Goal: Task Accomplishment & Management: Use online tool/utility

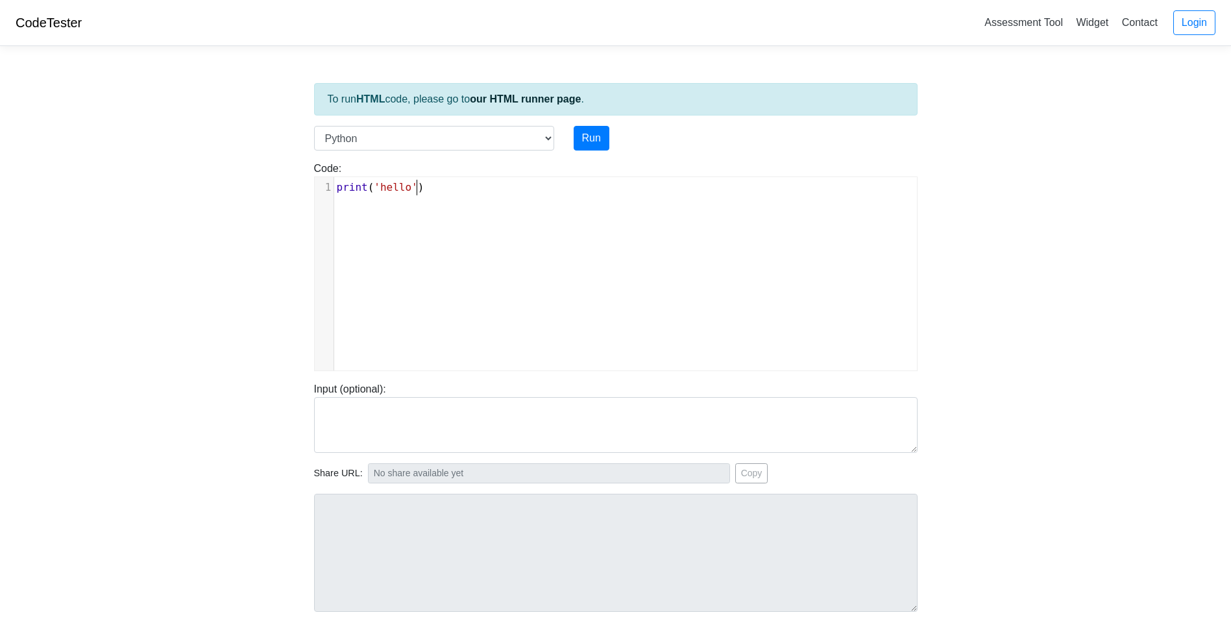
click at [448, 232] on div "xxxxxxxxxx 1 print ( 'hello' )" at bounding box center [625, 283] width 621 height 213
click at [410, 247] on div "​ x 1 ​" at bounding box center [625, 283] width 621 height 213
type textarea "​"
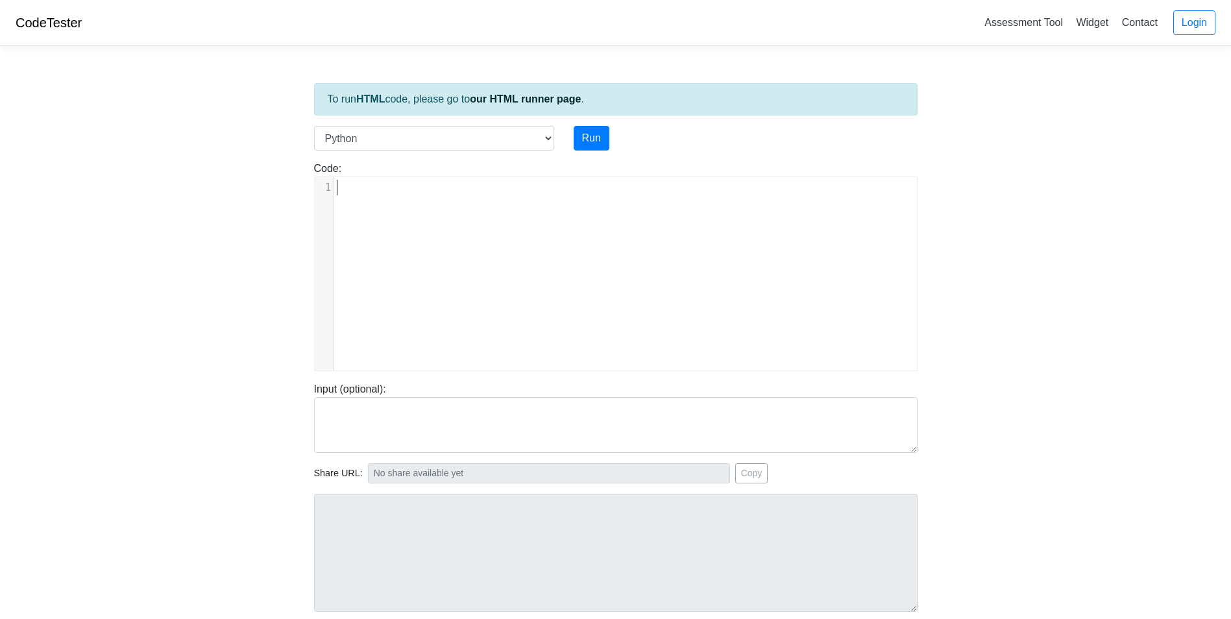
paste textarea
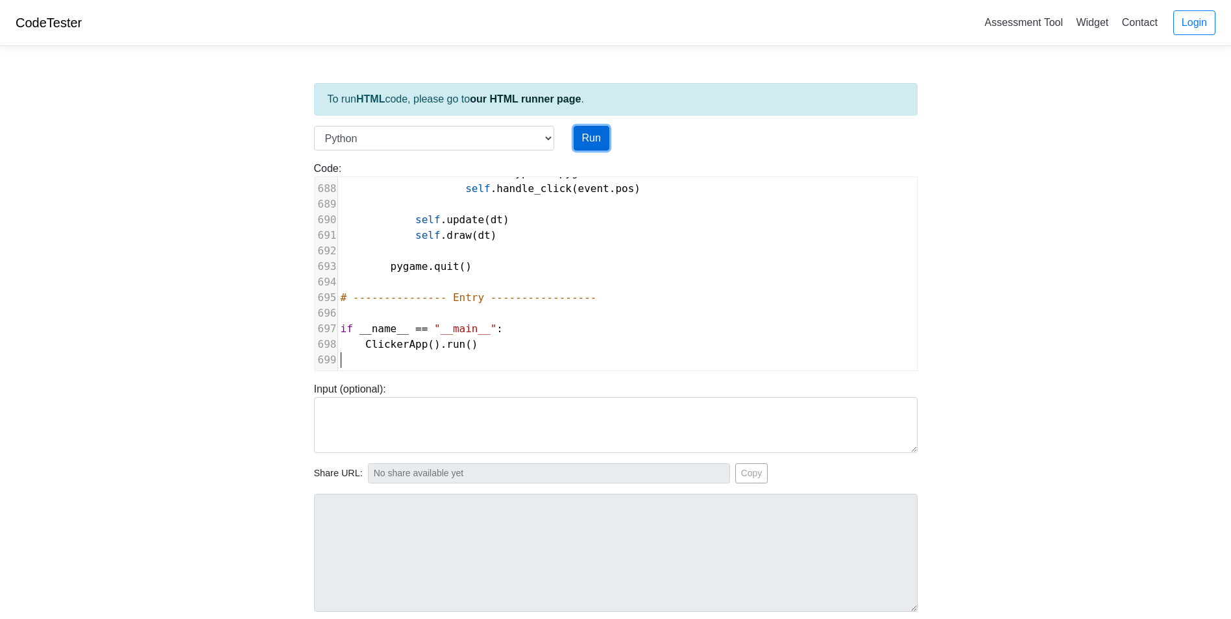
click at [584, 141] on button "Run" at bounding box center [591, 138] width 36 height 25
type input "https://codetester.io/runner?s=o1lAVdBrXb"
type textarea "Submission status: Runtime Error (NZEC) Stderr: Traceback (most recent call las…"
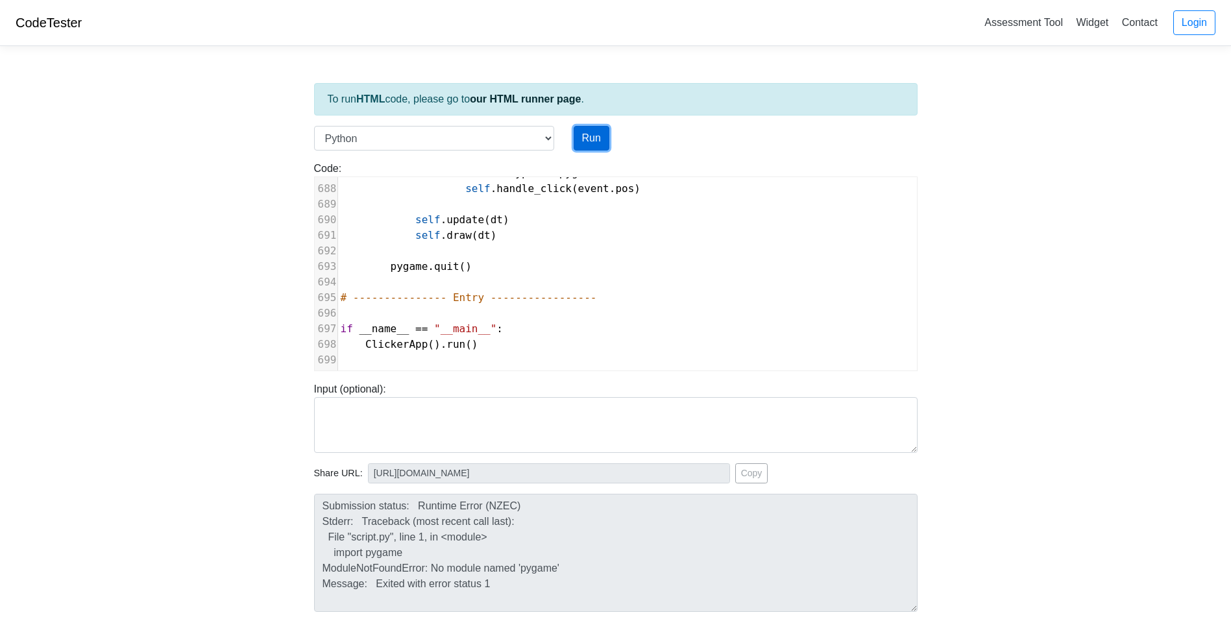
click at [597, 135] on button "Run" at bounding box center [591, 138] width 36 height 25
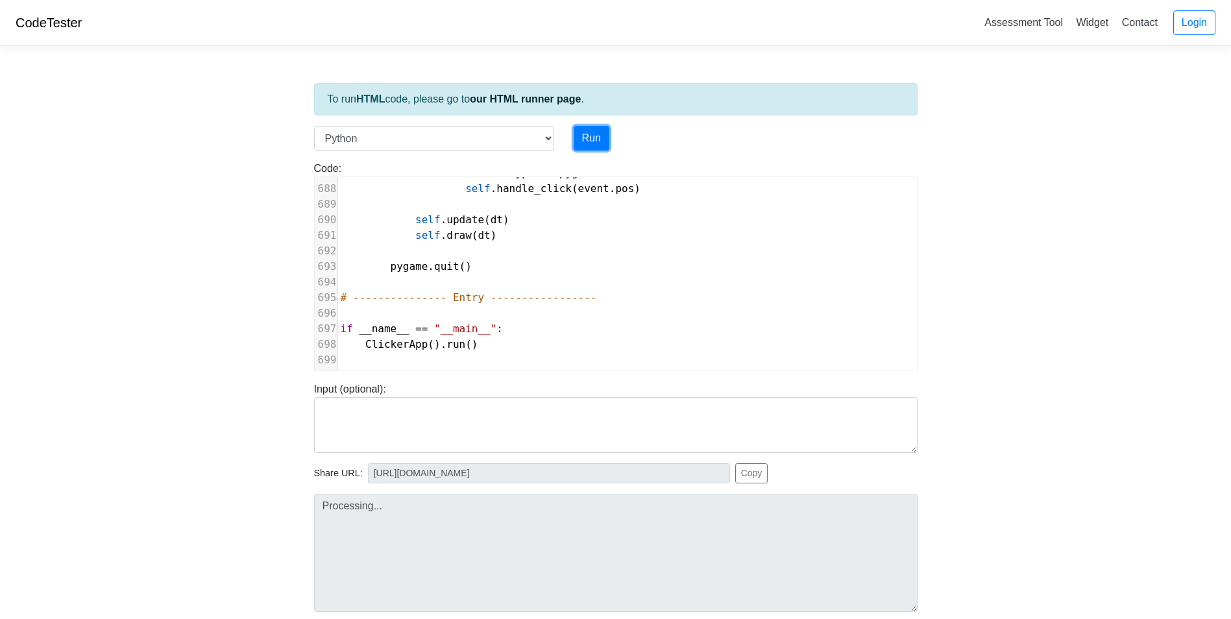
type input "https://codetester.io/runner?s=noWgBMynz7"
type textarea "Submission status: Runtime Error (NZEC) Stderr: Traceback (most recent call las…"
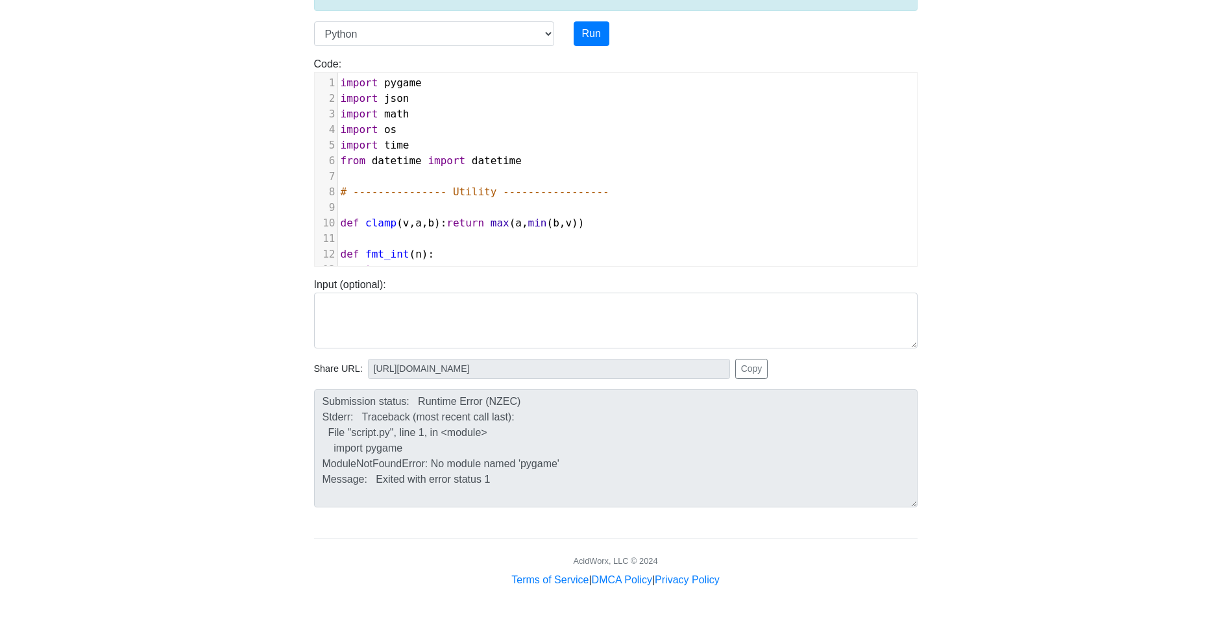
scroll to position [1, 0]
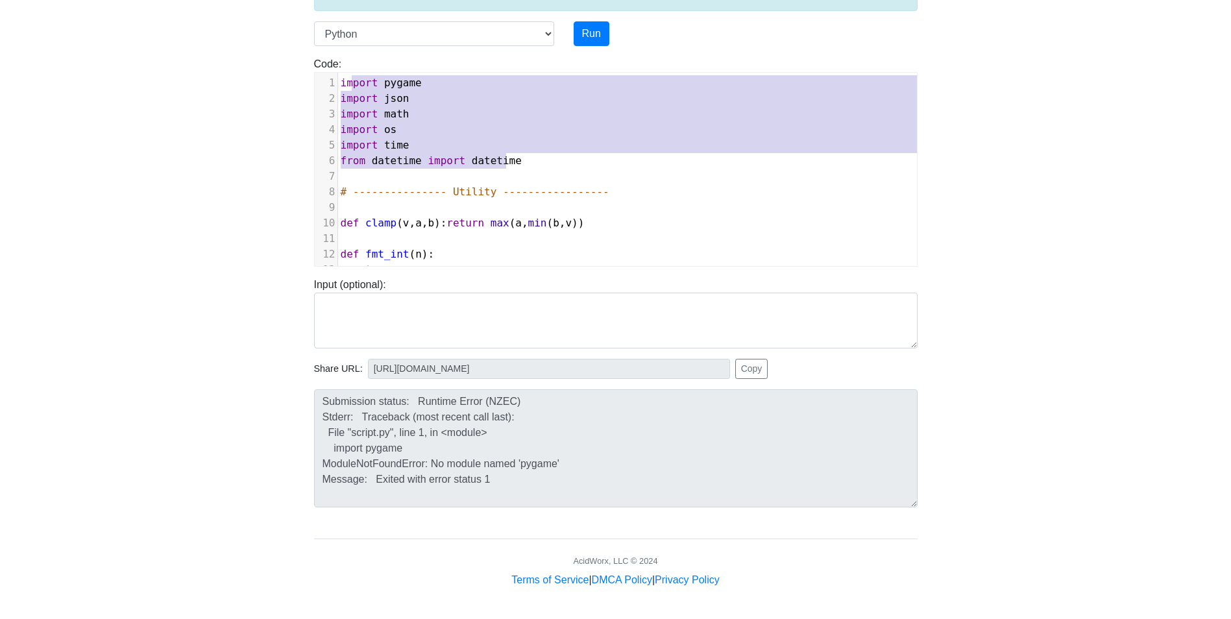
type textarea "import pygame import json import math import os import time from datetime impor…"
drag, startPoint x: 516, startPoint y: 165, endPoint x: 322, endPoint y: 80, distance: 211.8
click at [338, 80] on div "1 import pygame 2 import json 3 import math 4 import os 5 import time 6 from da…" at bounding box center [831, 246] width 986 height 343
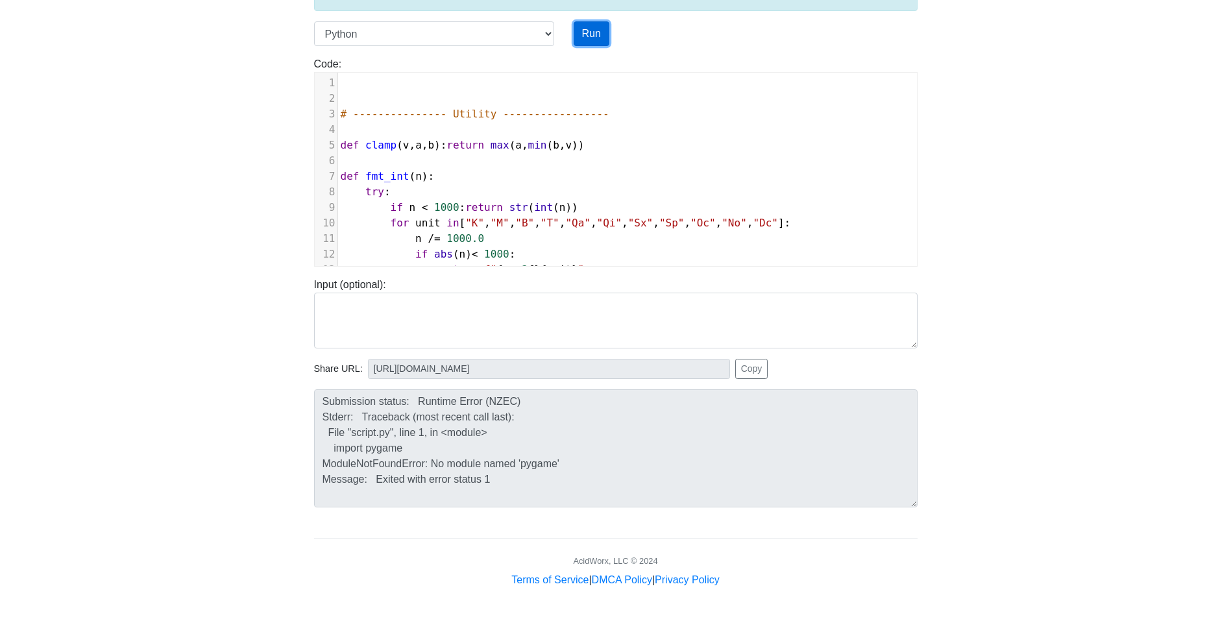
click at [580, 27] on button "Run" at bounding box center [591, 33] width 36 height 25
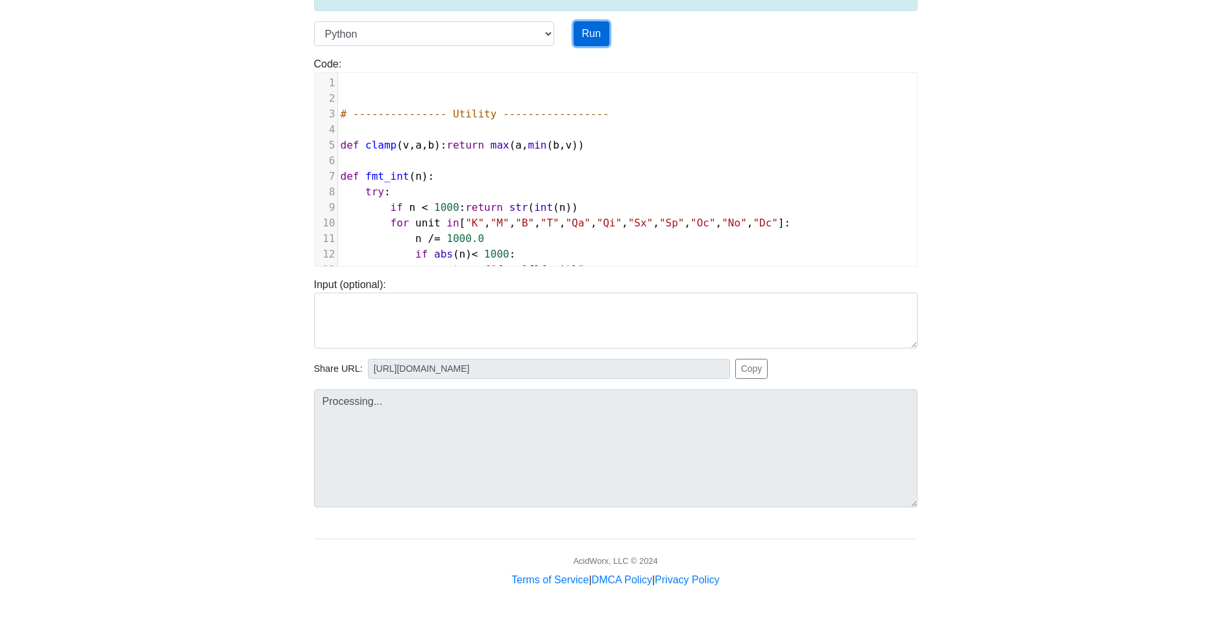
type input "https://codetester.io/runner?s=JrX0q053z8"
type textarea "Submission status: Runtime Error (NZEC) Stderr: Traceback (most recent call las…"
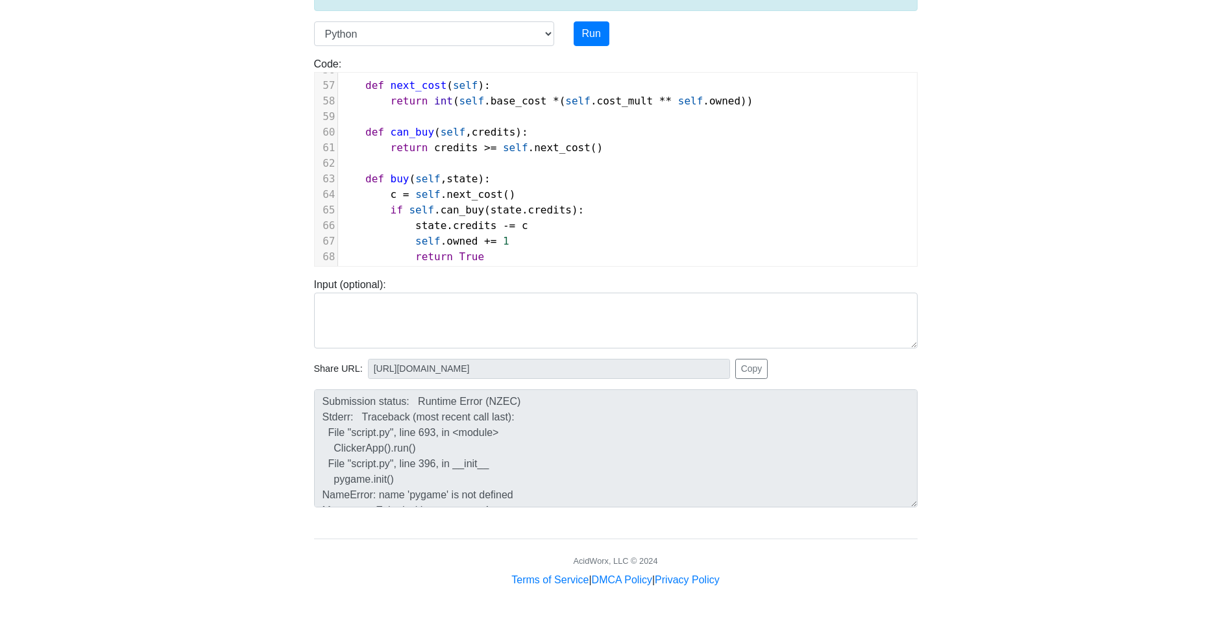
scroll to position [0, 0]
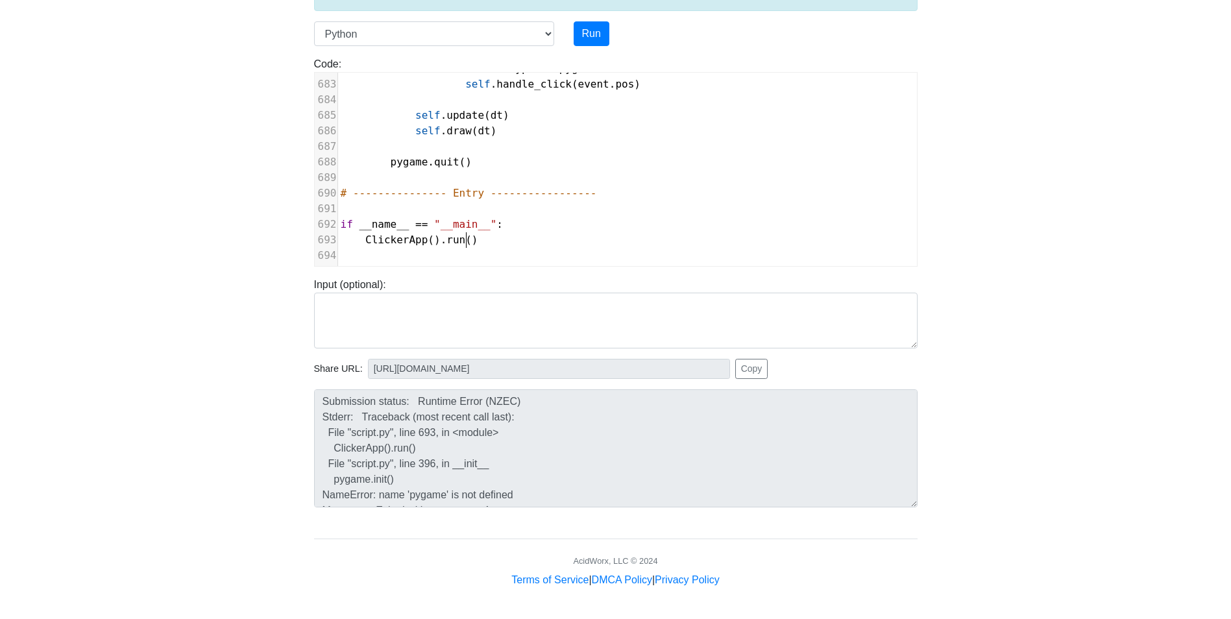
type textarea "lickerApp().run()"
type textarea "ClickerApp().run()"
drag, startPoint x: 468, startPoint y: 234, endPoint x: 359, endPoint y: 229, distance: 109.1
click at [359, 232] on pre "ClickerApp (). run ()" at bounding box center [831, 240] width 986 height 16
click at [601, 49] on div "Code: print('hello') x ​ 657 item_rect = pygame . Rect ( panel . x + 12 , top +…" at bounding box center [615, 156] width 623 height 221
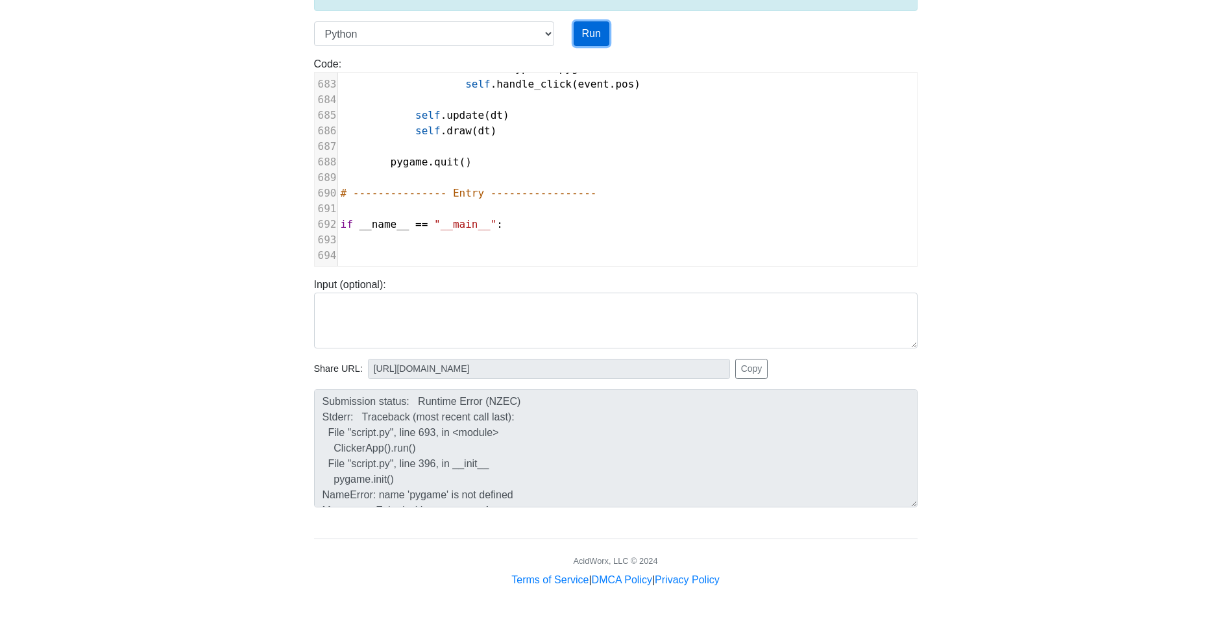
click at [595, 43] on button "Run" at bounding box center [591, 33] width 36 height 25
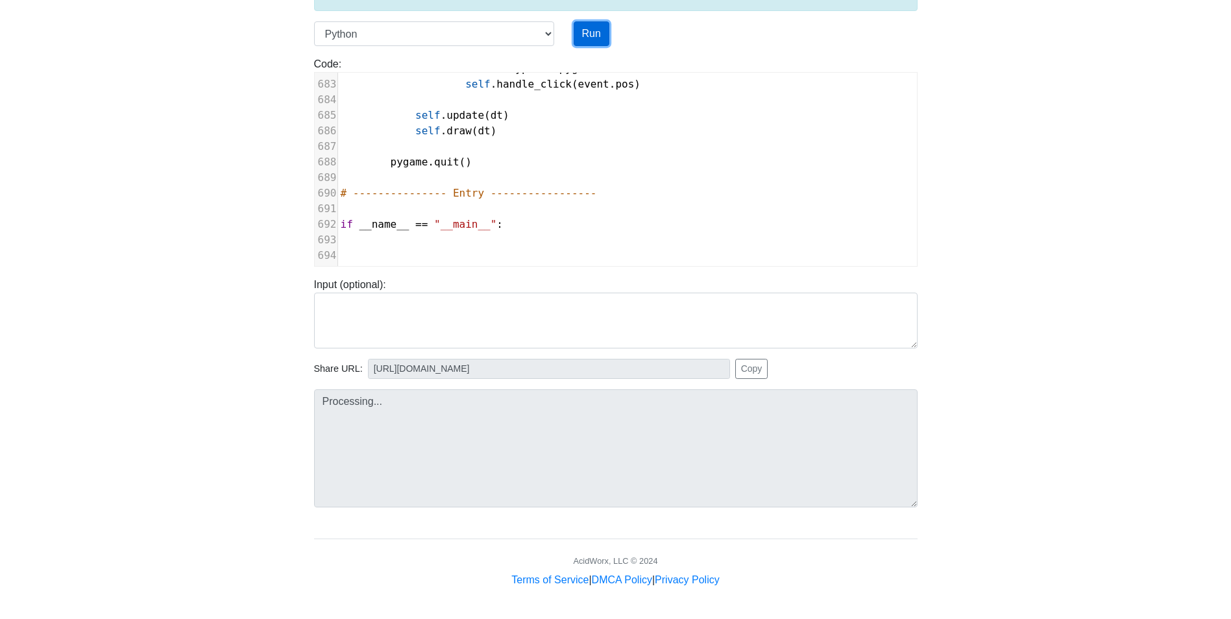
type input "https://codetester.io/runner?s=vYlrpZbQzq"
type textarea "Submission status: Runtime Error (NZEC) Stderr: File "script.py", line 694 ^ Sy…"
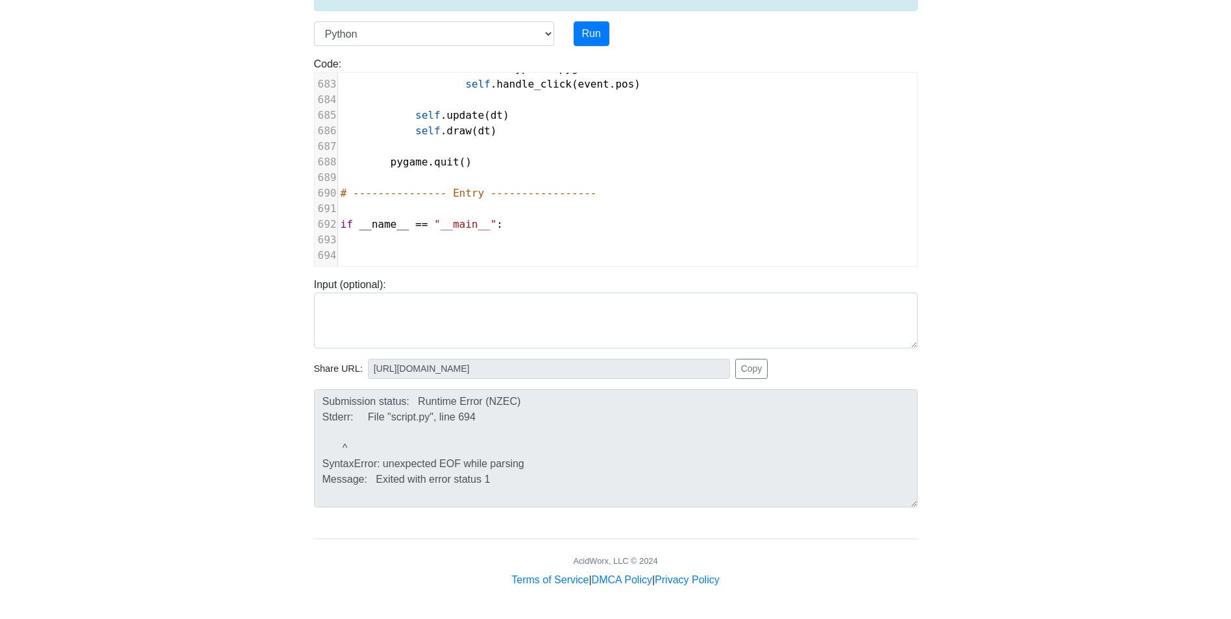
click at [431, 250] on pre "​" at bounding box center [831, 256] width 986 height 16
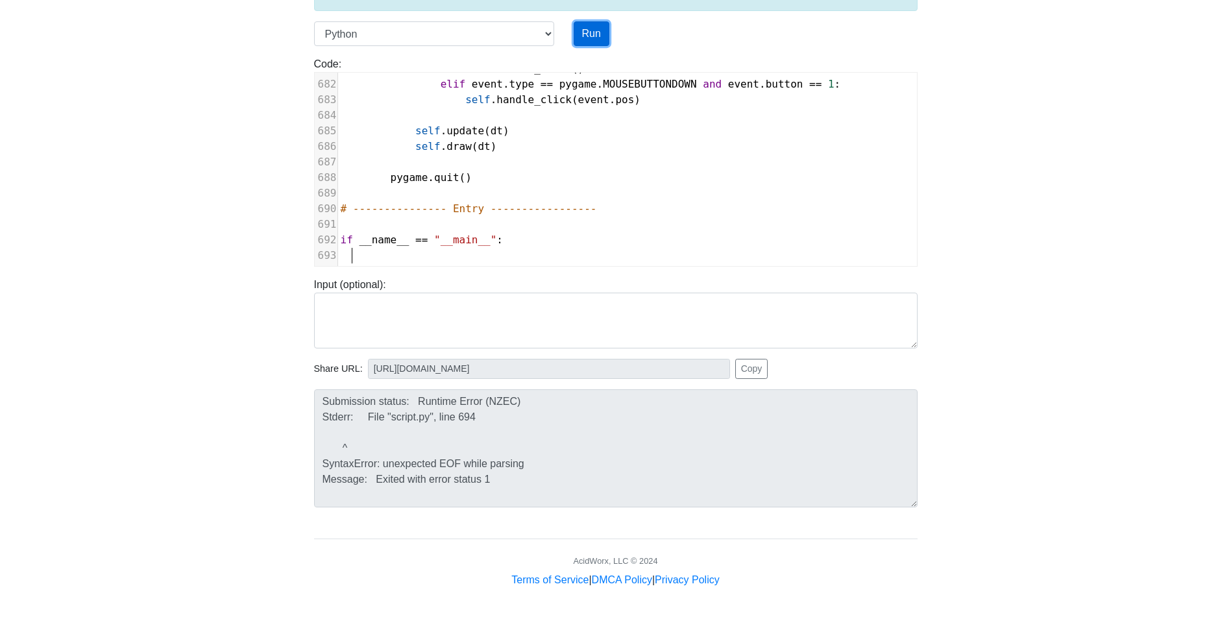
click at [578, 38] on button "Run" at bounding box center [591, 33] width 36 height 25
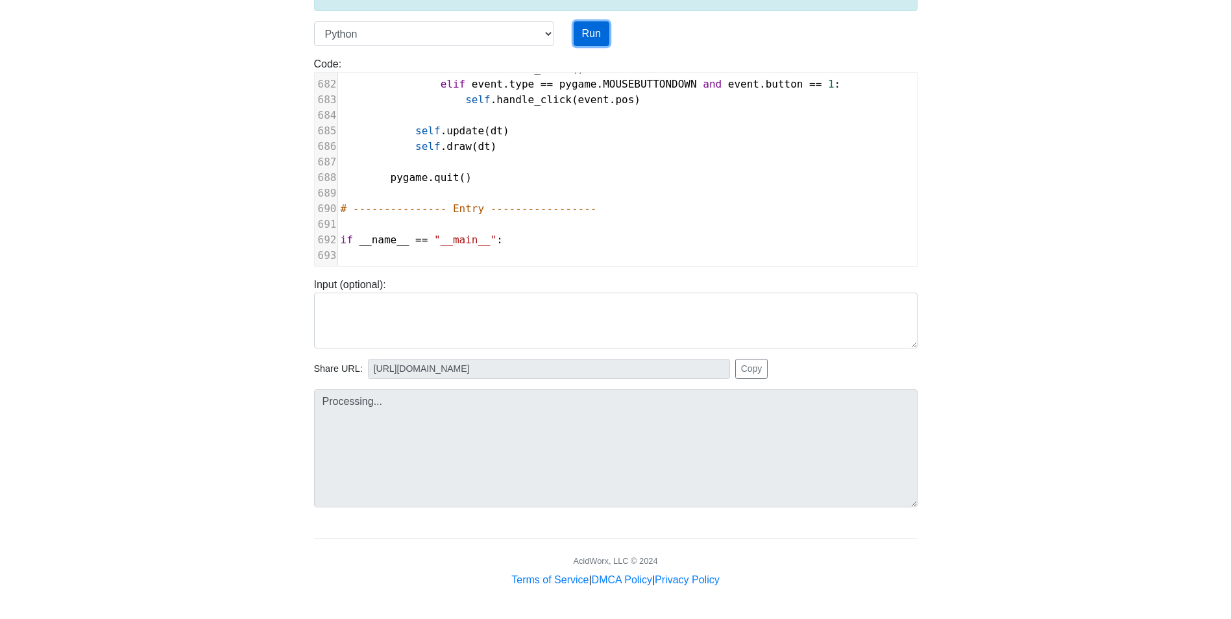
type input "https://codetester.io/runner?s=MRW4nQk0Xk"
type textarea "Submission status: Runtime Error (NZEC) Stderr: File "script.py", line 694 ^ Sy…"
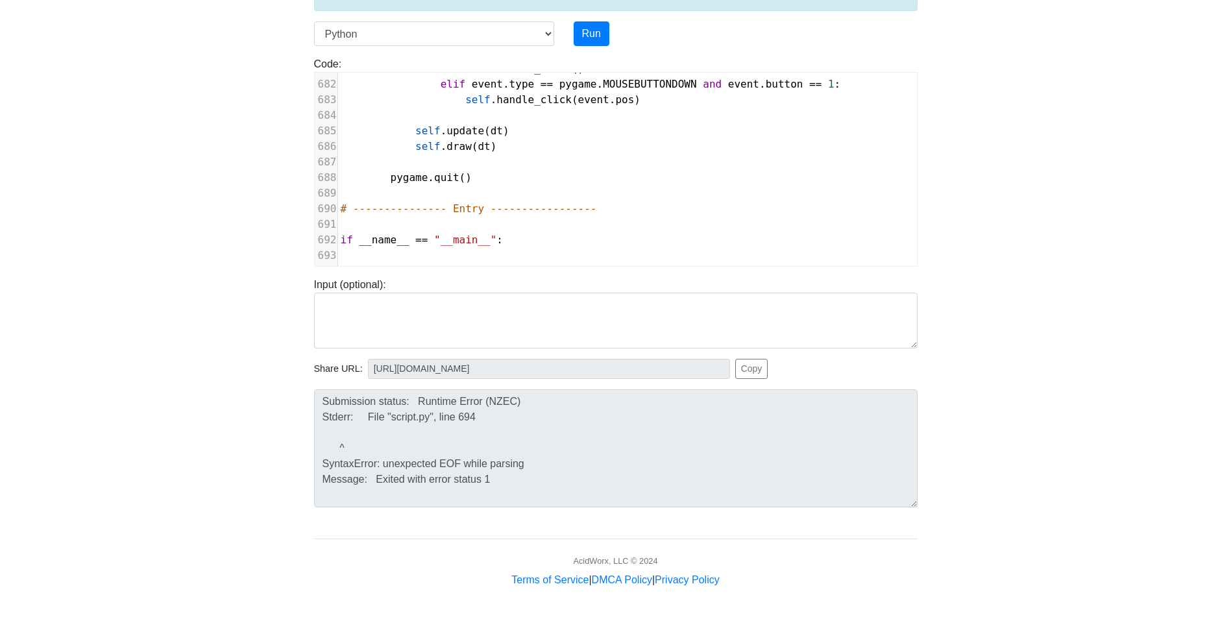
click at [999, 261] on body "CodeTester Assessment Tool Widget Contact Login To run HTML code, please go to …" at bounding box center [615, 242] width 1231 height 692
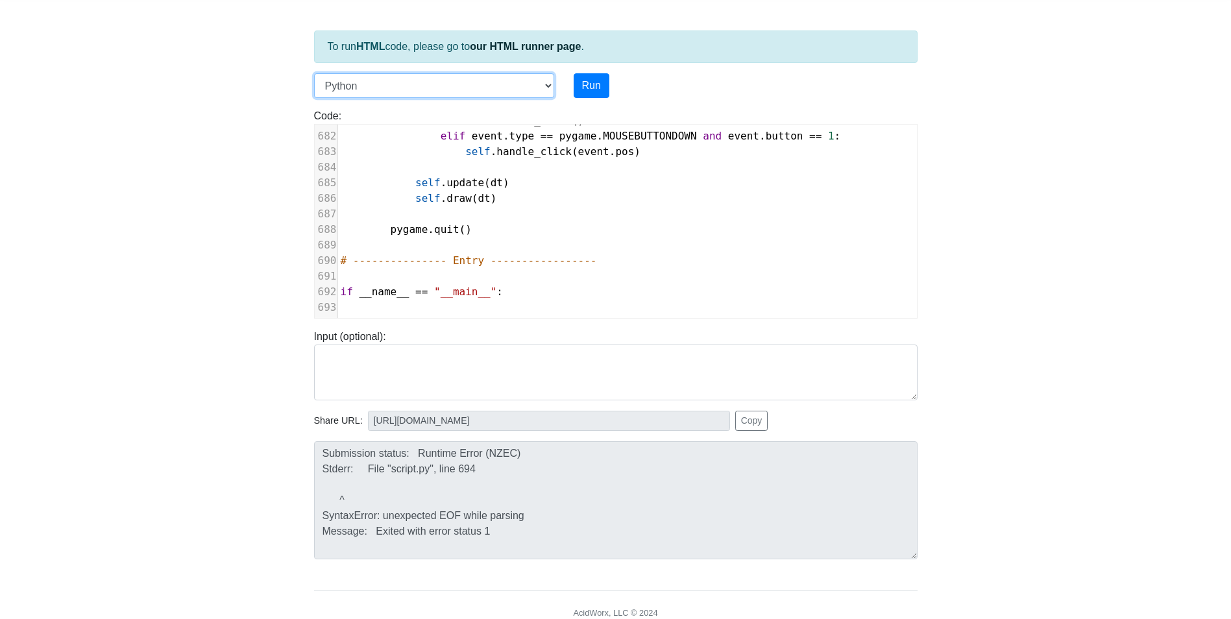
click at [465, 82] on select "C C++ Go Java Javascript Python Ruby" at bounding box center [434, 85] width 240 height 25
select select "java"
click at [314, 73] on select "C C++ Go Java Javascript Python Ruby" at bounding box center [434, 85] width 240 height 25
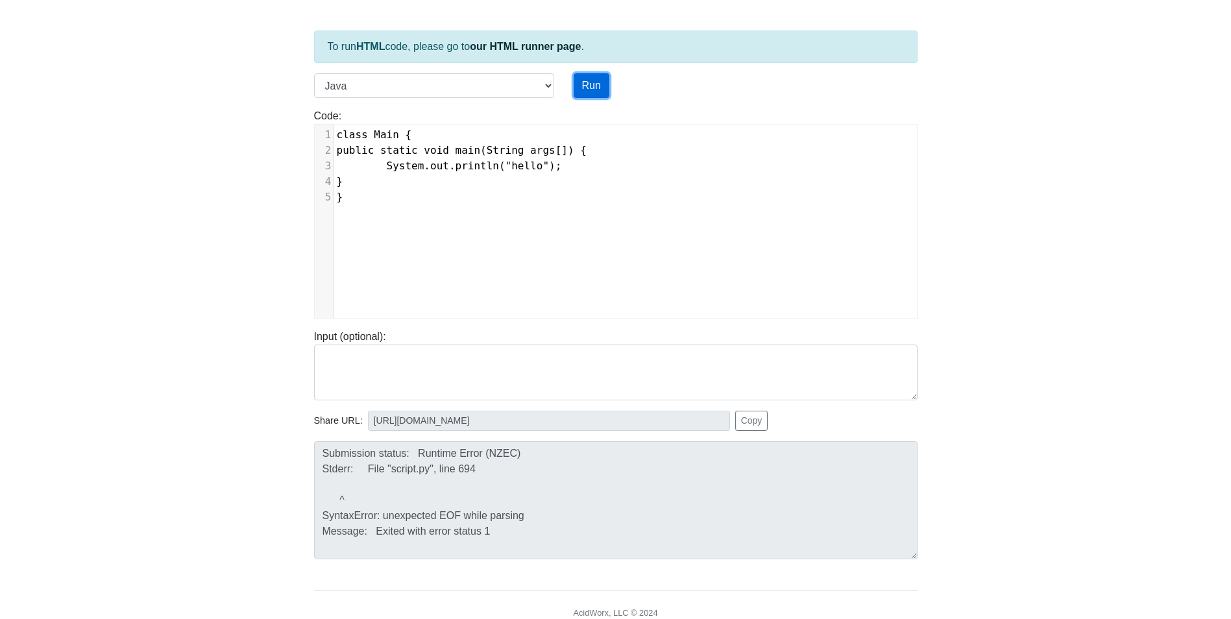
click at [586, 86] on button "Run" at bounding box center [591, 85] width 36 height 25
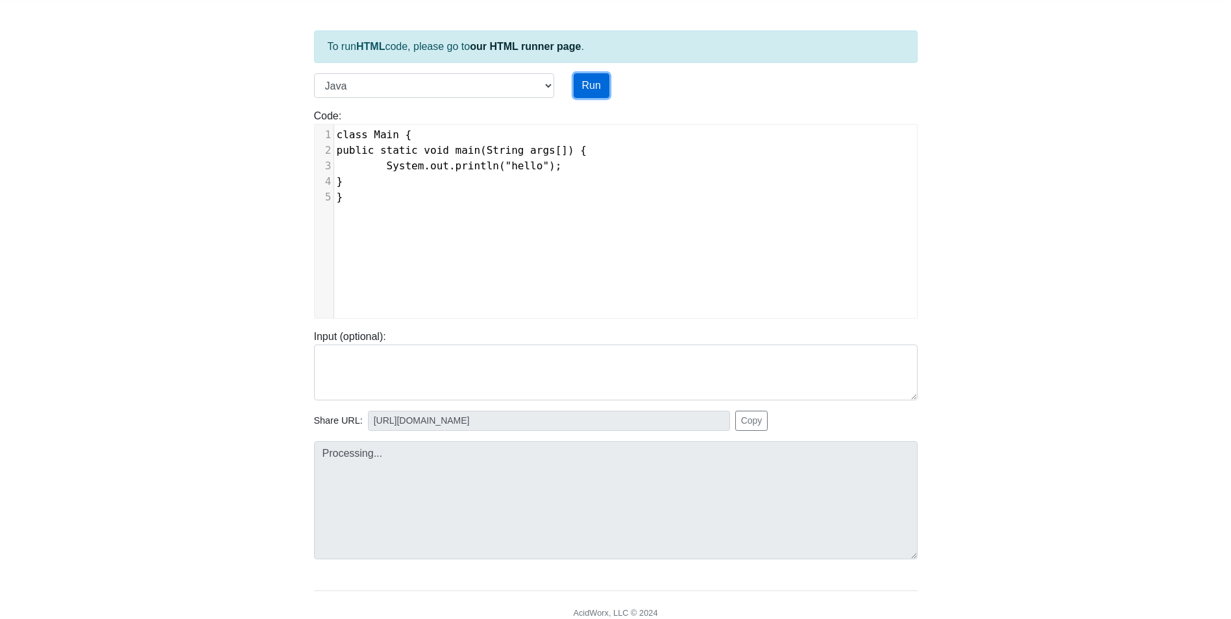
type input "https://codetester.io/runner?s=5OznpG1Ll4"
type textarea "Stdout: hello"
click at [426, 96] on select "C C++ Go Java Javascript Python Ruby" at bounding box center [434, 85] width 240 height 25
click at [314, 73] on select "C C++ Go Java Javascript Python Ruby" at bounding box center [434, 85] width 240 height 25
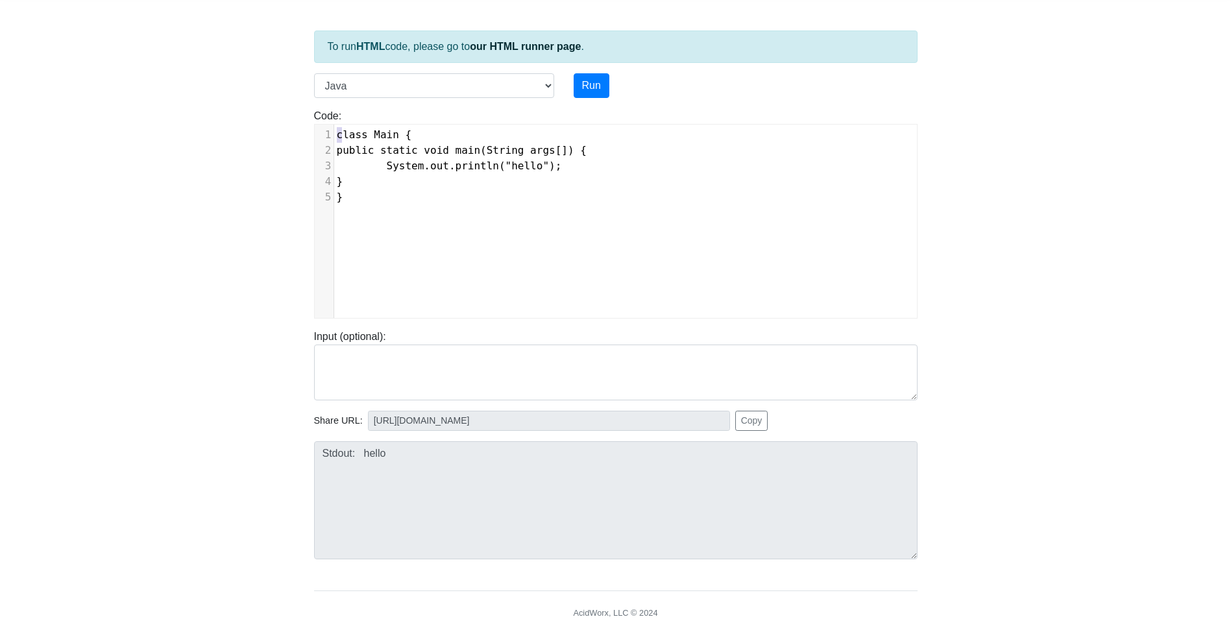
type textarea "class Main { public static void main(String args[]) { System.out.println("hello…"
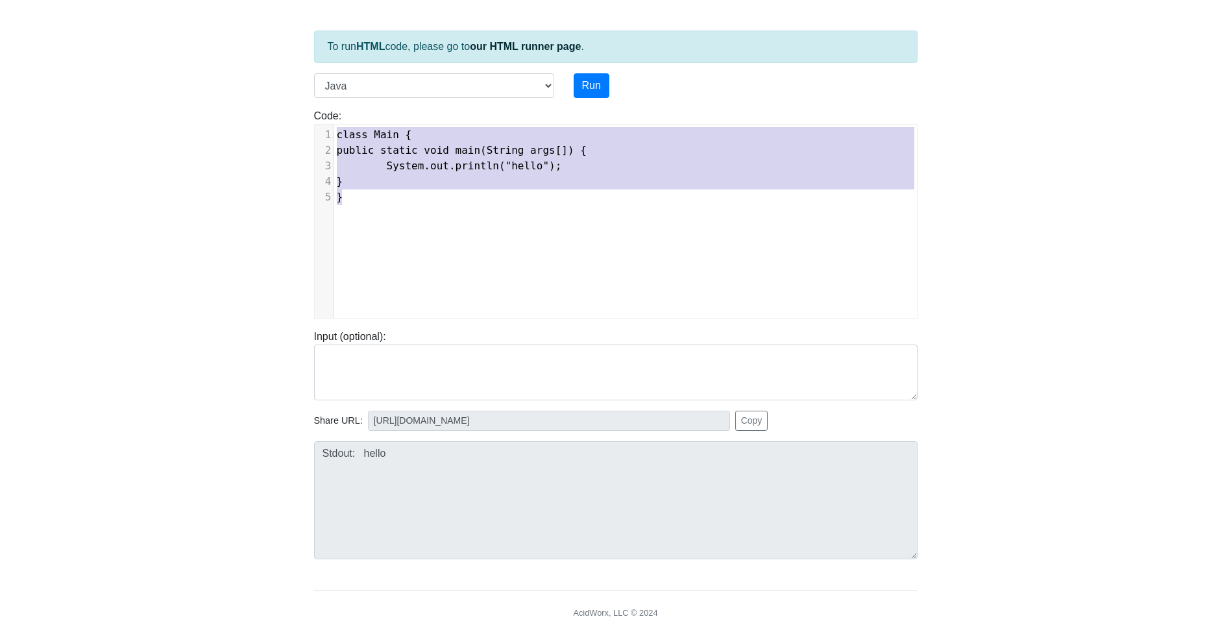
drag, startPoint x: 337, startPoint y: 133, endPoint x: 379, endPoint y: 209, distance: 86.5
click at [379, 209] on div "x 1 class Main { 2 public static void main(String args[]) { 3 System.out.printl…" at bounding box center [625, 231] width 621 height 213
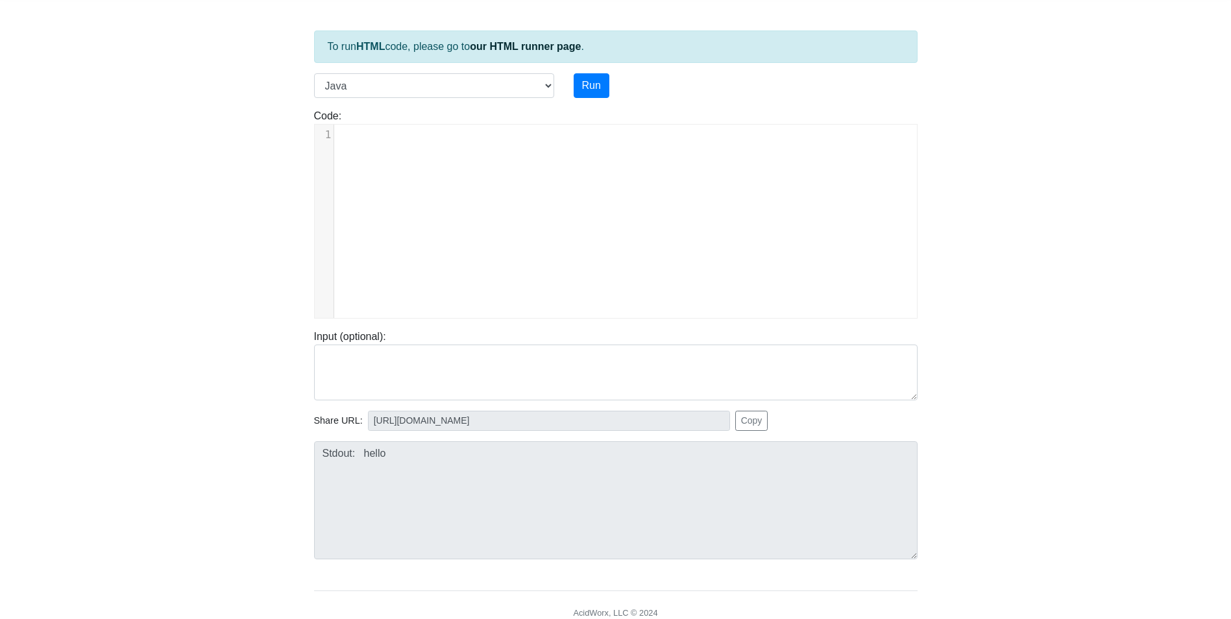
type textarea "​"
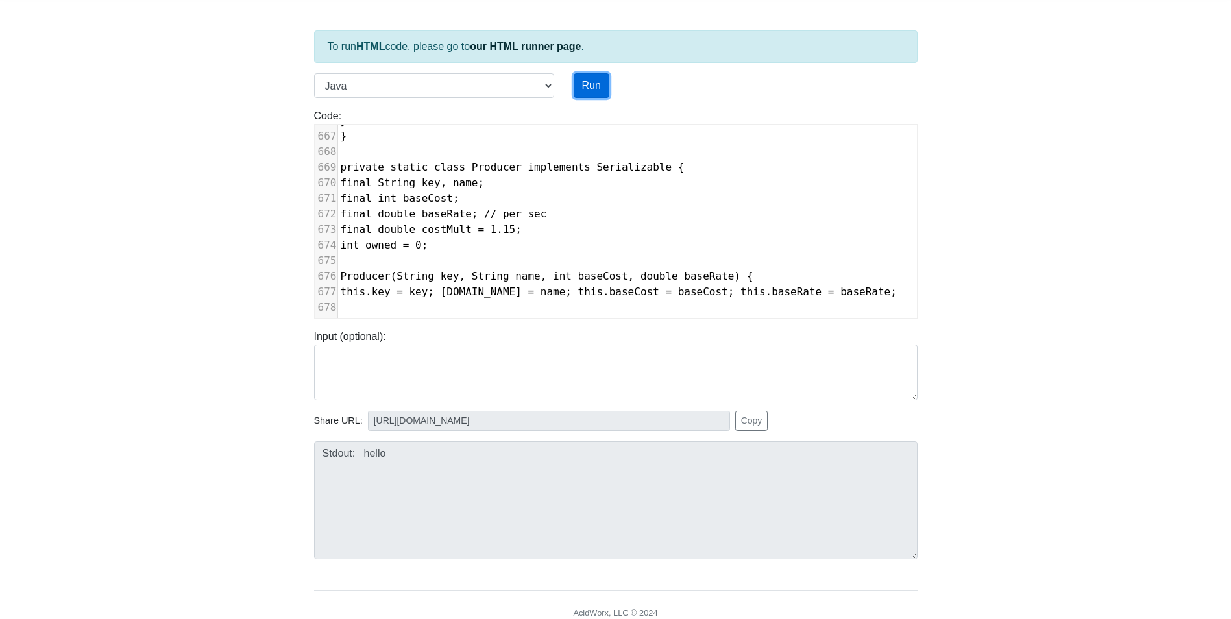
click at [593, 88] on button "Run" at bounding box center [591, 85] width 36 height 25
type textarea "error: undefined"
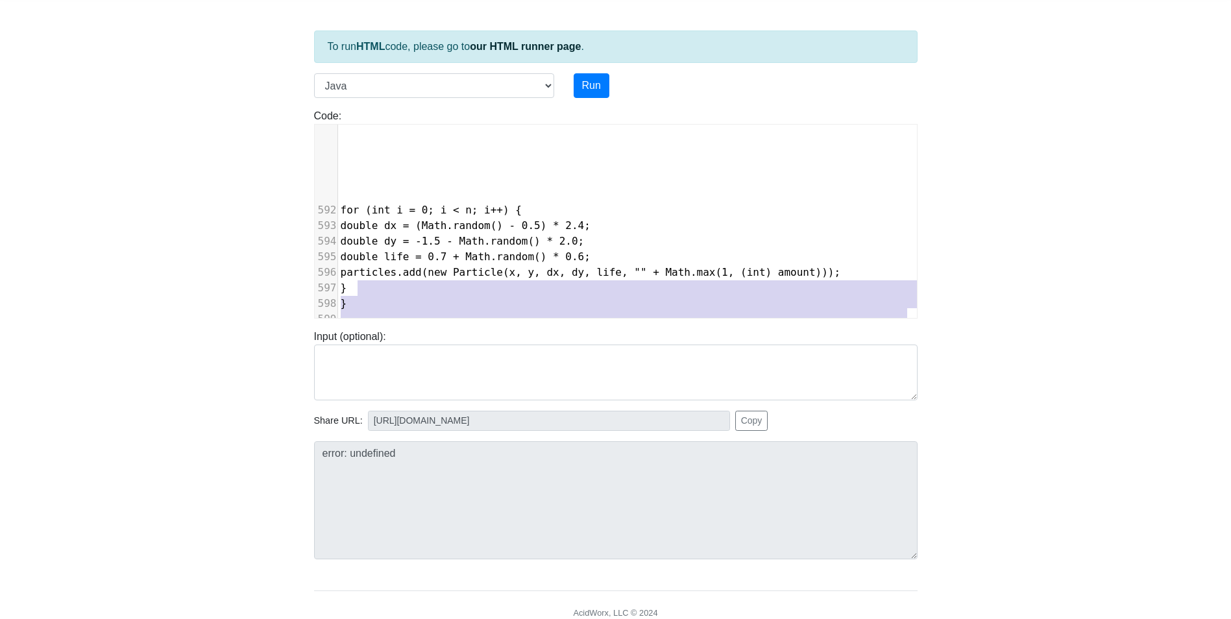
scroll to position [9048, 0]
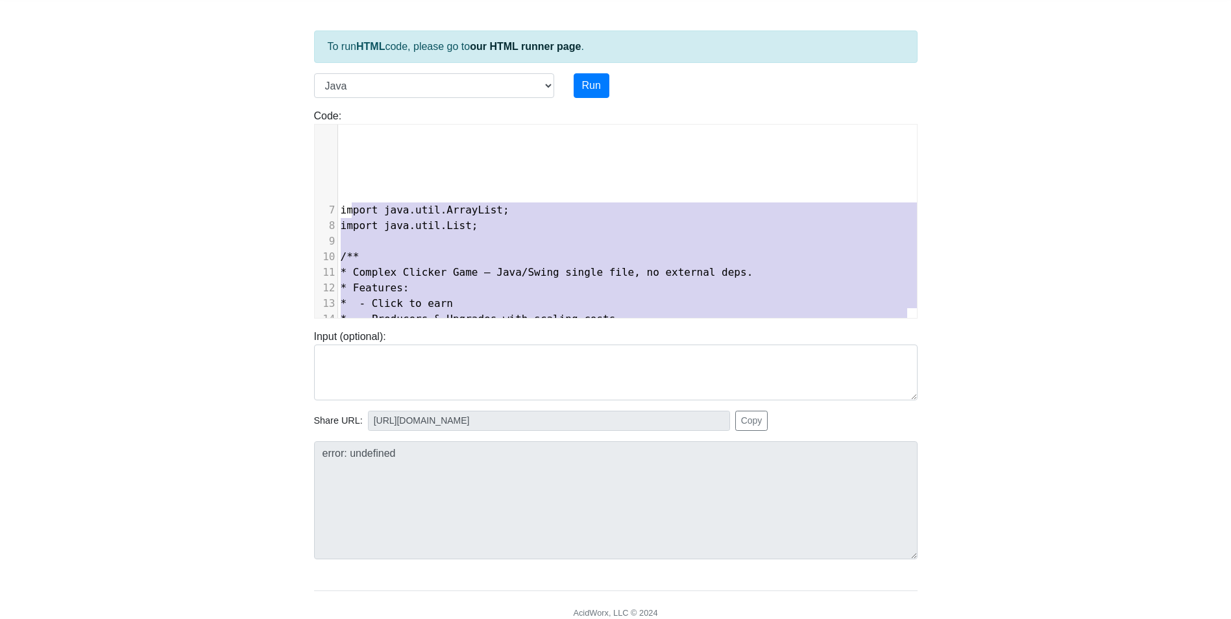
type textarea "import javax.swing.*; import java.awt.*; import java.awt.event.*; import java.a…"
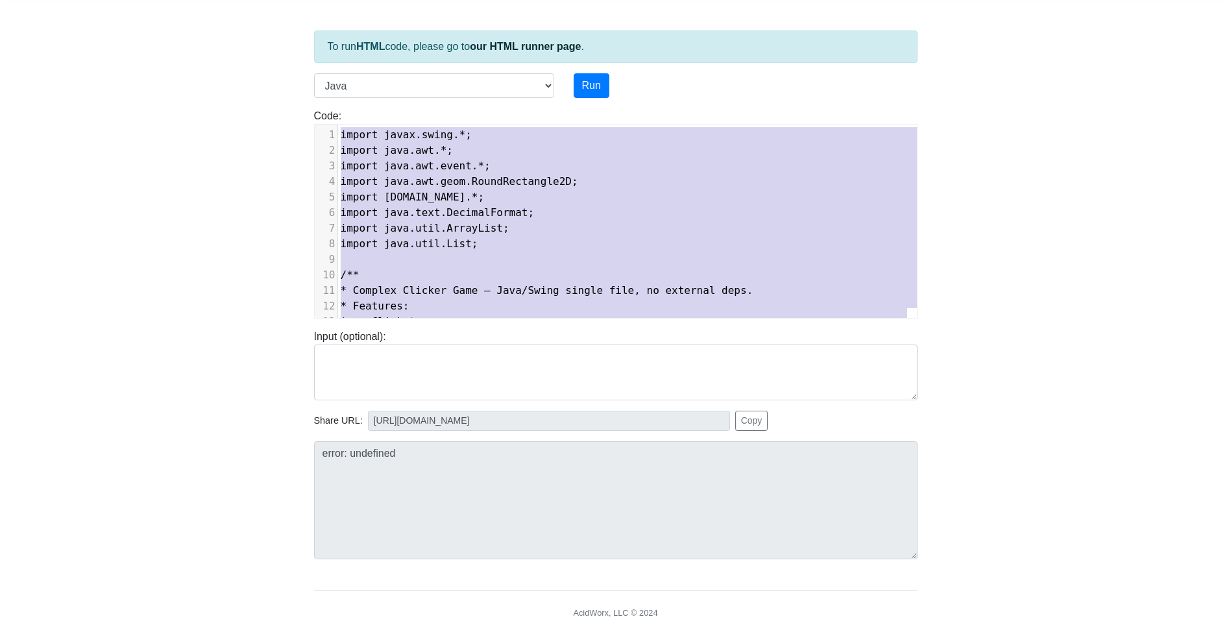
drag, startPoint x: 685, startPoint y: 281, endPoint x: 349, endPoint y: 52, distance: 406.6
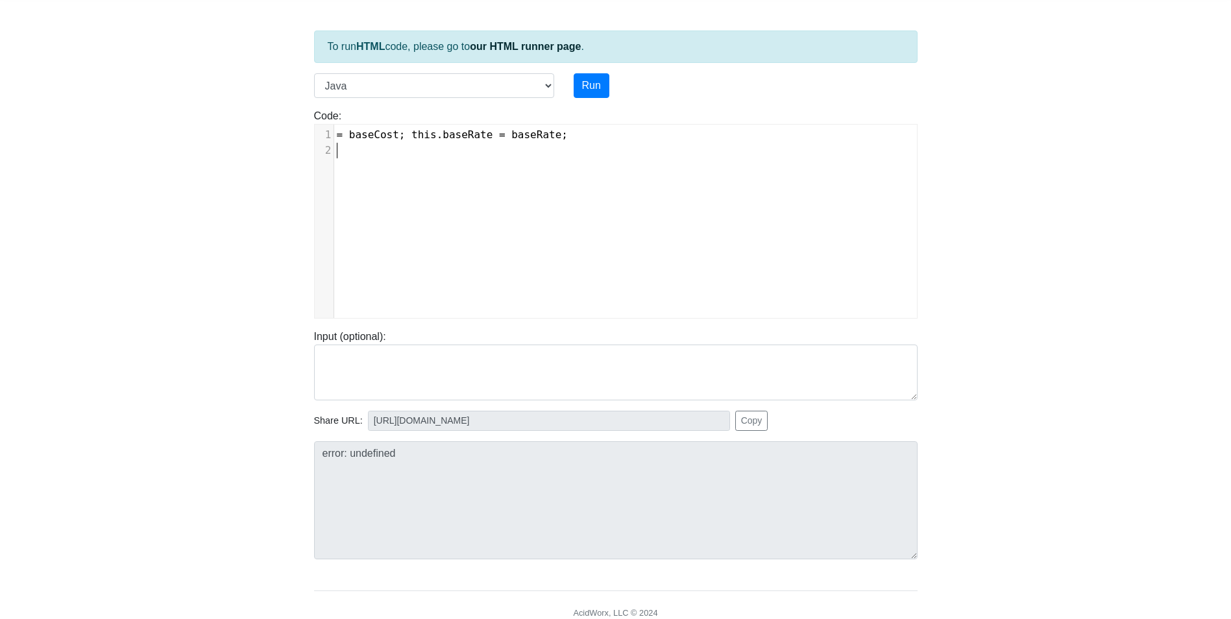
type textarea "= baseCost; this.baseRate = baseRate;"
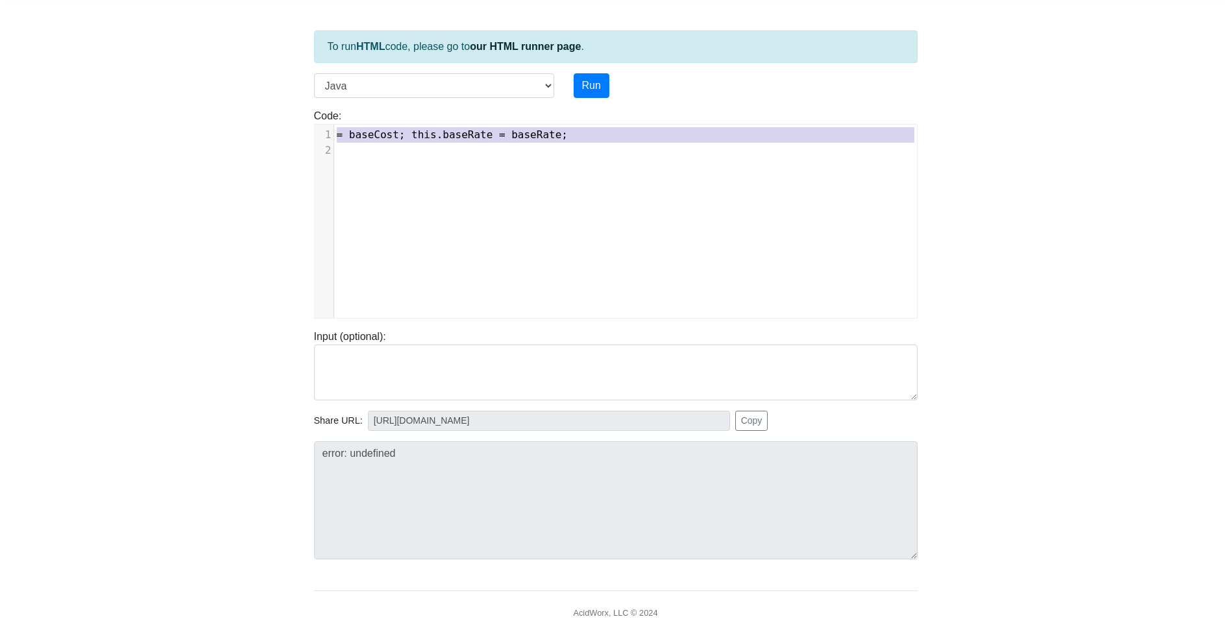
drag, startPoint x: 548, startPoint y: 143, endPoint x: 272, endPoint y: 131, distance: 276.6
click at [272, 131] on body "CodeTester Assessment Tool Widget Contact Login To run HTML code, please go to …" at bounding box center [615, 293] width 1231 height 692
type textarea "\"
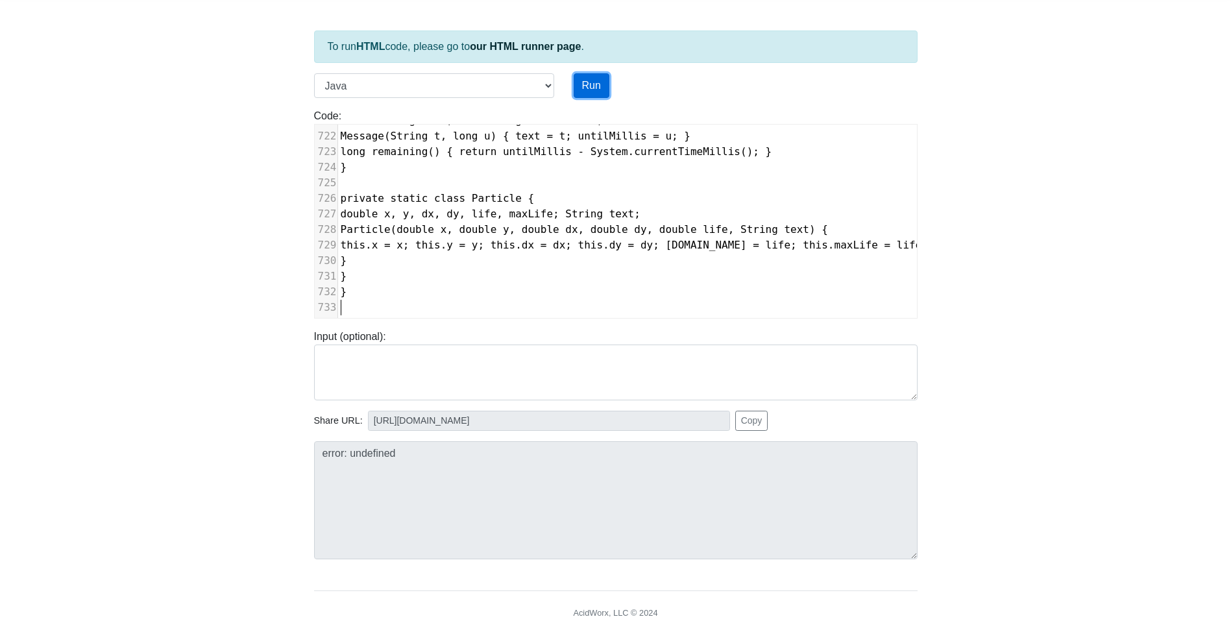
click at [589, 84] on button "Run" at bounding box center [591, 85] width 36 height 25
type input "https://codetester.io/runner?s=10zQ9yj1zy"
type textarea "Submission status: Compilation Error Compile Output: Main.java:95: error: switc…"
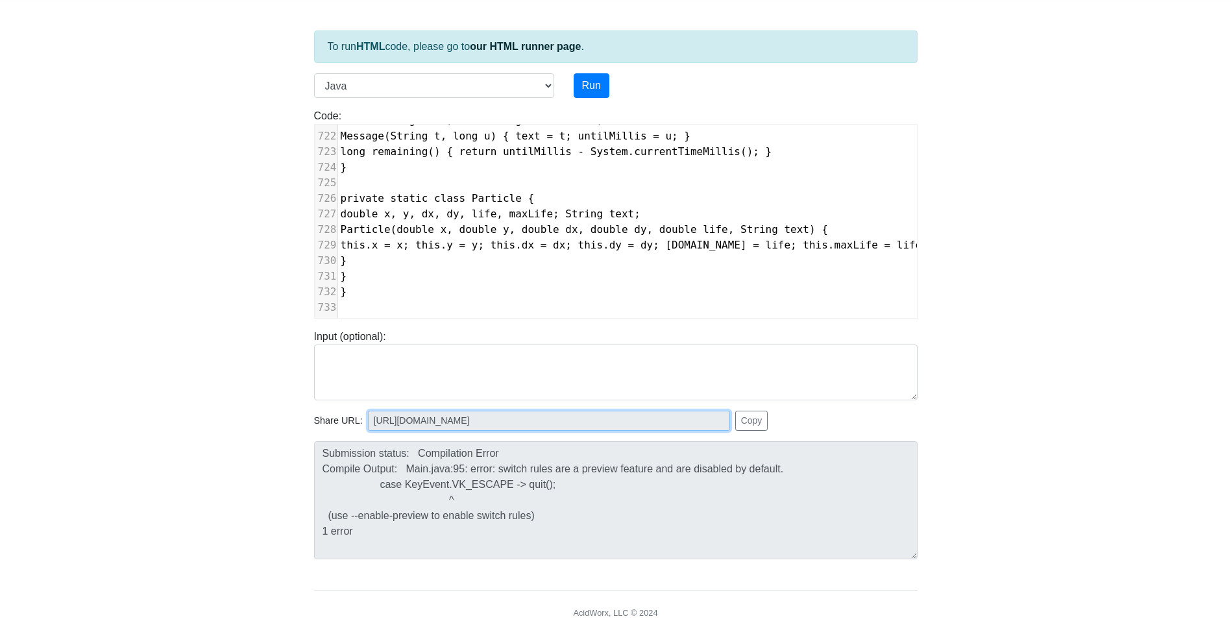
click at [643, 421] on input "https://codetester.io/runner?s=10zQ9yj1zy" at bounding box center [549, 421] width 362 height 20
click at [521, 41] on link "our HTML runner page" at bounding box center [525, 46] width 111 height 11
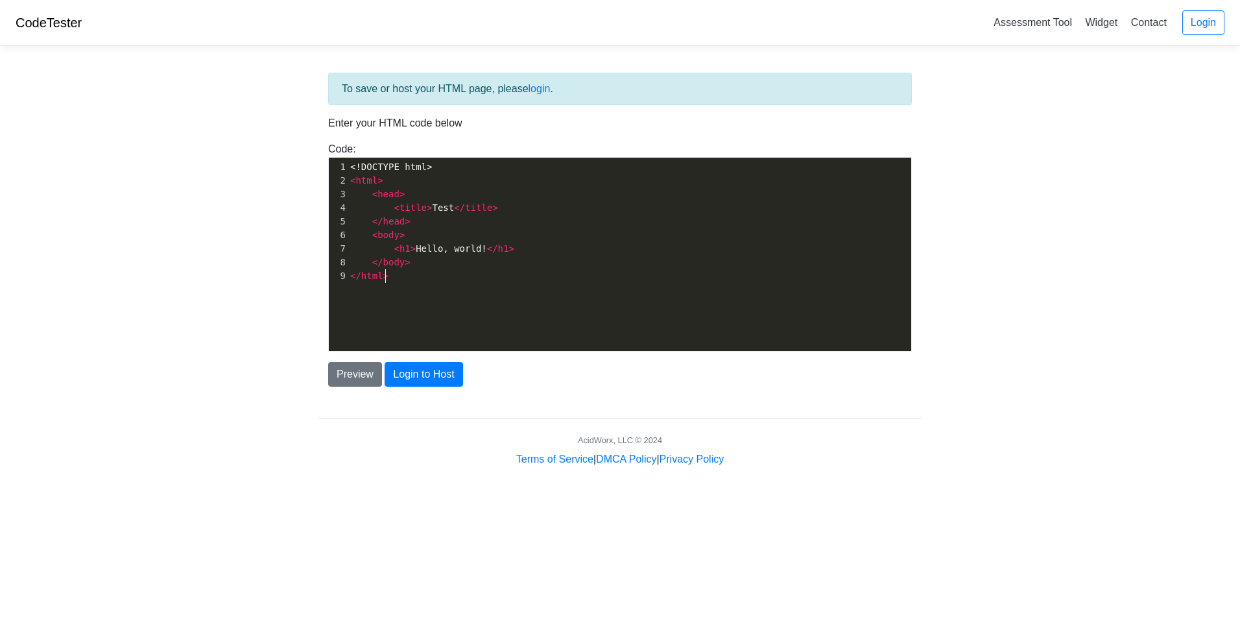
scroll to position [5, 0]
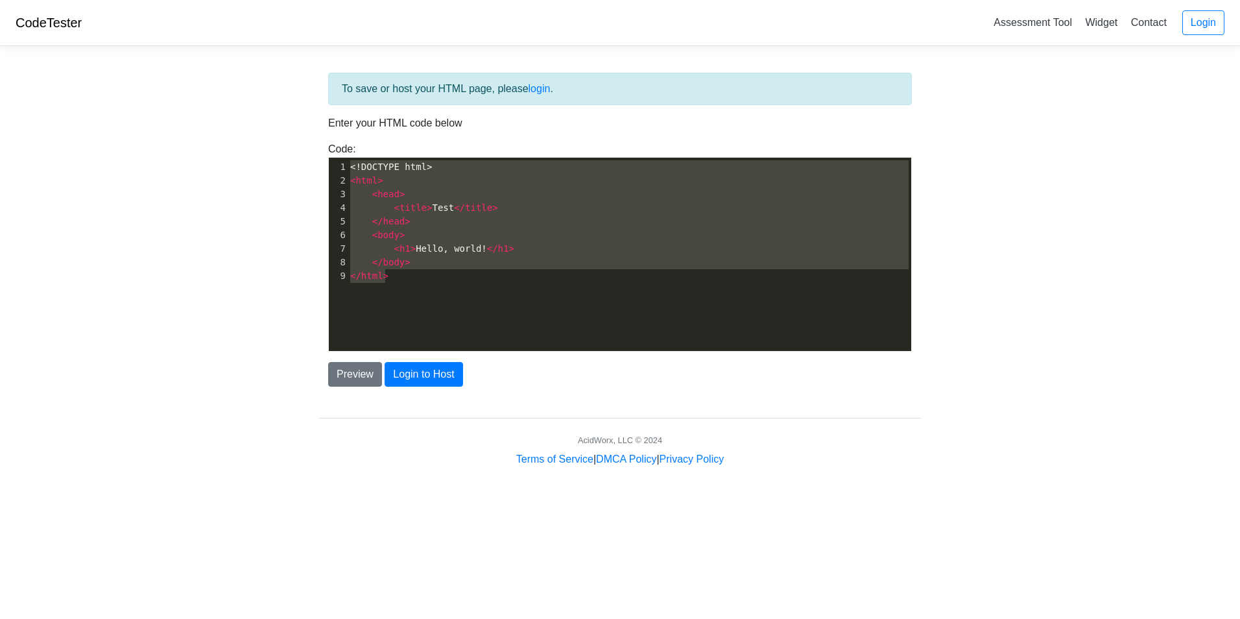
drag, startPoint x: 388, startPoint y: 300, endPoint x: 322, endPoint y: 140, distance: 172.8
click at [322, 140] on div "To save or host your HTML page, please login . Enter your HTML code below Code:…" at bounding box center [620, 230] width 603 height 314
type textarea "\"
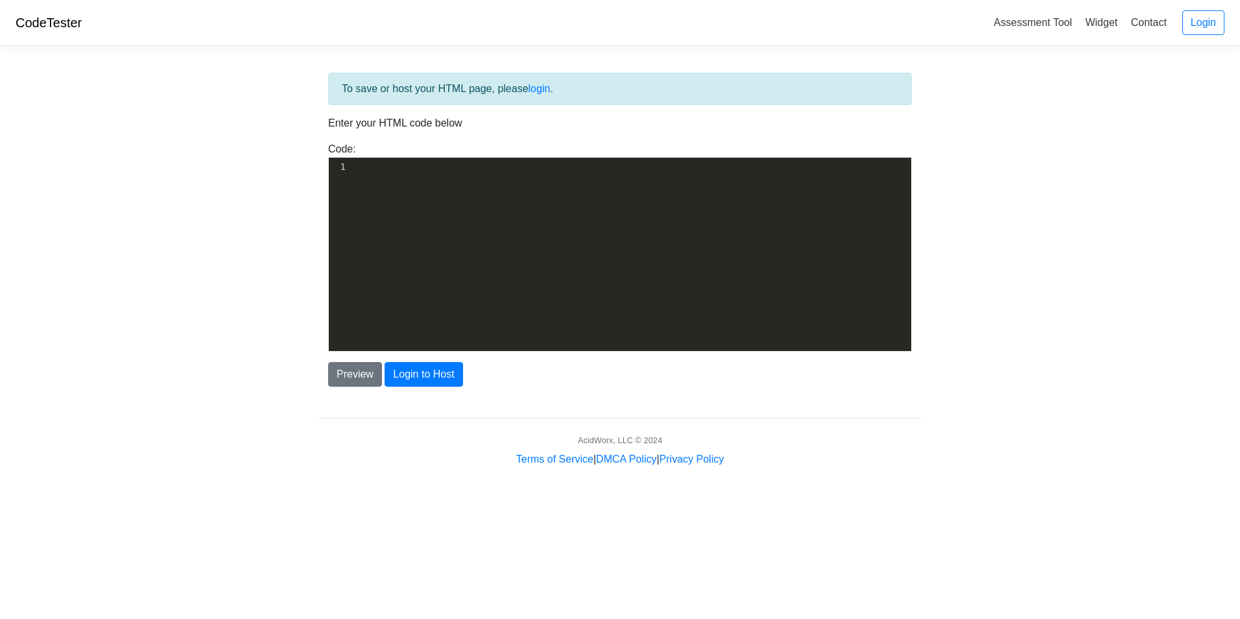
type textarea "​"
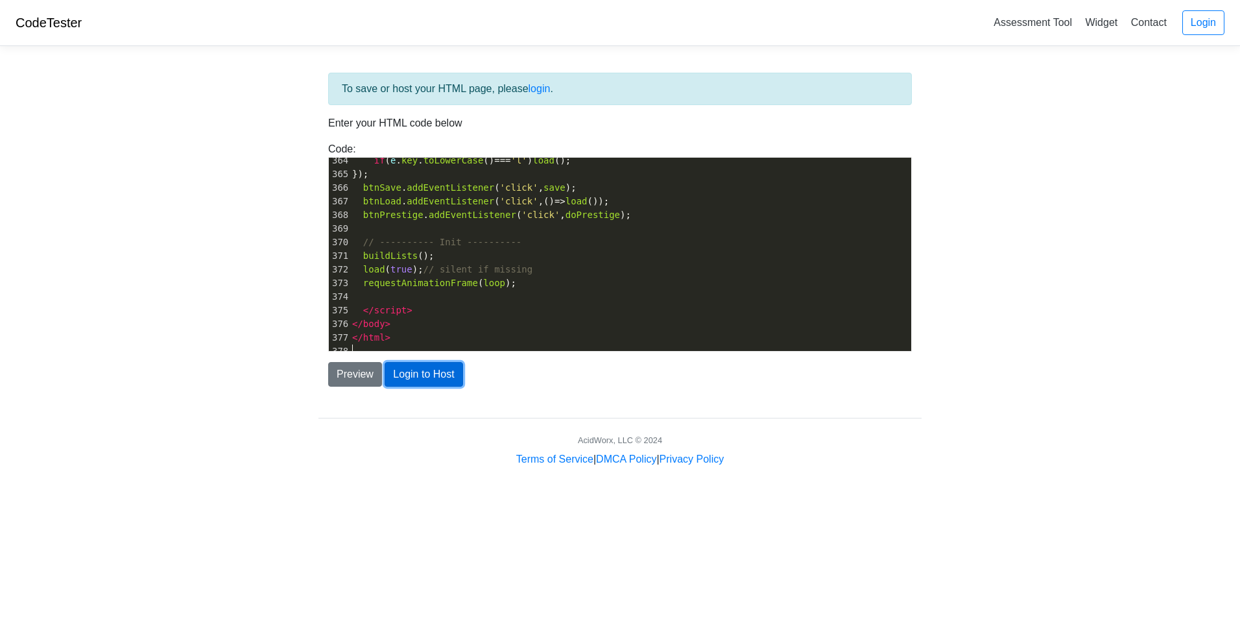
click at [446, 374] on button "Login to Host" at bounding box center [424, 374] width 78 height 25
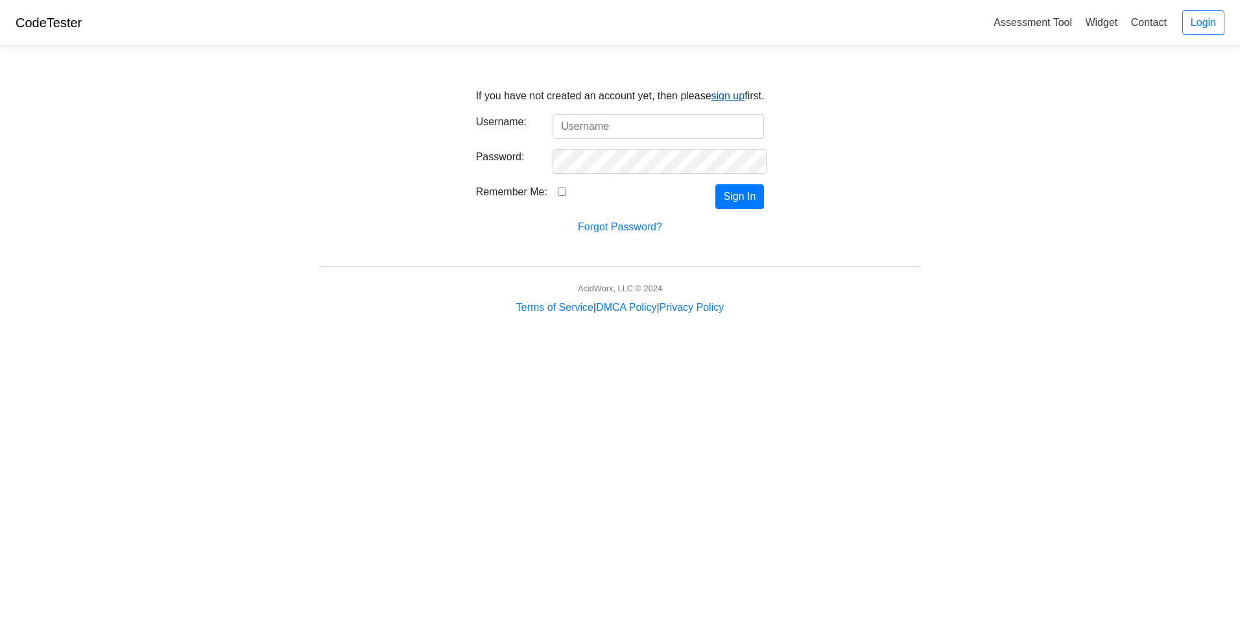
click at [723, 94] on link "sign up" at bounding box center [729, 95] width 34 height 11
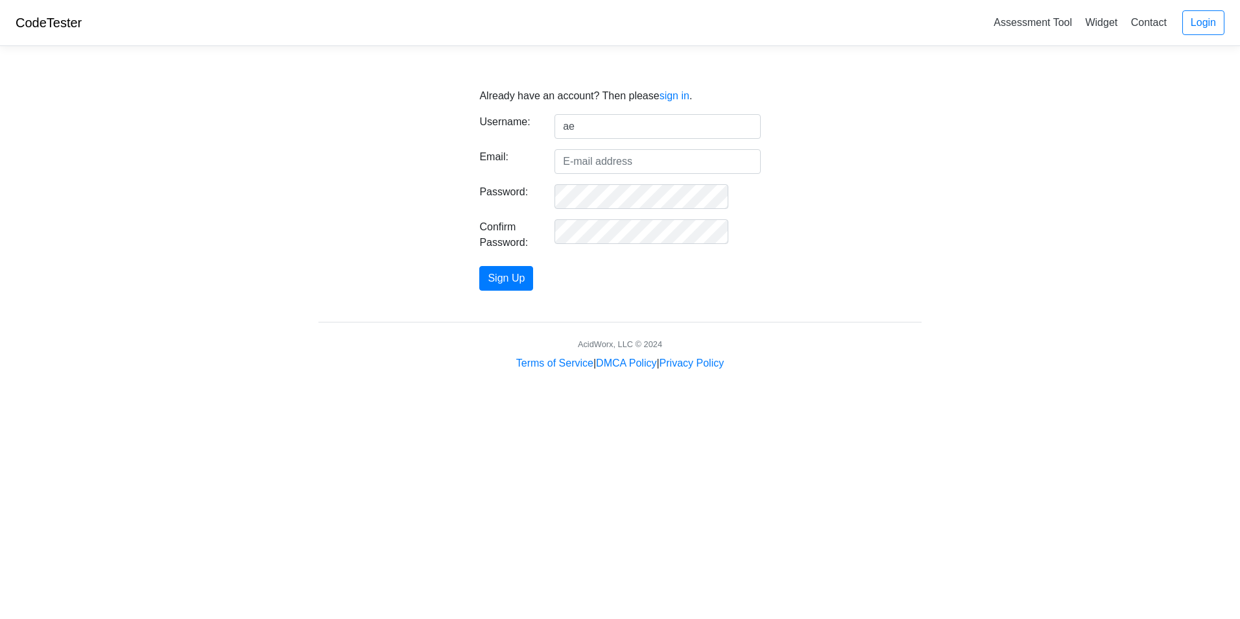
type input "a"
type input "[EMAIL_ADDRESS][DOMAIN_NAME]"
click at [660, 172] on input "Email:" at bounding box center [658, 161] width 206 height 25
type input "mjkamemmons@icloud.com"
click at [533, 272] on button "Sign Up" at bounding box center [506, 278] width 54 height 25
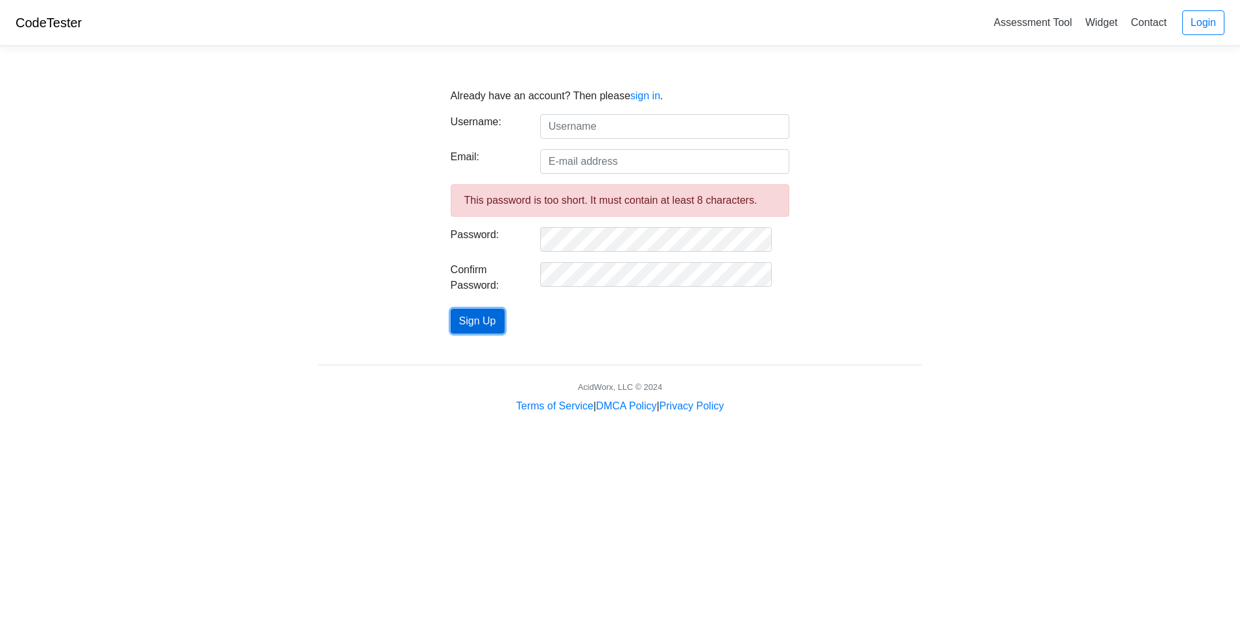
click at [474, 323] on button "Sign Up" at bounding box center [478, 321] width 54 height 25
type input "[EMAIL_ADDRESS][DOMAIN_NAME]"
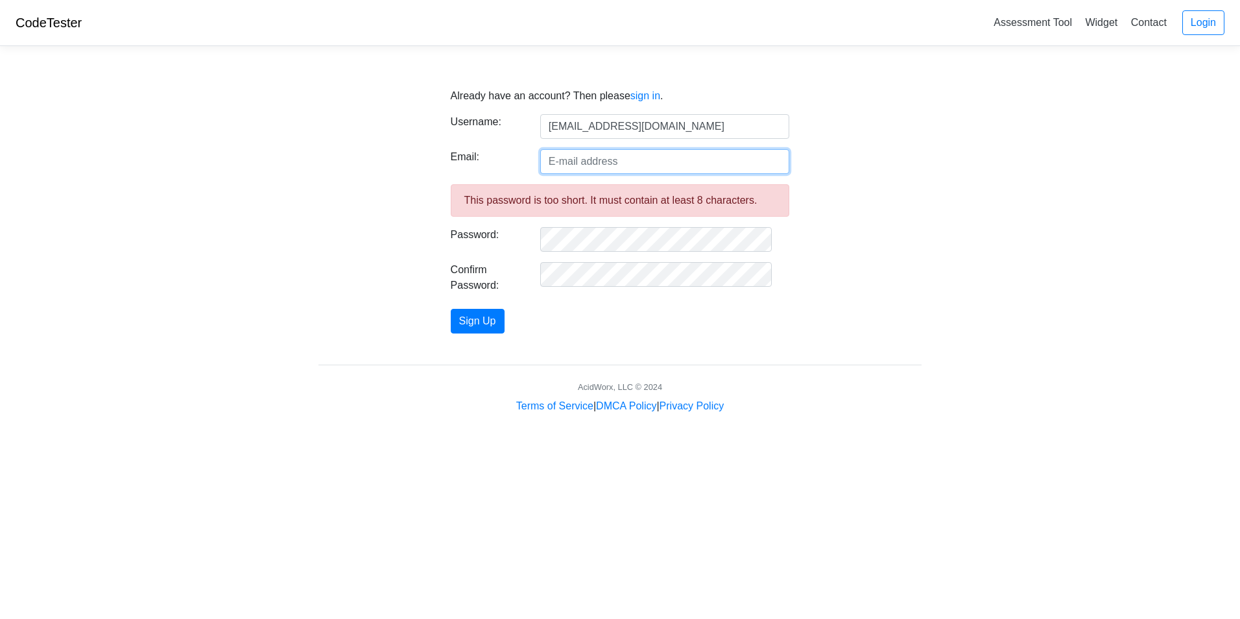
click at [603, 163] on input "Email:" at bounding box center [665, 161] width 250 height 25
type input "[EMAIL_ADDRESS][DOMAIN_NAME]"
click at [482, 330] on button "Sign Up" at bounding box center [478, 321] width 54 height 25
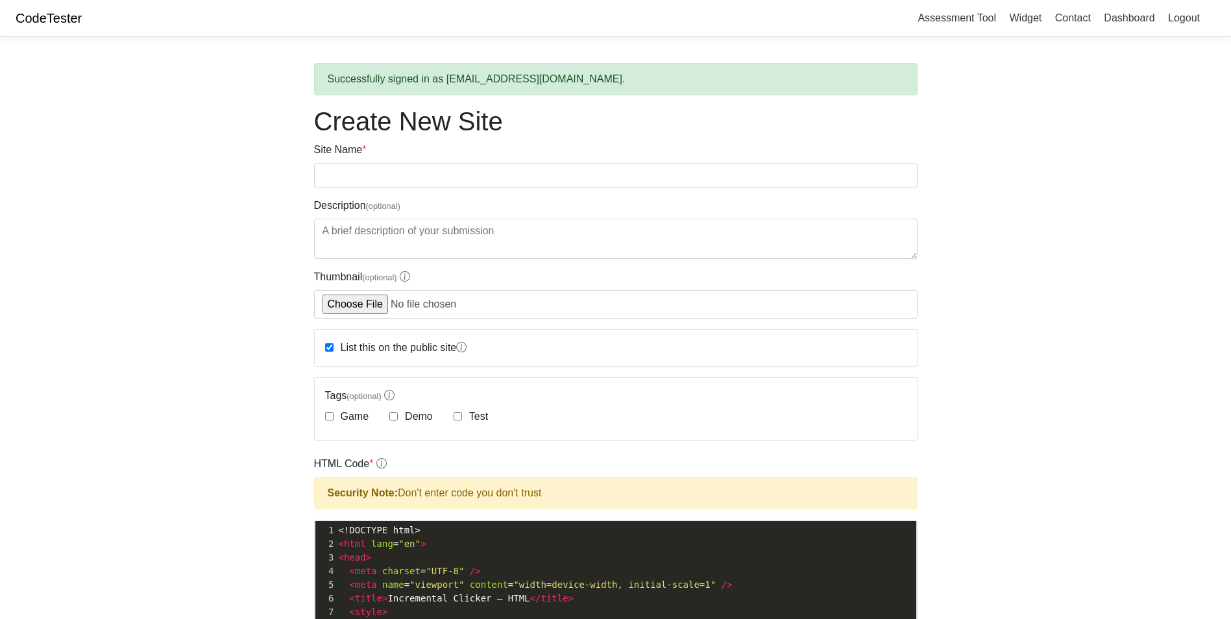
click at [161, 418] on body "CodeTester Assessment Tool Widget Contact Dashboard Logout Successfully signed …" at bounding box center [615, 577] width 1231 height 1155
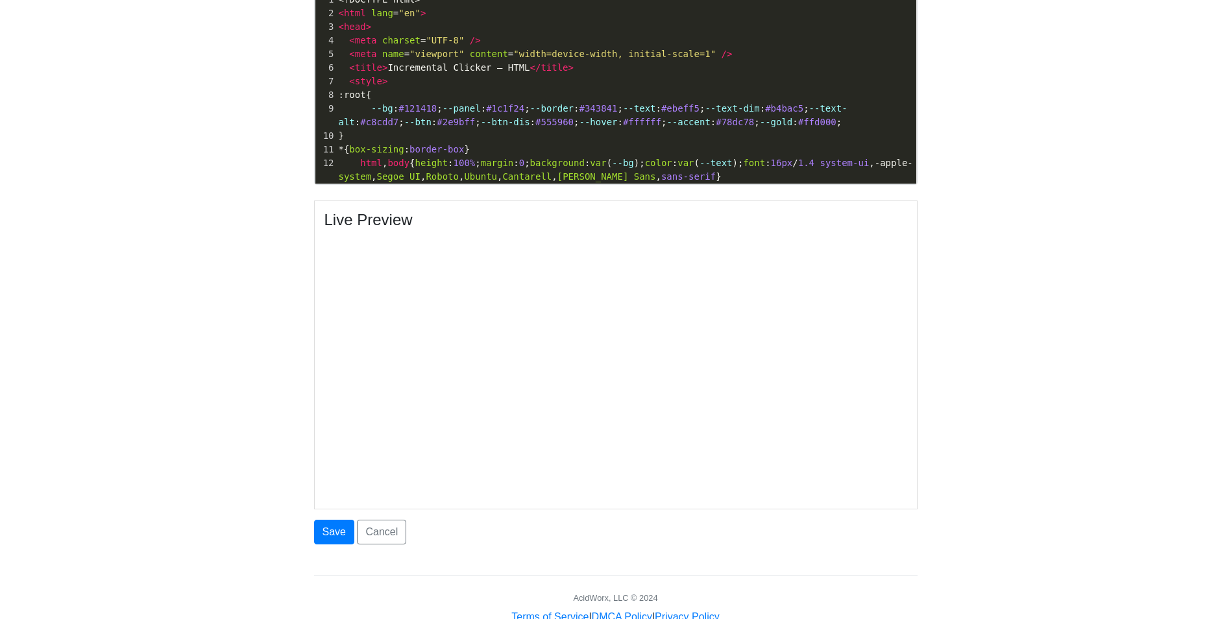
scroll to position [567, 0]
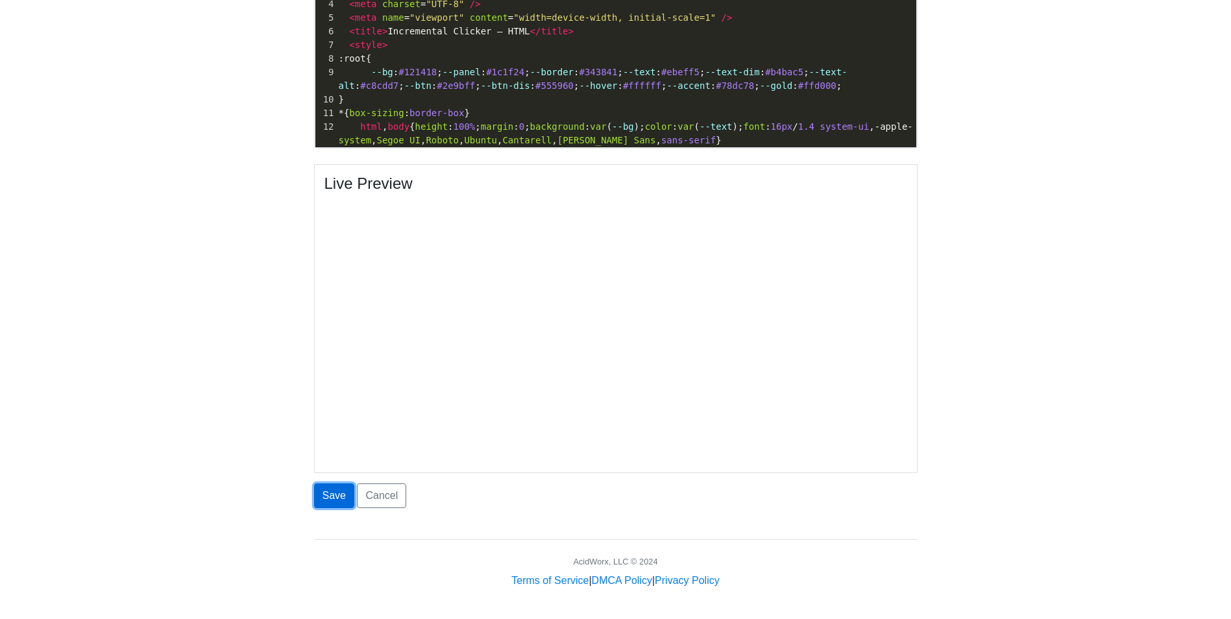
click at [330, 499] on button "Save" at bounding box center [334, 495] width 40 height 25
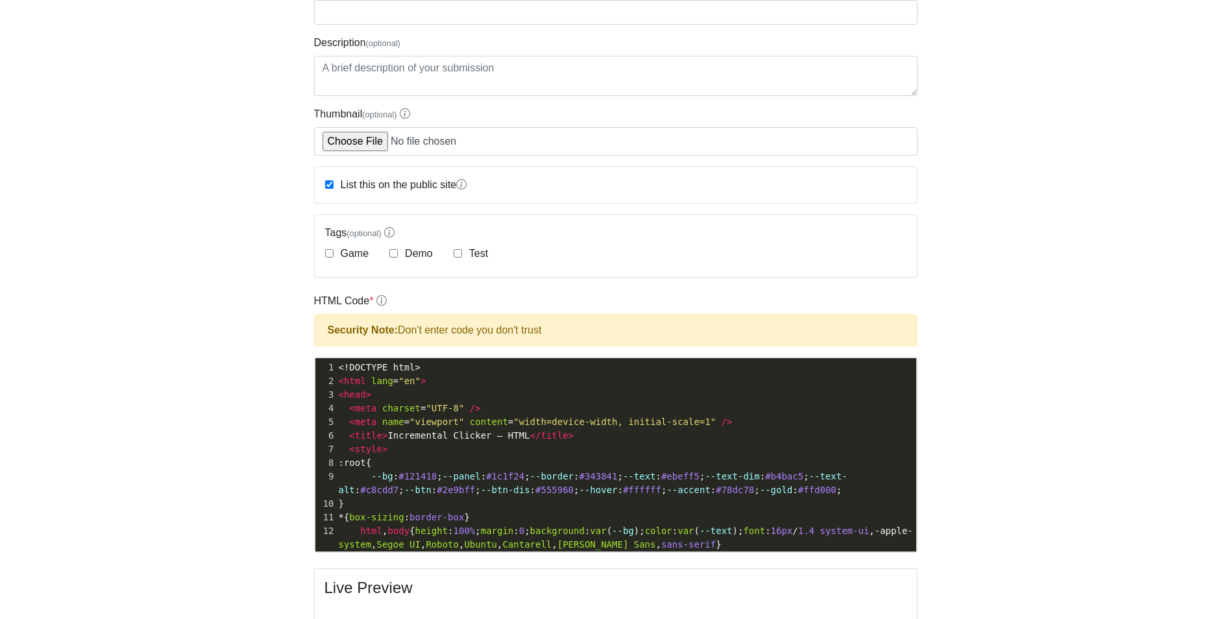
click at [274, 374] on body "CodeTester Assessment Tool Widget Contact Dashboard Logout Successfully signed …" at bounding box center [615, 414] width 1231 height 1155
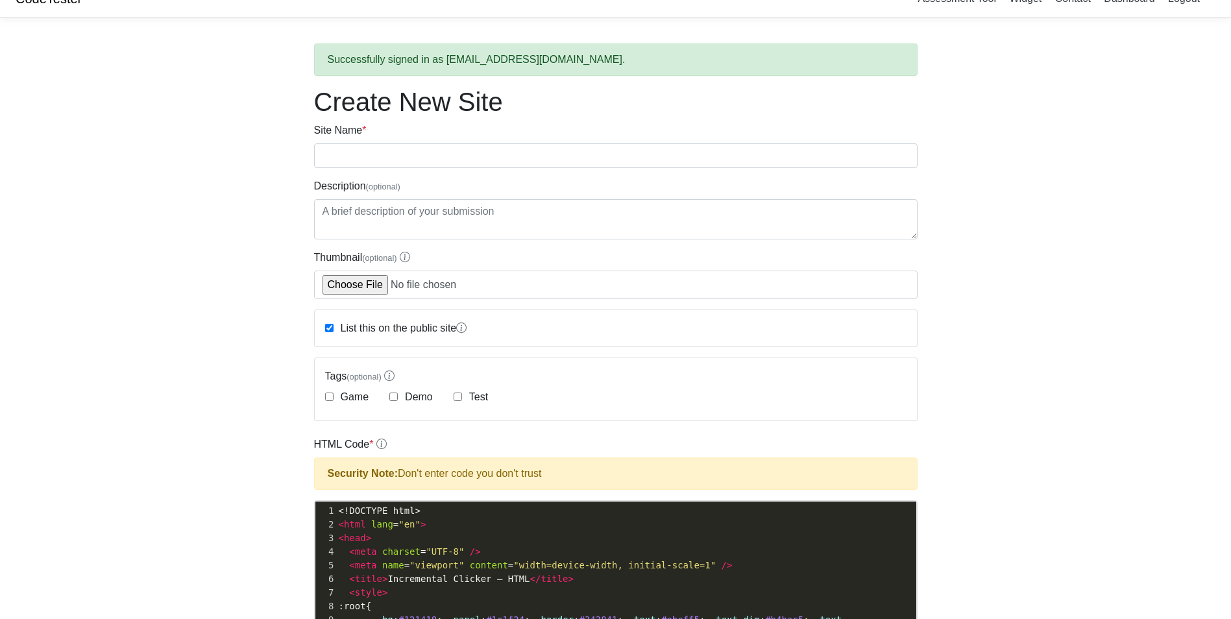
scroll to position [0, 0]
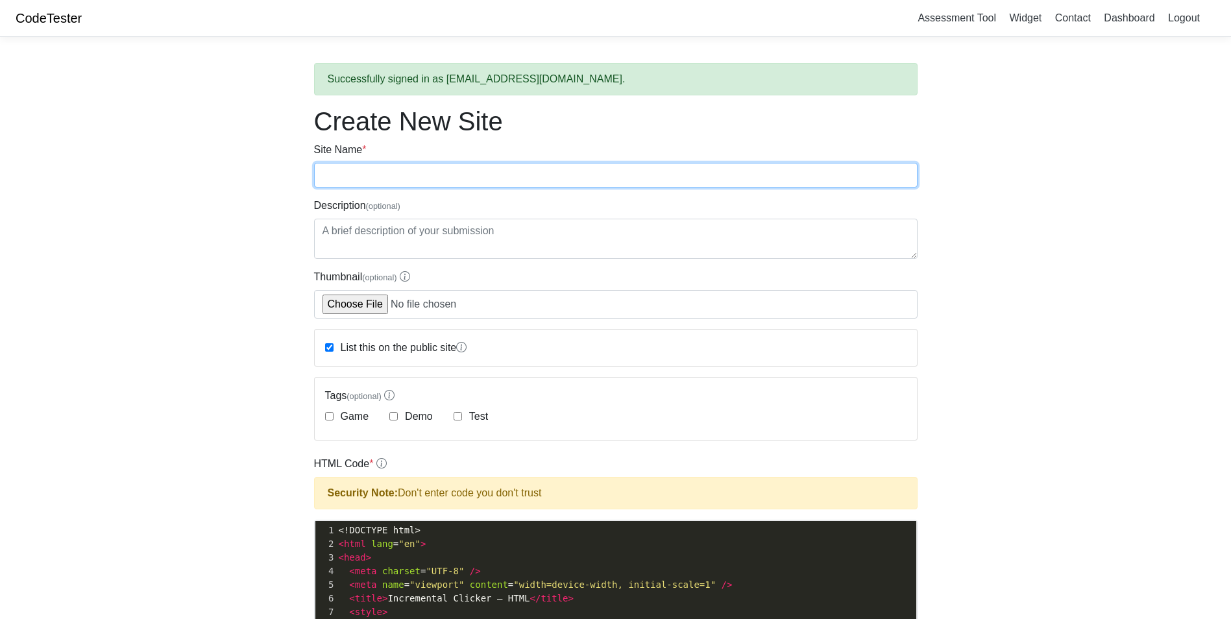
click at [459, 175] on input "Site Name *" at bounding box center [615, 175] width 603 height 25
type input "clicker game"
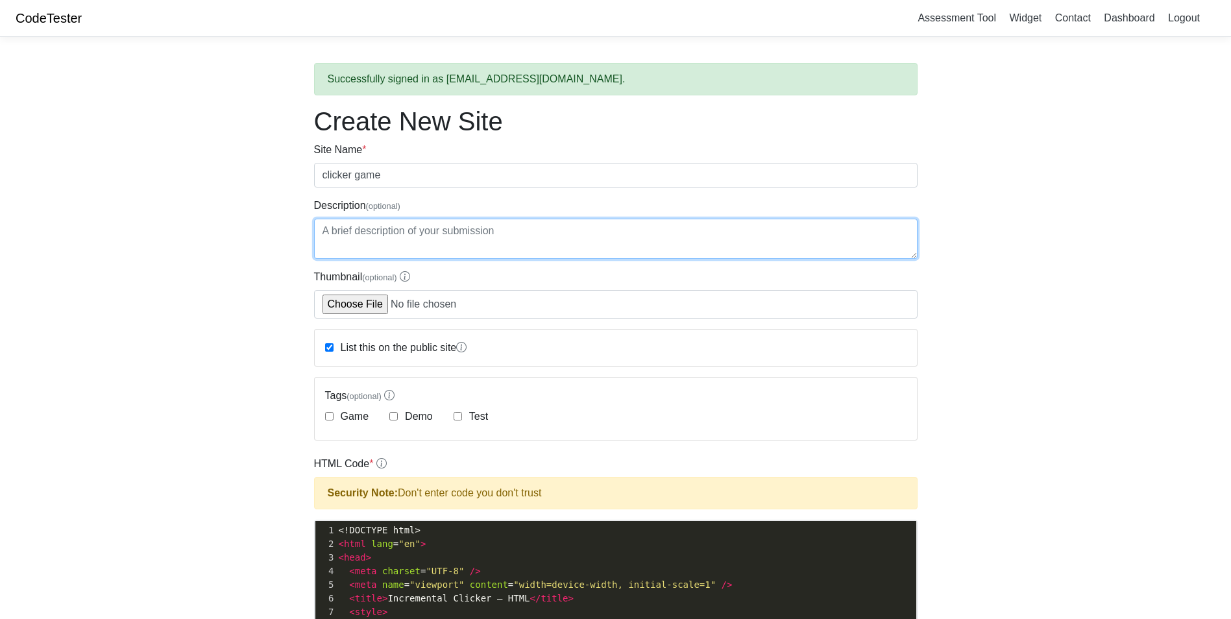
click at [428, 247] on textarea "Description (optional)" at bounding box center [615, 239] width 603 height 40
type textarea "a small clicker game"
click at [245, 360] on body "CodeTester Assessment Tool Widget Contact Dashboard Logout Successfully signed …" at bounding box center [615, 577] width 1231 height 1155
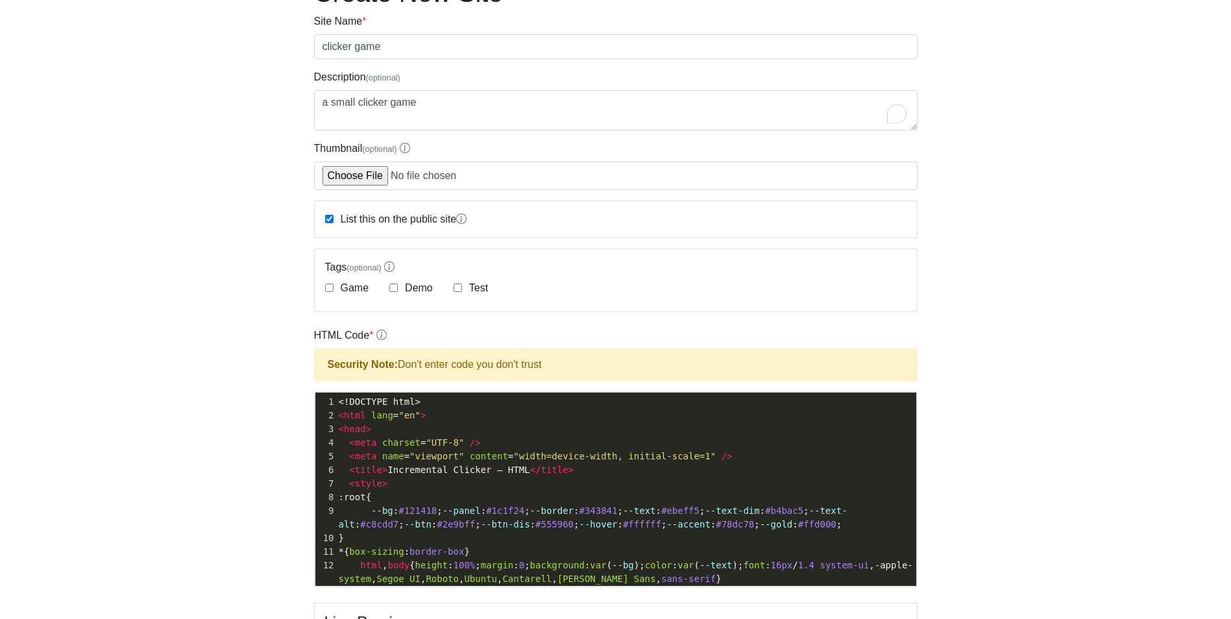
scroll to position [130, 0]
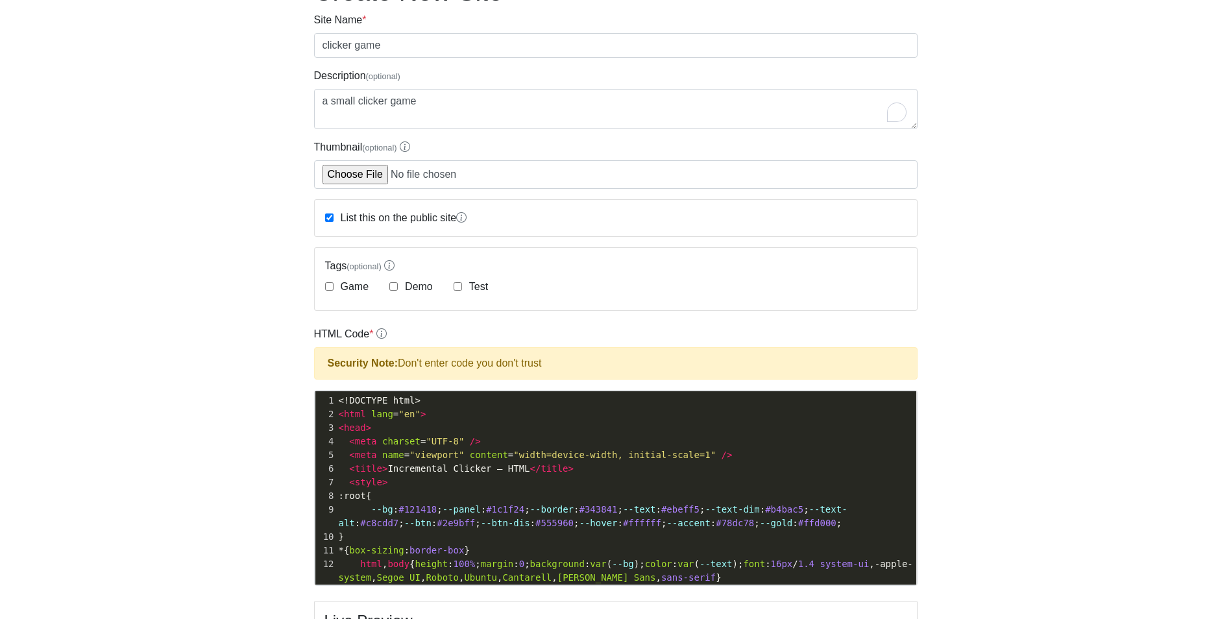
click at [328, 292] on div "Game" at bounding box center [347, 287] width 44 height 16
click at [328, 287] on input "Game" at bounding box center [329, 286] width 8 height 8
checkbox input "true"
click at [391, 285] on input "Demo" at bounding box center [393, 286] width 8 height 8
checkbox input "true"
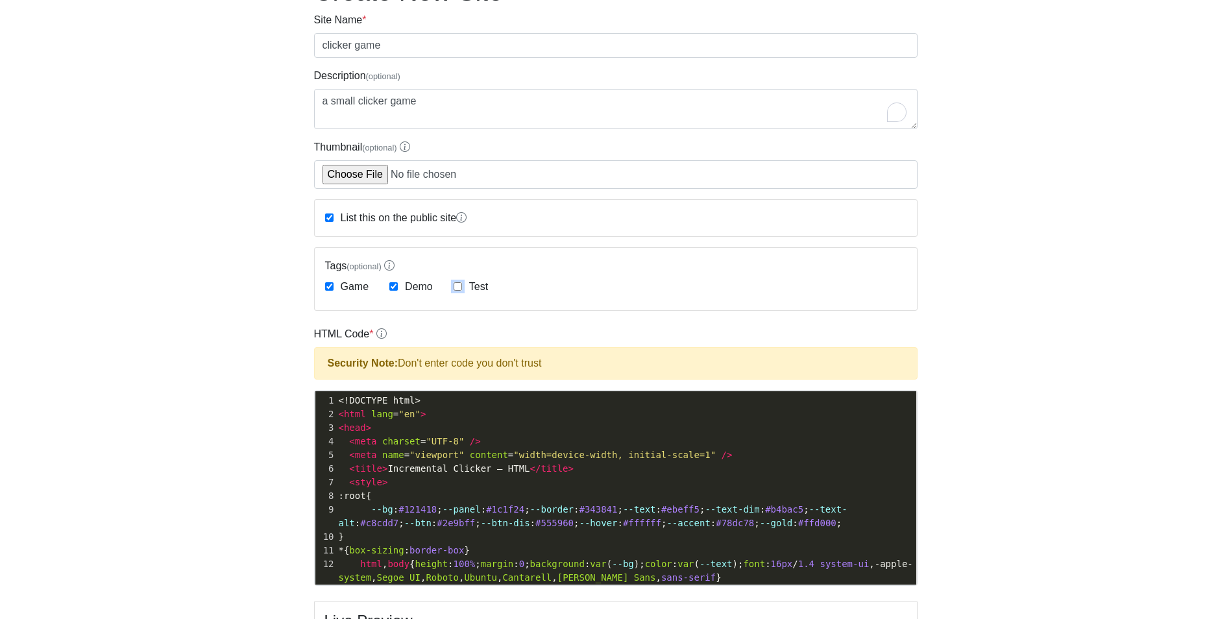
click at [459, 285] on input "Test" at bounding box center [457, 286] width 8 height 8
checkbox input "true"
click at [228, 322] on body "CodeTester Assessment Tool Widget Contact Dashboard Logout Successfully signed …" at bounding box center [615, 447] width 1231 height 1155
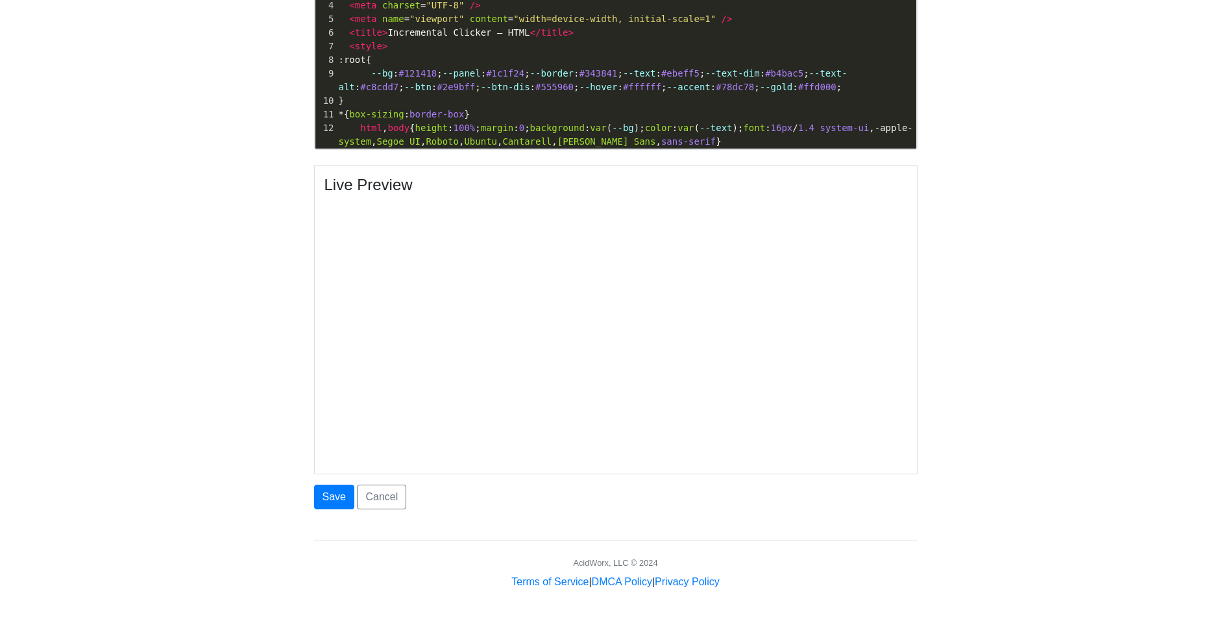
scroll to position [567, 0]
click at [330, 494] on button "Save" at bounding box center [334, 495] width 40 height 25
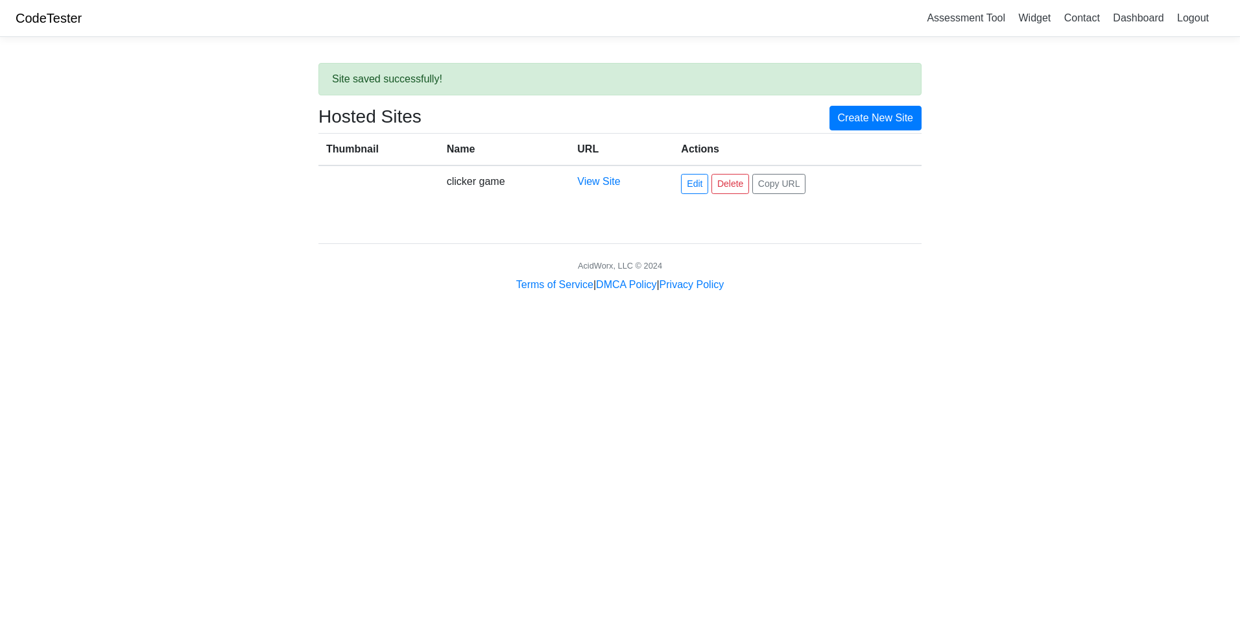
click at [594, 189] on td "View Site" at bounding box center [622, 183] width 104 height 36
click at [595, 181] on link "View Site" at bounding box center [598, 181] width 43 height 11
click at [693, 186] on link "Edit" at bounding box center [694, 184] width 27 height 20
click at [894, 114] on link "Create New Site" at bounding box center [876, 118] width 93 height 25
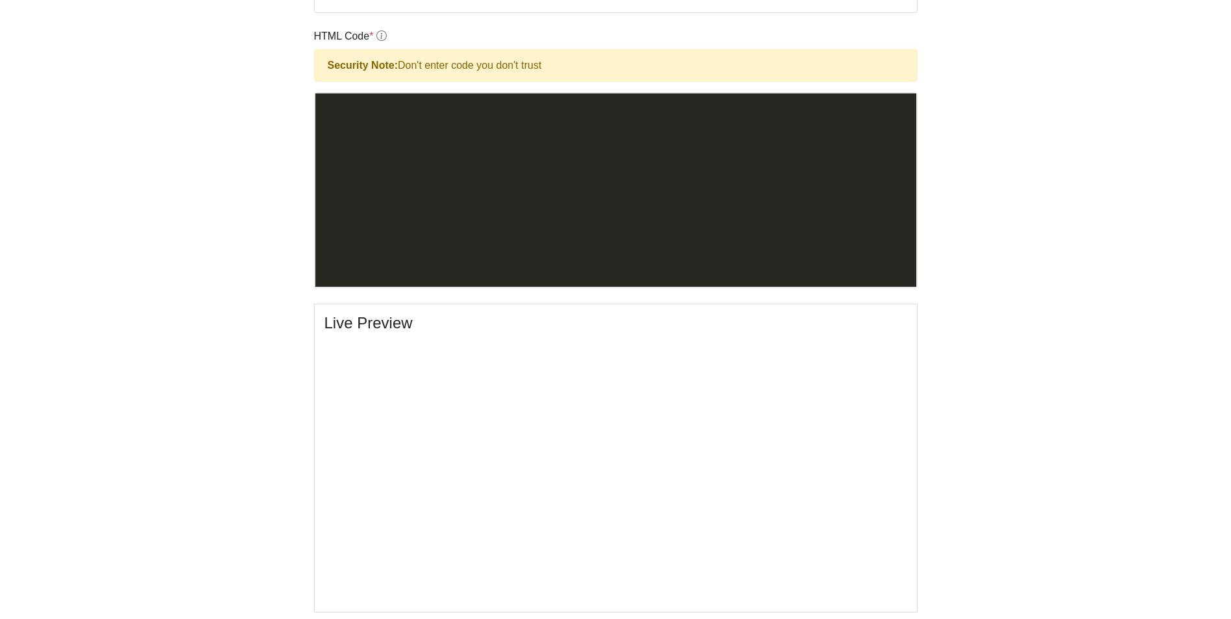
scroll to position [5261, 0]
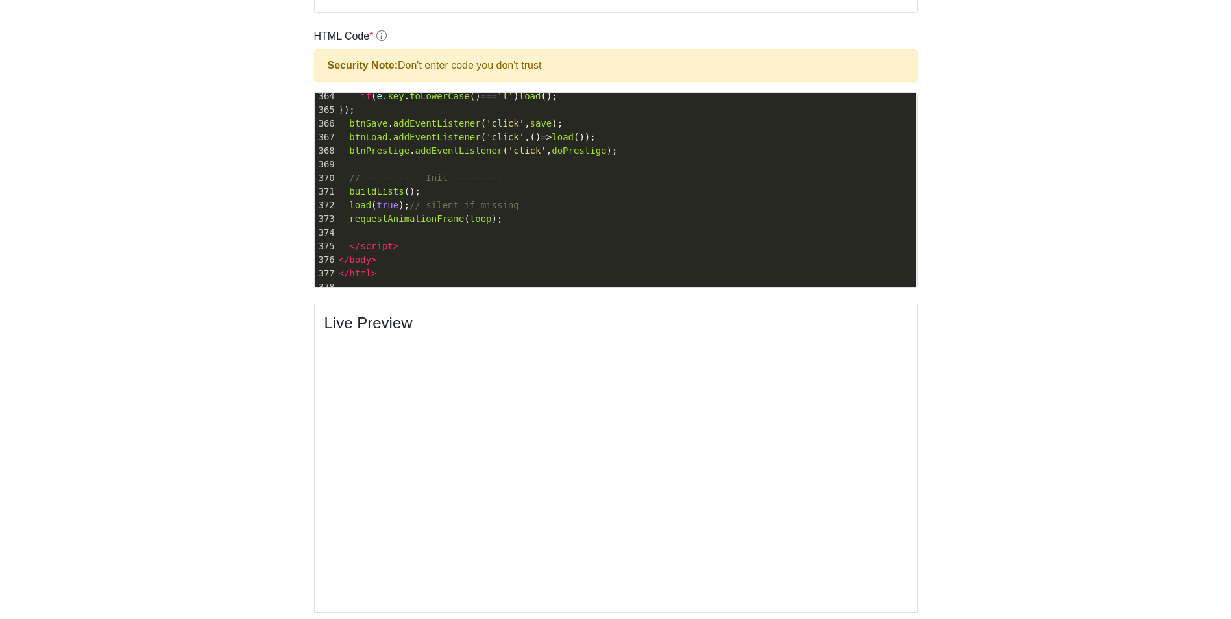
click at [62, 110] on body "CodeTester Assessment Tool Widget Contact Dashboard Logout Edit clicker game Si…" at bounding box center [615, 171] width 1231 height 1113
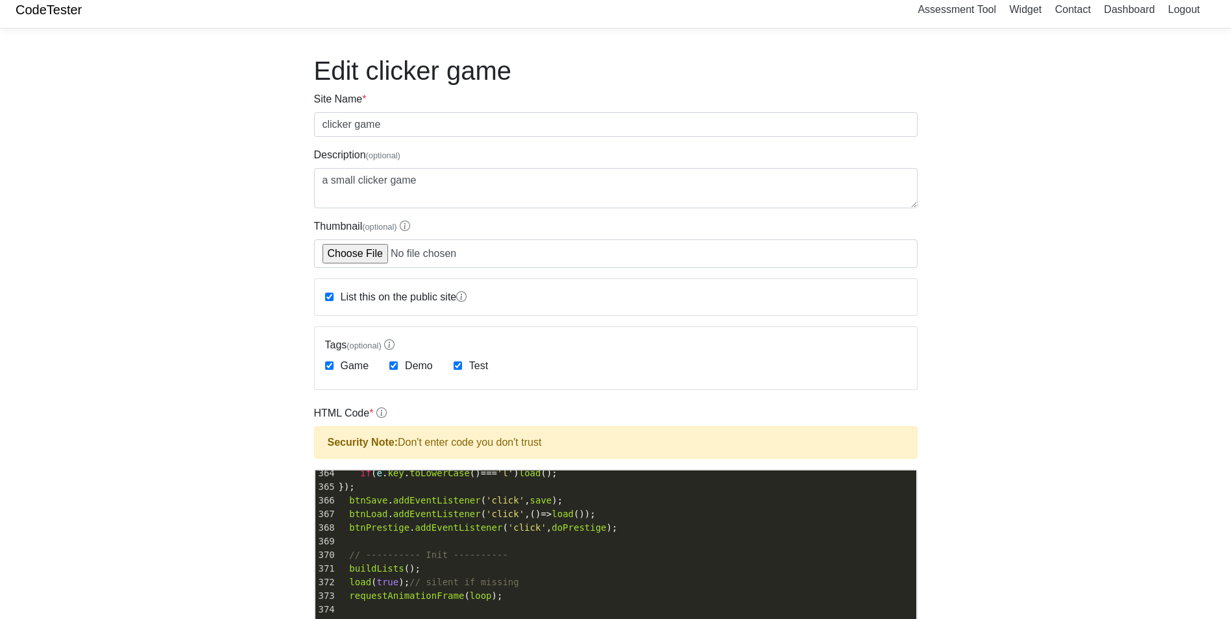
scroll to position [0, 0]
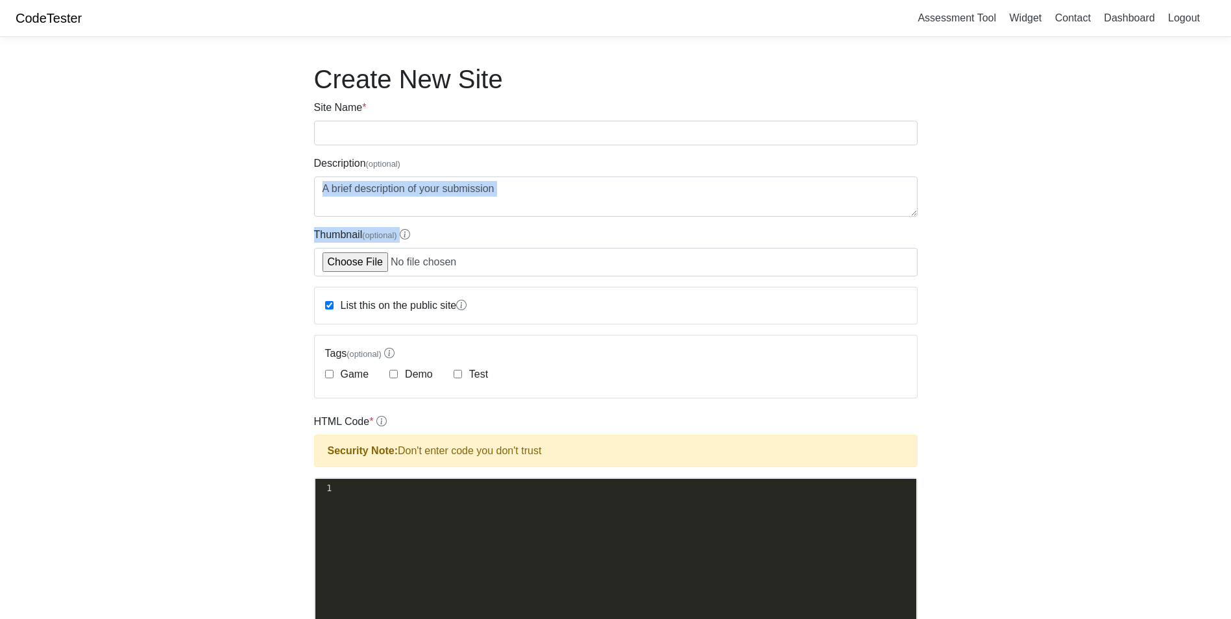
drag, startPoint x: 1230, startPoint y: 210, endPoint x: 1242, endPoint y: 251, distance: 42.7
click at [1230, 251] on html "CodeTester Assessment Tool Widget Contact Dashboard Logout Create New Site Site…" at bounding box center [615, 572] width 1231 height 1144
drag, startPoint x: 1242, startPoint y: 251, endPoint x: 1080, endPoint y: 204, distance: 169.0
click at [1080, 204] on body "CodeTester Assessment Tool Widget Contact Dashboard Logout Create New Site Site…" at bounding box center [615, 556] width 1231 height 1113
click at [352, 503] on div "xxxxxxxxxx 1 ​" at bounding box center [625, 585] width 620 height 213
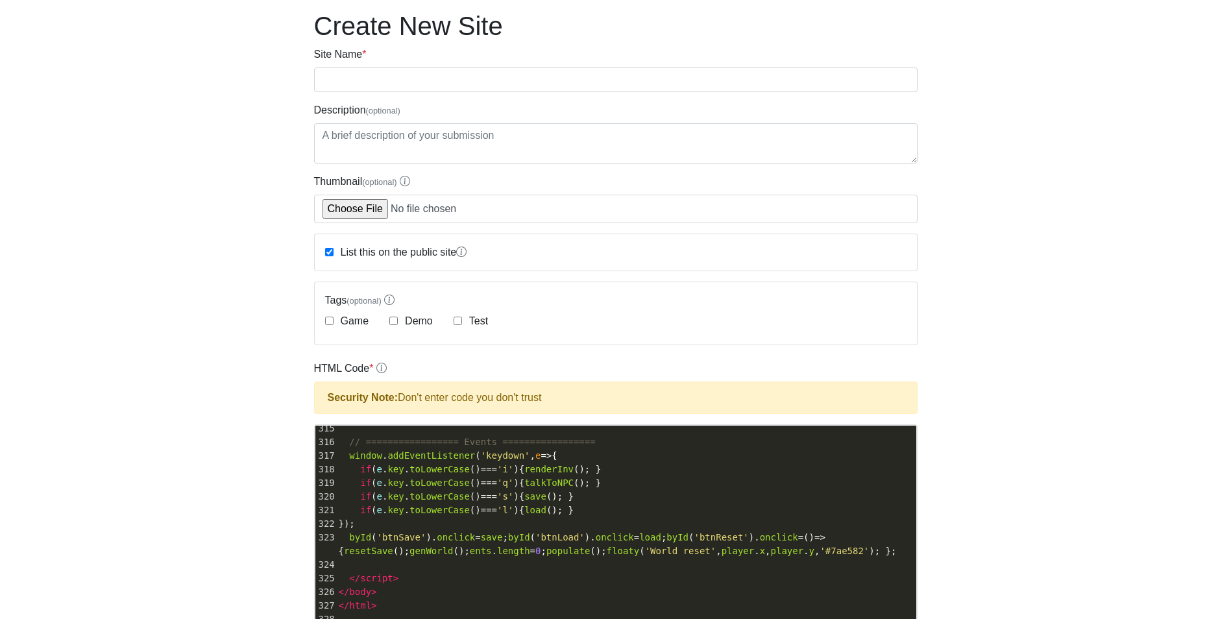
click at [102, 448] on body "CodeTester Assessment Tool Widget Contact Dashboard Logout Create New Site Site…" at bounding box center [615, 503] width 1231 height 1113
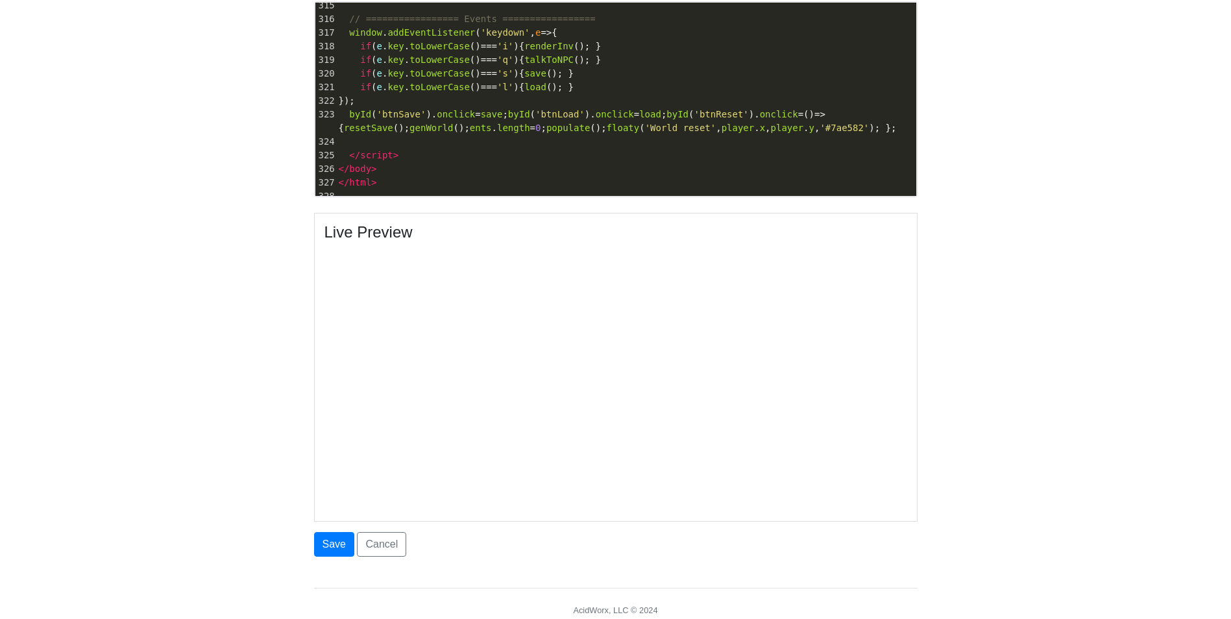
scroll to position [473, 0]
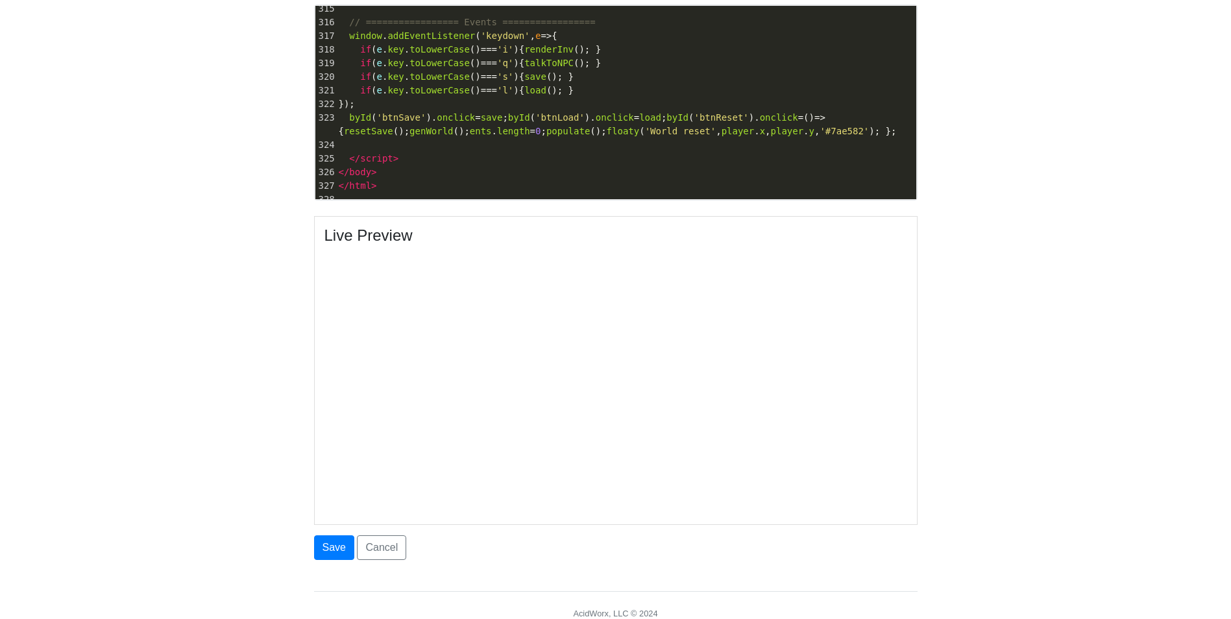
click at [1014, 272] on body "CodeTester Assessment Tool Widget Contact Dashboard Logout Create New Site Site…" at bounding box center [615, 83] width 1231 height 1113
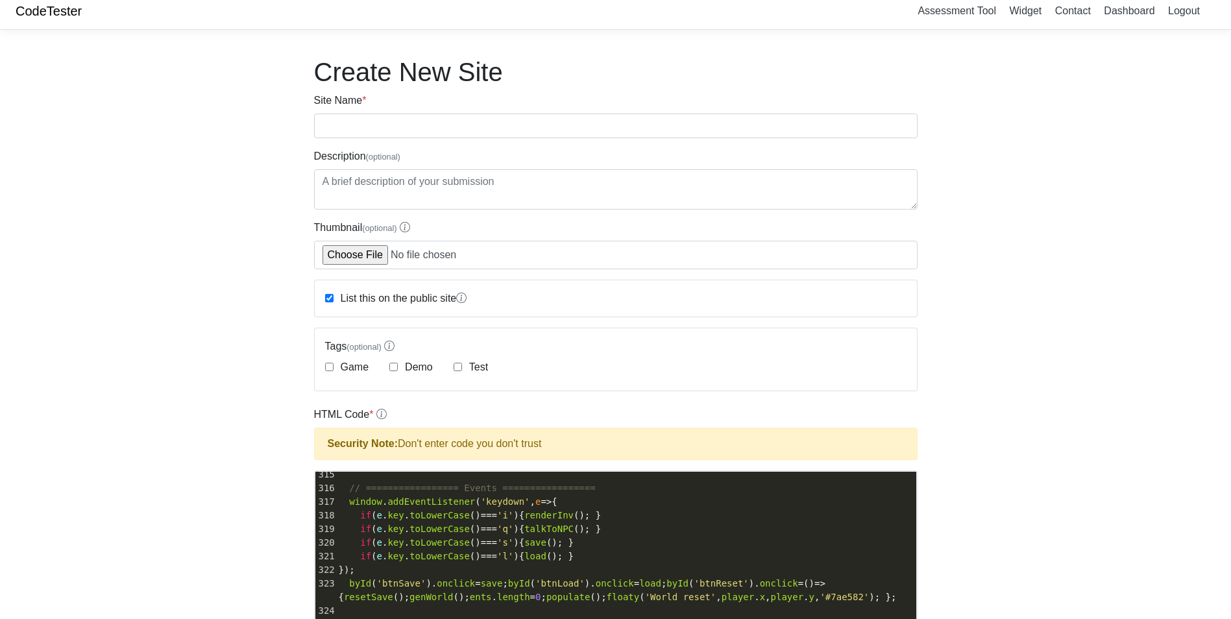
scroll to position [0, 0]
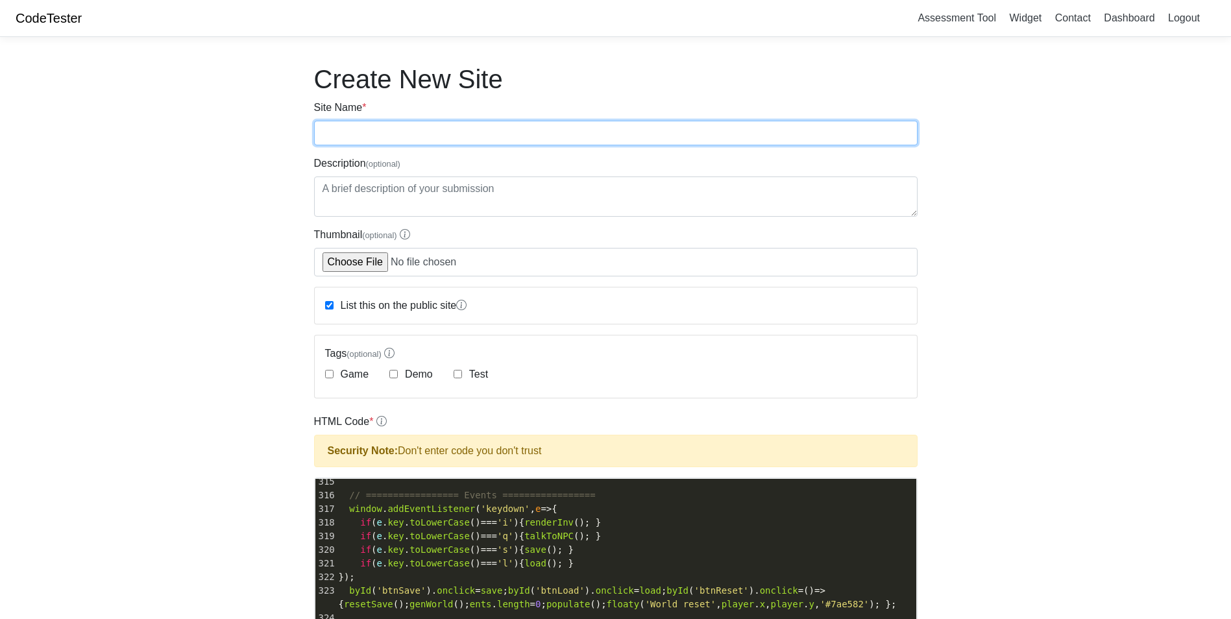
click at [517, 128] on input "Site Name *" at bounding box center [615, 133] width 603 height 25
type input "pixel rpg"
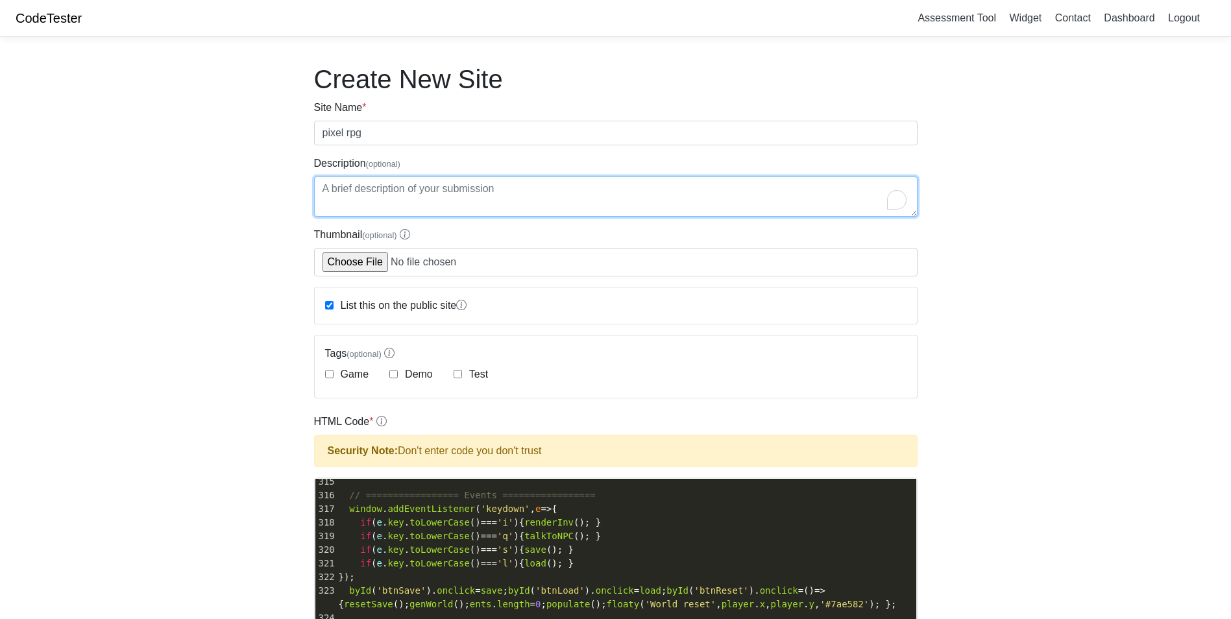
click at [444, 204] on textarea "Description (optional)" at bounding box center [615, 196] width 603 height 40
type textarea "pixel prg test"
click at [453, 370] on input "Test" at bounding box center [457, 374] width 8 height 8
checkbox input "true"
click at [404, 370] on label "Demo" at bounding box center [417, 375] width 30 height 16
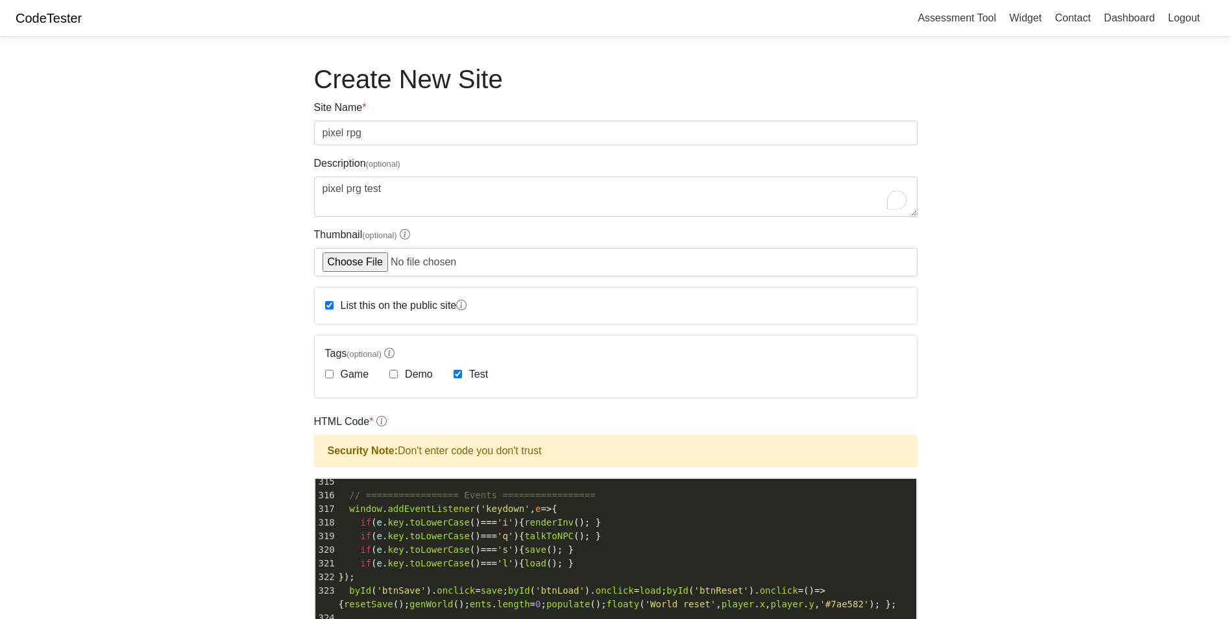
click at [398, 370] on input "Demo" at bounding box center [393, 374] width 8 height 8
checkbox input "true"
click at [213, 361] on body "CodeTester Assessment Tool Widget Contact Dashboard Logout Create New Site Site…" at bounding box center [615, 556] width 1231 height 1113
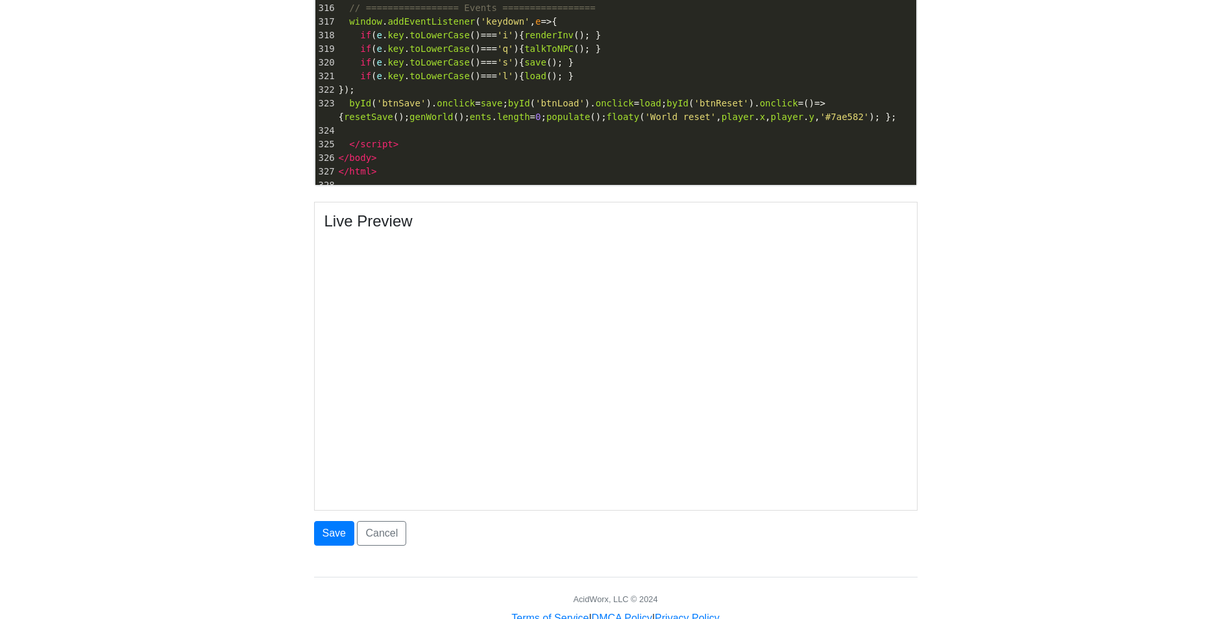
scroll to position [525, 0]
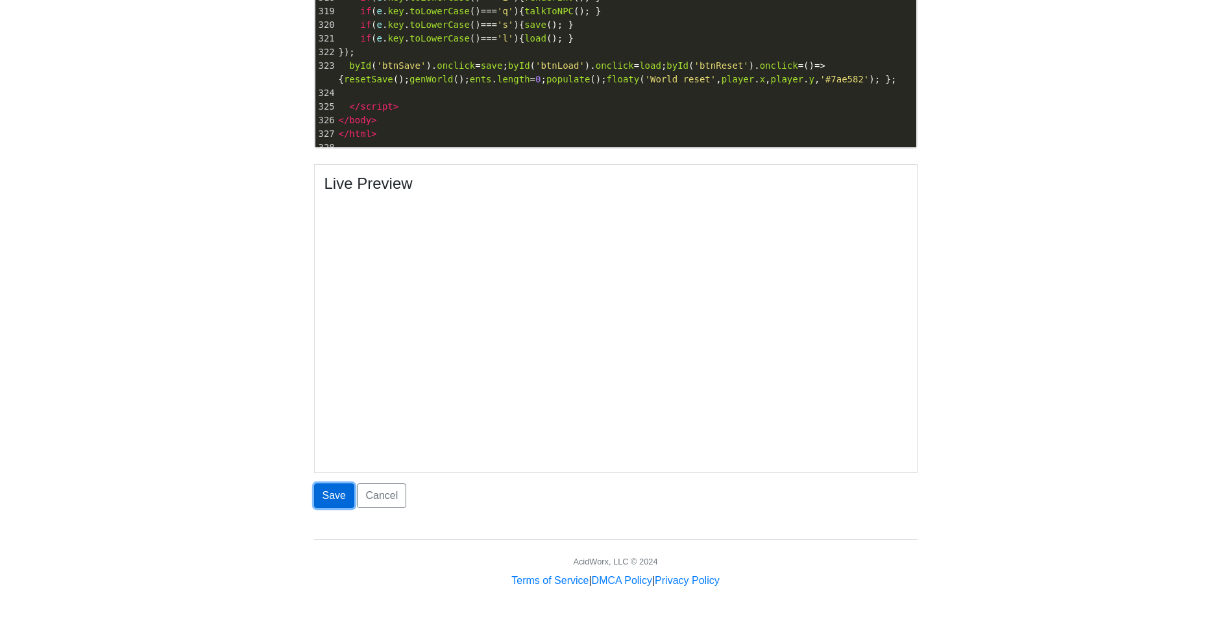
click at [337, 492] on button "Save" at bounding box center [334, 495] width 40 height 25
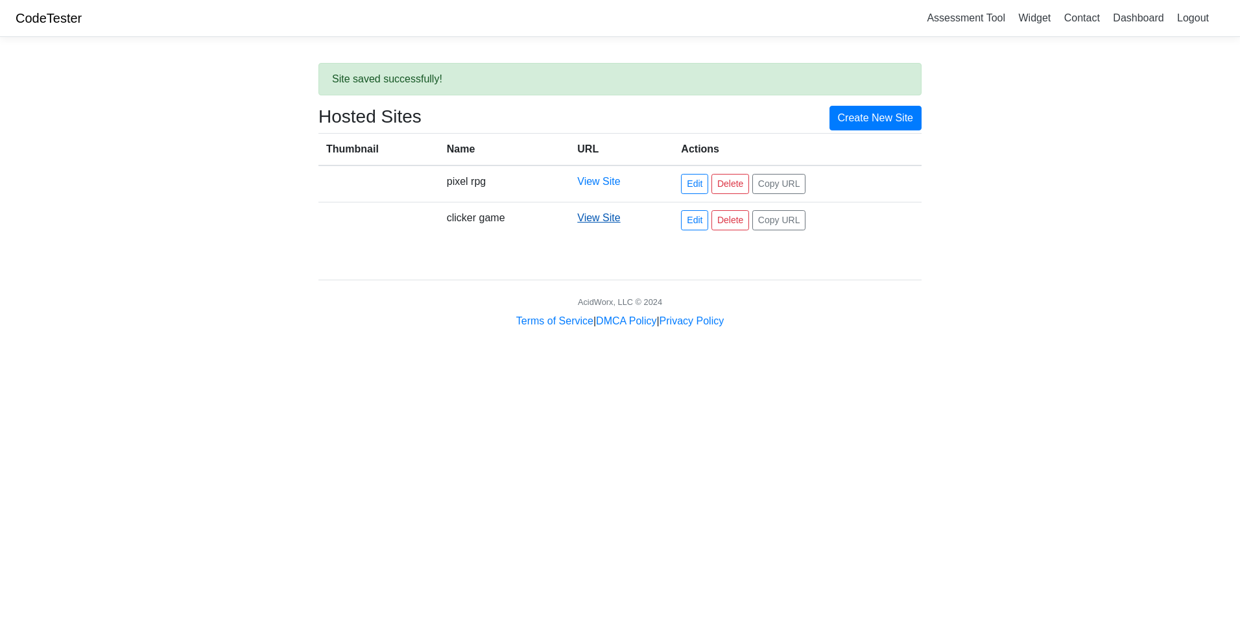
click at [601, 221] on link "View Site" at bounding box center [598, 217] width 43 height 11
click at [600, 184] on link "View Site" at bounding box center [598, 181] width 43 height 11
click at [699, 183] on link "Edit" at bounding box center [694, 184] width 27 height 20
click at [690, 221] on link "Edit" at bounding box center [694, 220] width 27 height 20
click at [691, 221] on link "Edit" at bounding box center [694, 220] width 27 height 20
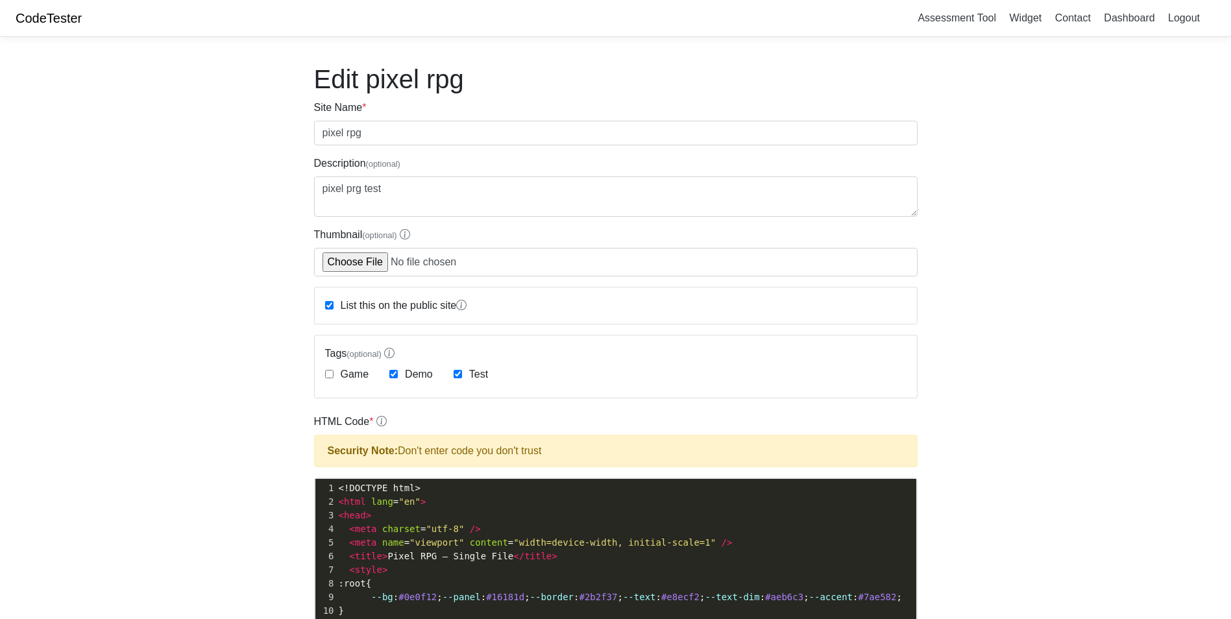
click at [250, 326] on body "CodeTester Assessment Tool Widget Contact Dashboard Logout Edit pixel rpg Site …" at bounding box center [615, 556] width 1231 height 1113
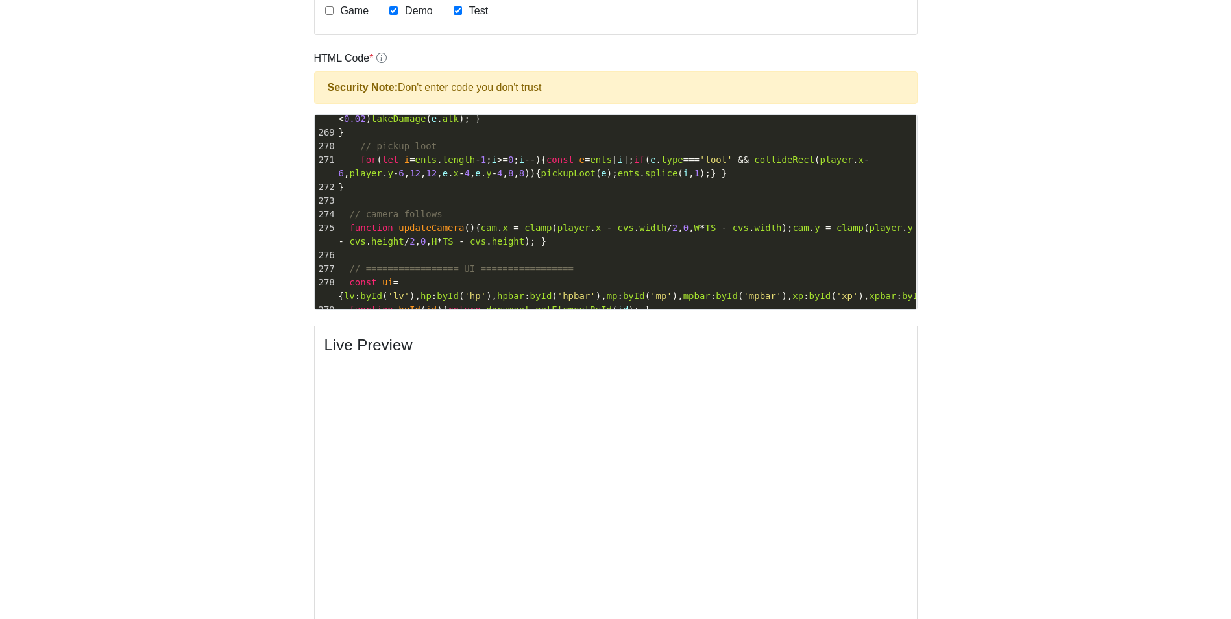
scroll to position [4270, 0]
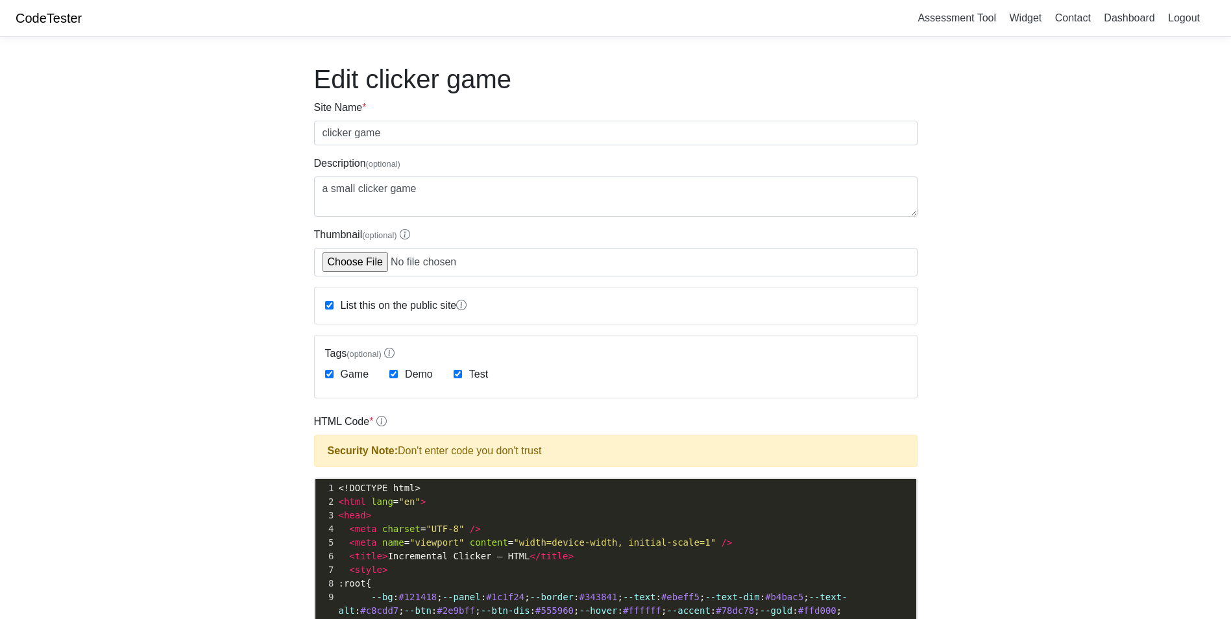
click at [1098, 459] on body "CodeTester Assessment Tool Widget Contact Dashboard Logout Edit clicker game Si…" at bounding box center [615, 556] width 1231 height 1113
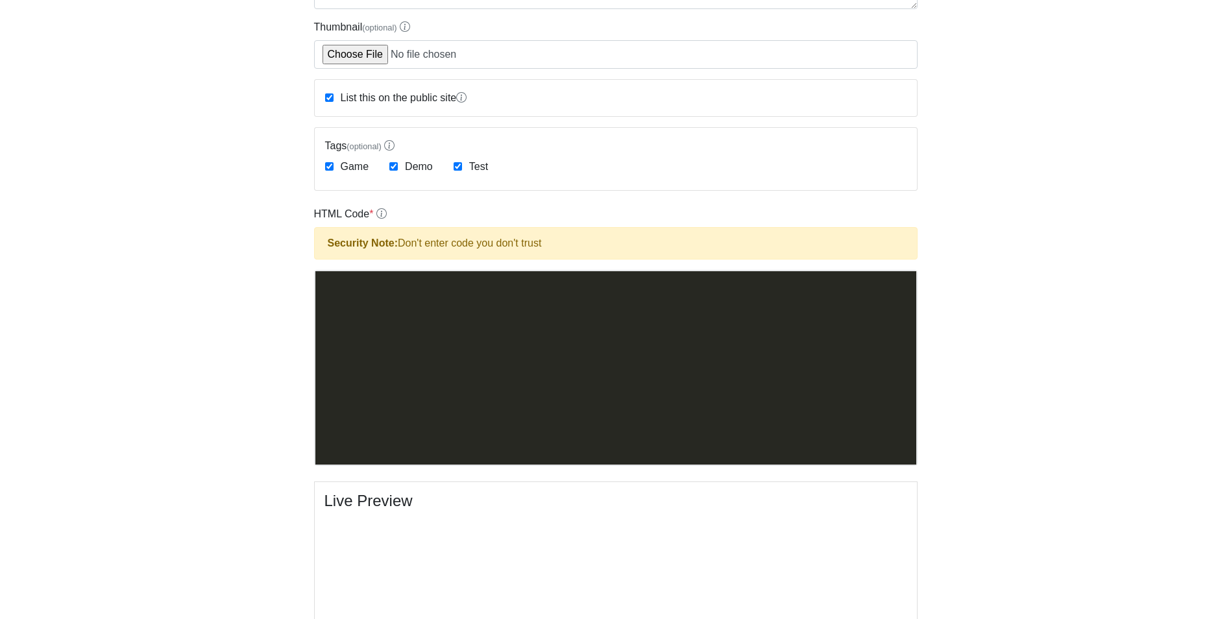
scroll to position [5275, 0]
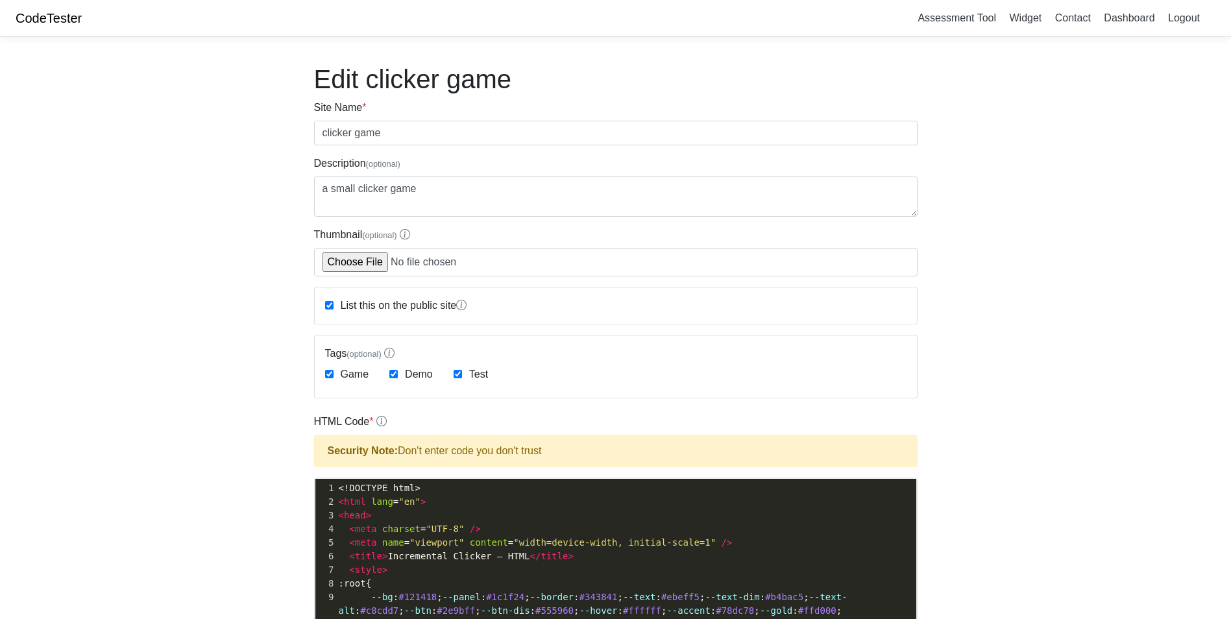
click at [193, 241] on body "CodeTester Assessment Tool Widget Contact Dashboard Logout Edit clicker game Si…" at bounding box center [615, 556] width 1231 height 1113
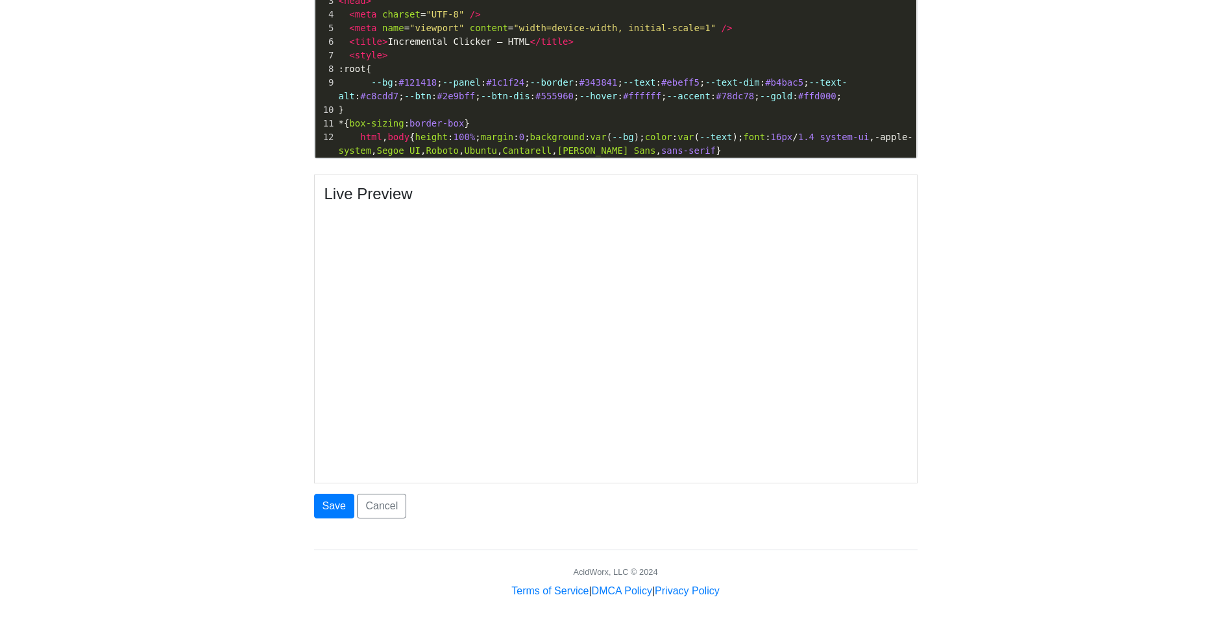
scroll to position [525, 0]
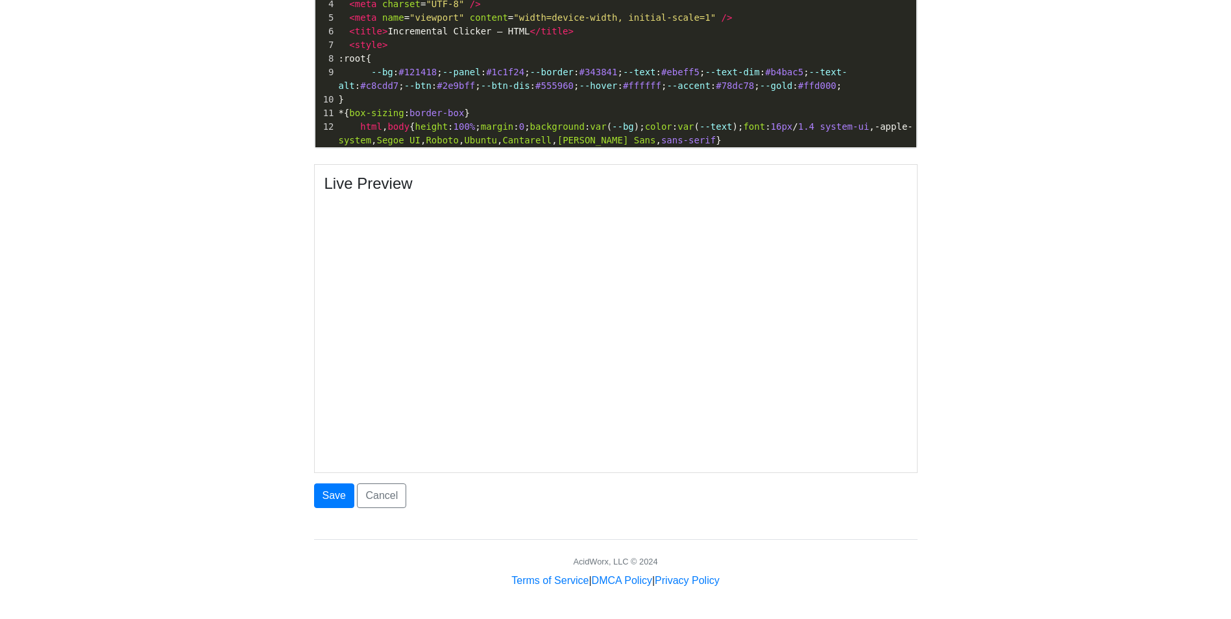
click at [310, 489] on div "Edit clicker game Site Name * clicker game Description (optional) a small click…" at bounding box center [615, 56] width 623 height 1066
click at [342, 500] on button "Save" at bounding box center [334, 495] width 40 height 25
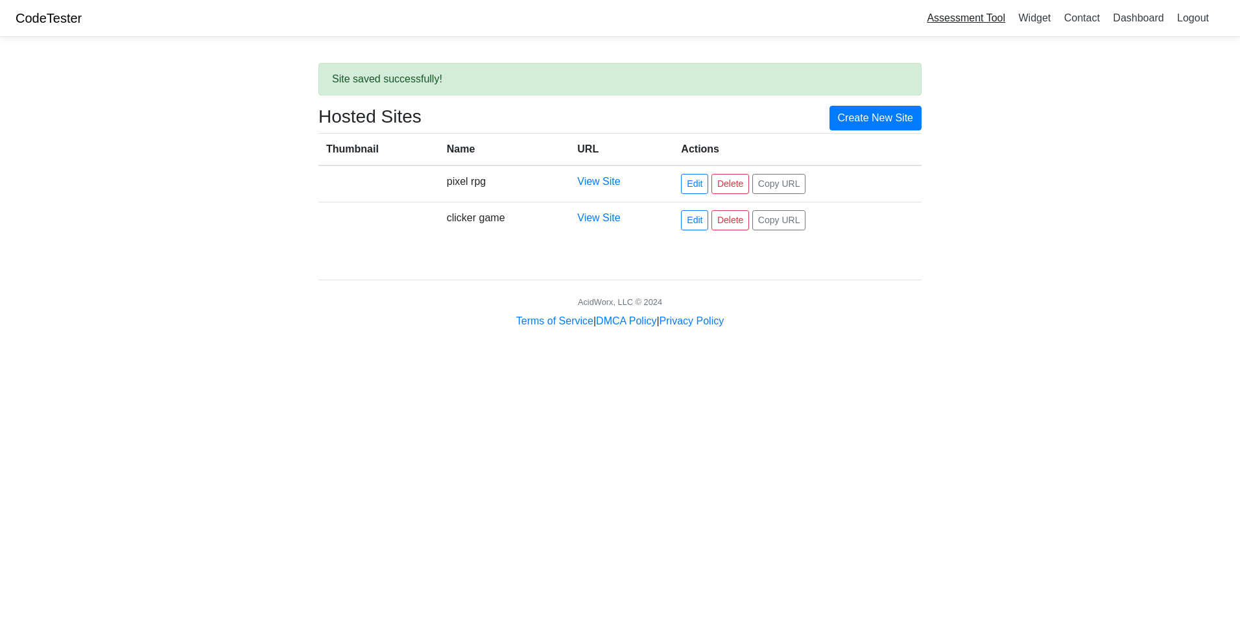
click at [960, 17] on link "Assessment Tool" at bounding box center [966, 17] width 89 height 21
click at [693, 222] on link "Edit" at bounding box center [694, 220] width 27 height 20
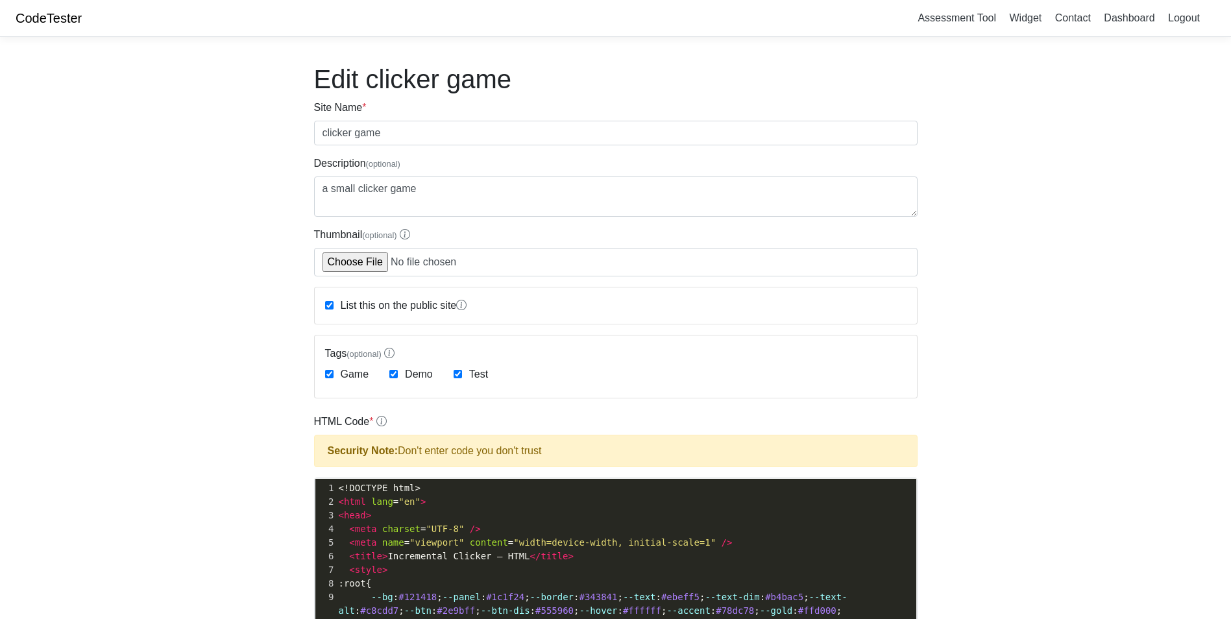
click at [1107, 437] on body "CodeTester Assessment Tool Widget Contact Dashboard Logout Edit clicker game Si…" at bounding box center [615, 556] width 1231 height 1113
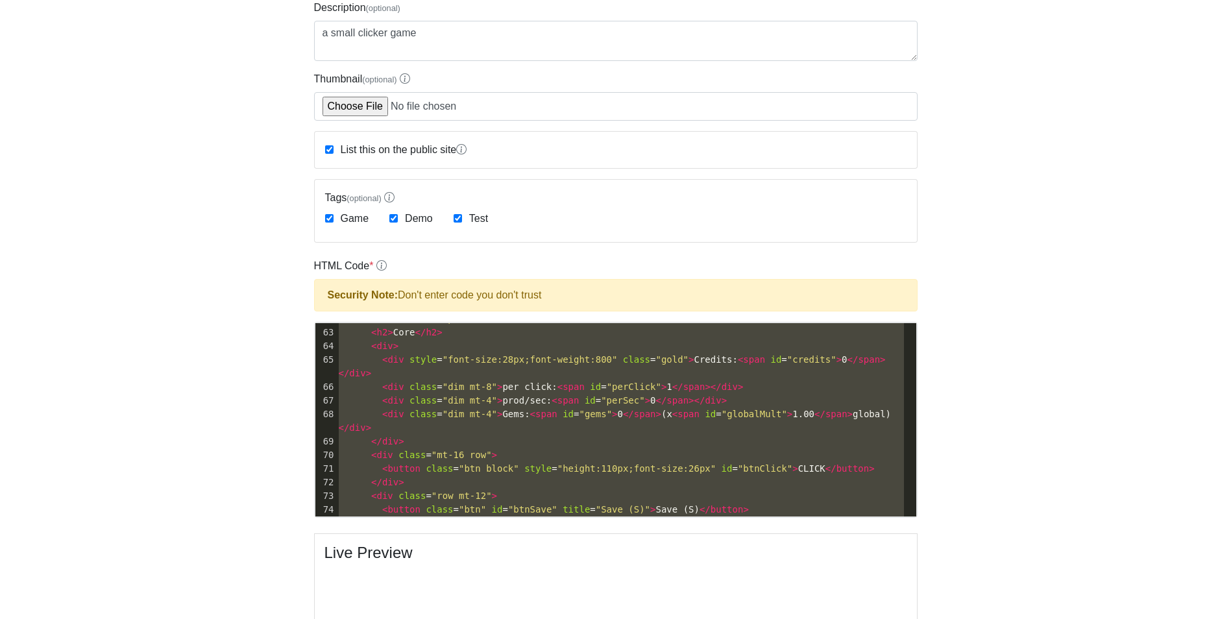
scroll to position [1022, 0]
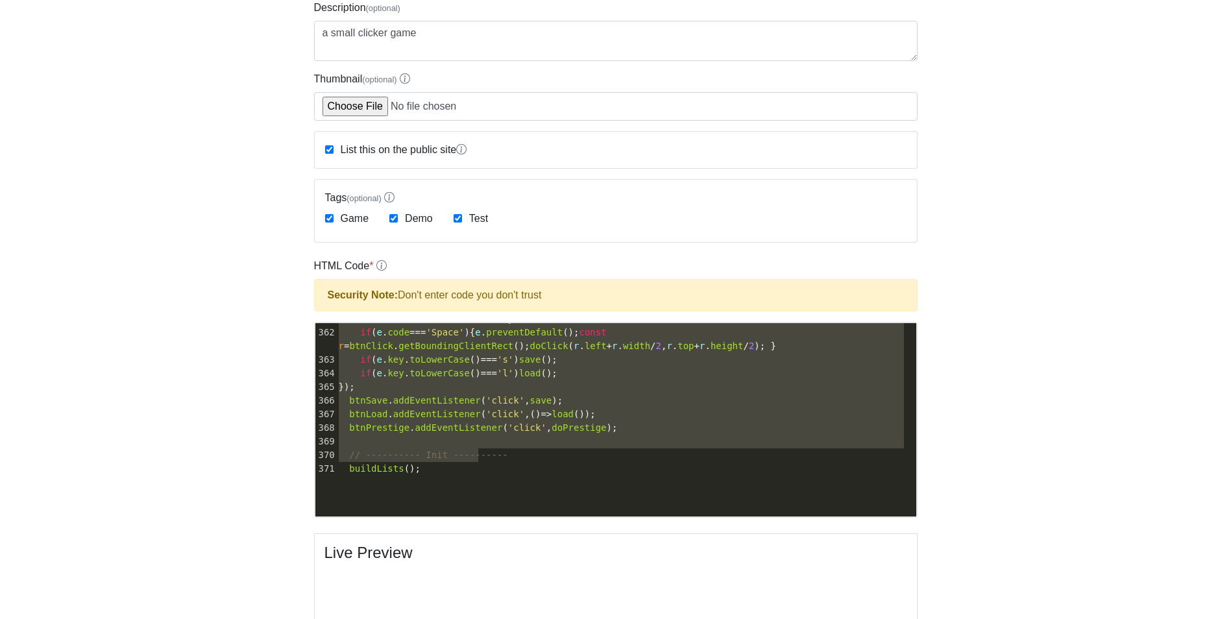
type textarea "<!DOCTYPE html> <html lang="en"> <head> <meta charset="UTF-8" /> <meta name="vi…"
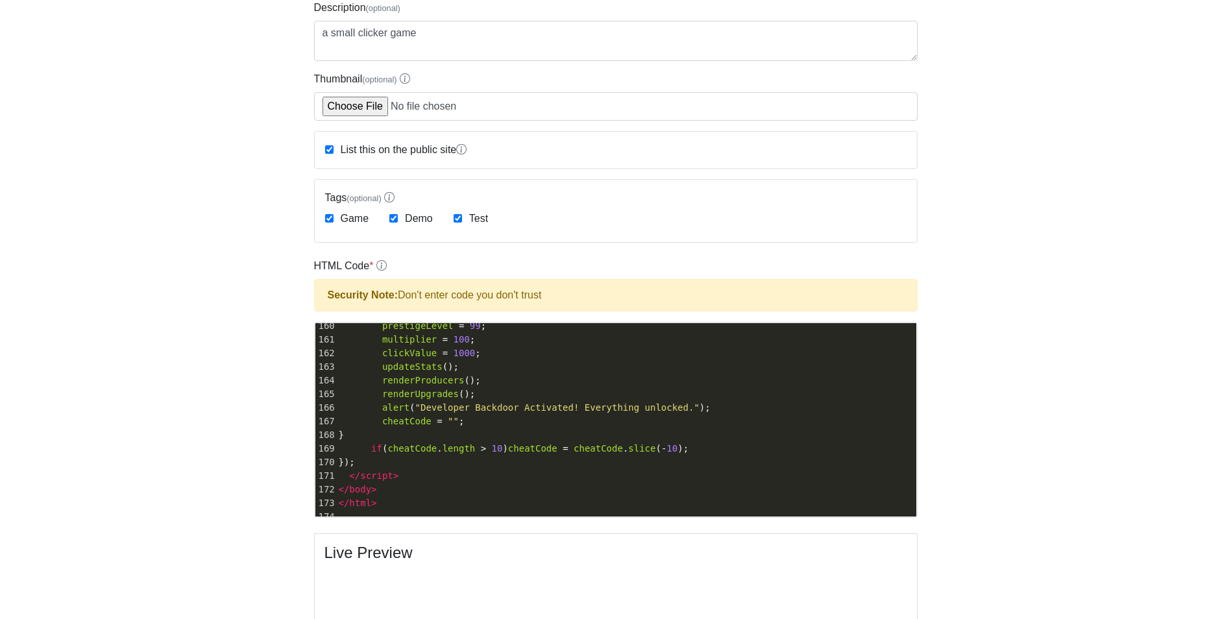
click at [237, 492] on body "CodeTester Assessment Tool Widget Contact Dashboard Logout Edit clicker game Si…" at bounding box center [615, 400] width 1231 height 1113
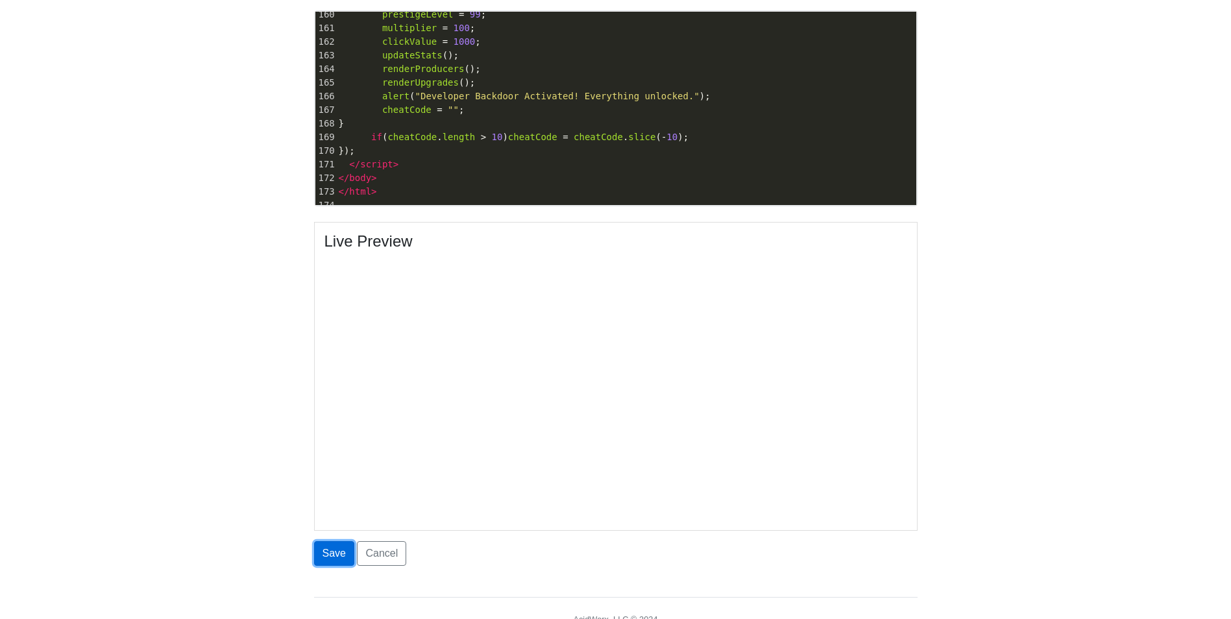
click at [330, 551] on button "Save" at bounding box center [334, 553] width 40 height 25
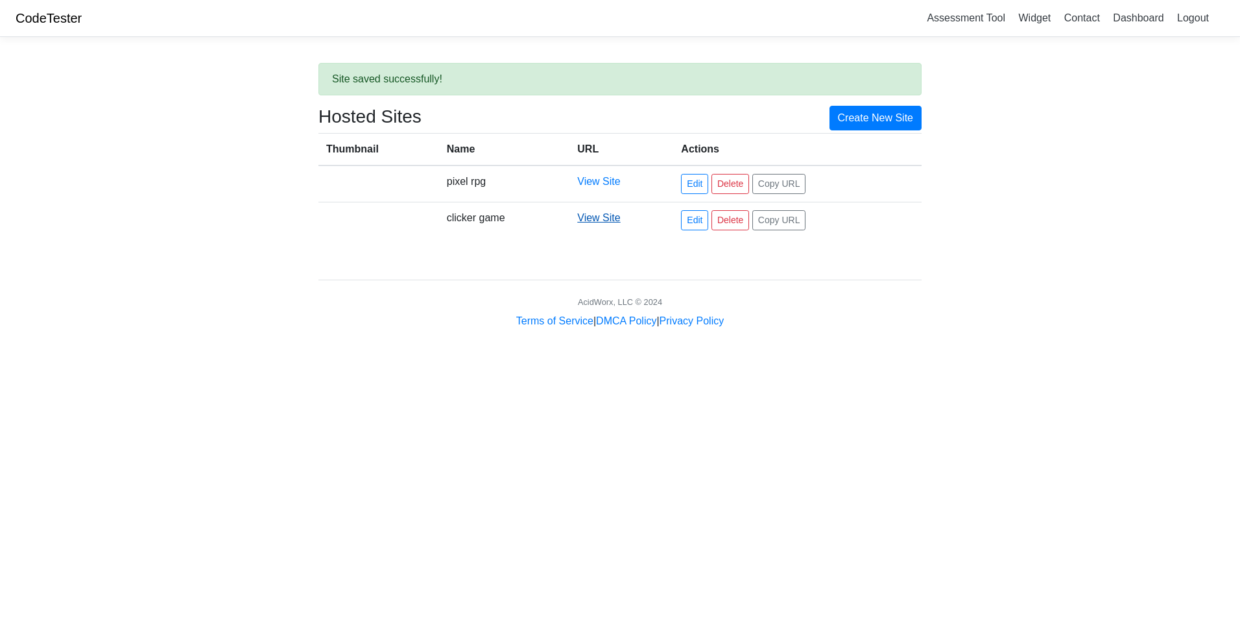
click at [612, 221] on link "View Site" at bounding box center [598, 217] width 43 height 11
click at [843, 116] on link "Create New Site" at bounding box center [876, 118] width 93 height 25
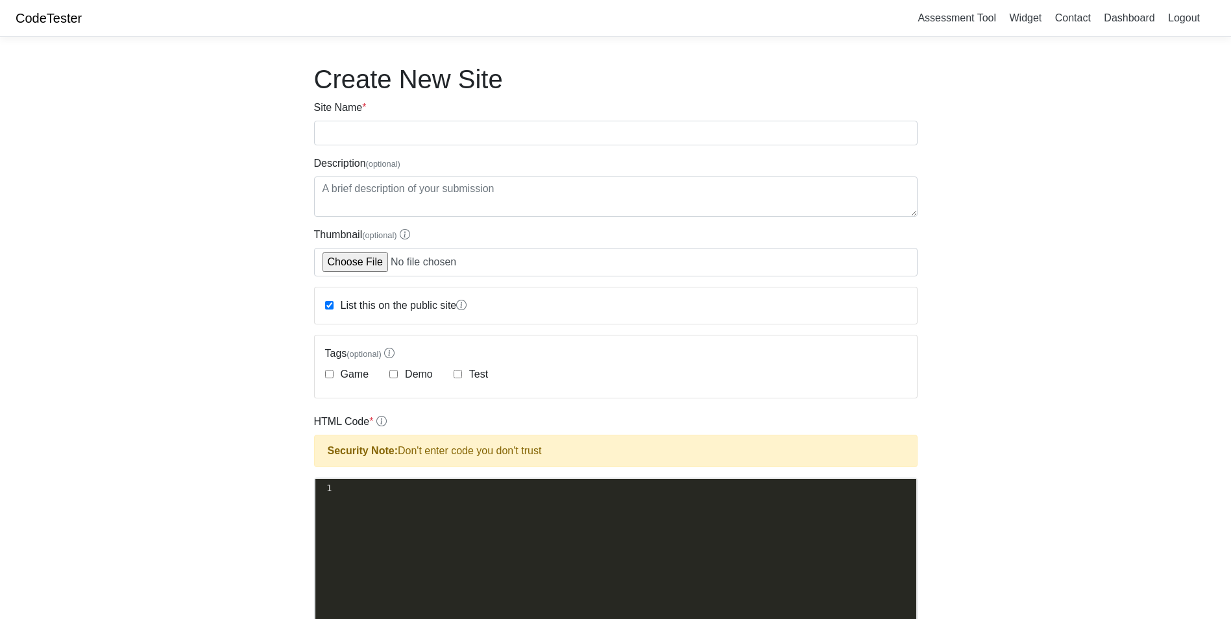
click at [381, 520] on div "xxxxxxxxxx 1 ​" at bounding box center [625, 585] width 620 height 213
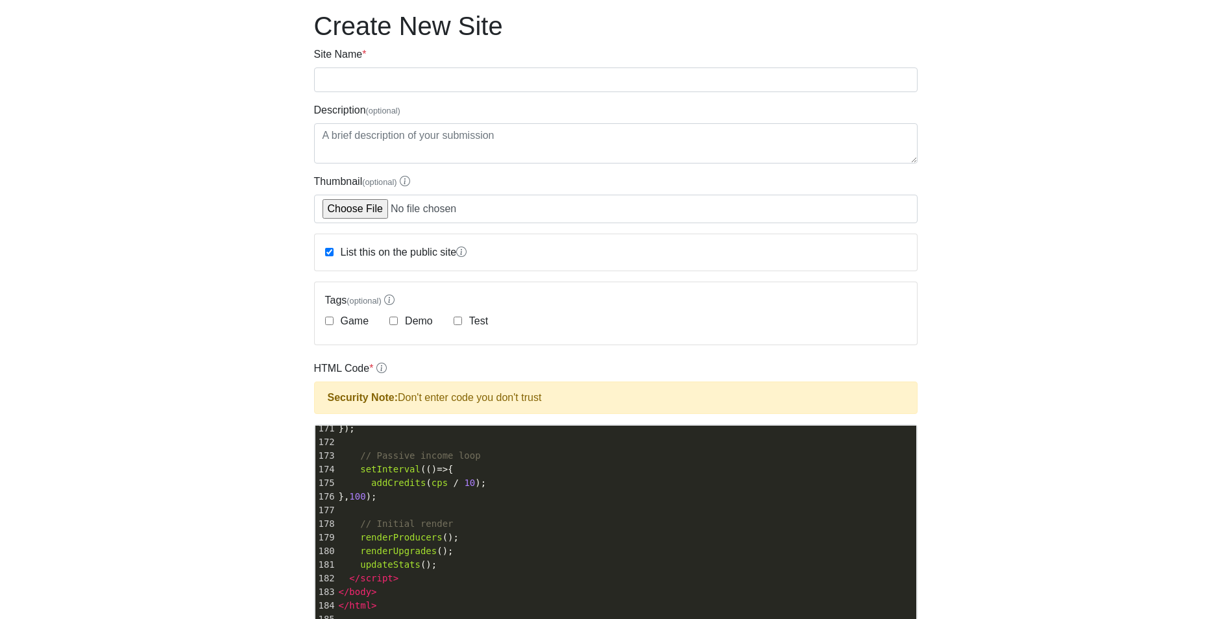
click at [154, 464] on body "CodeTester Assessment Tool Widget Contact Dashboard Logout Create New Site Site…" at bounding box center [615, 503] width 1231 height 1113
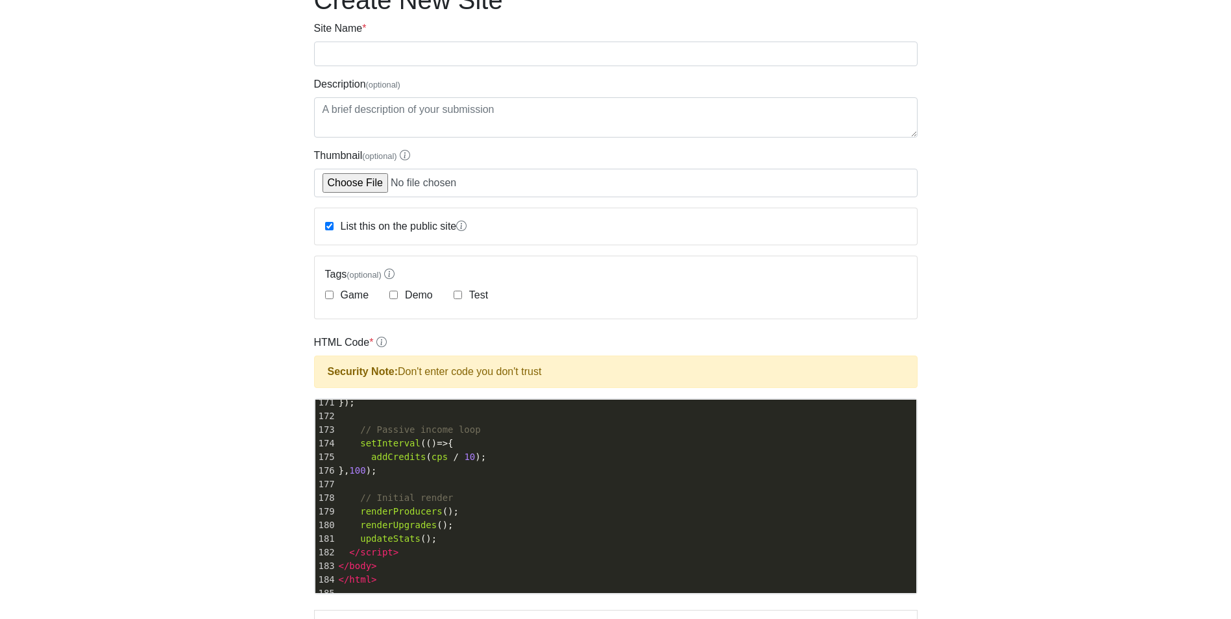
scroll to position [105, 0]
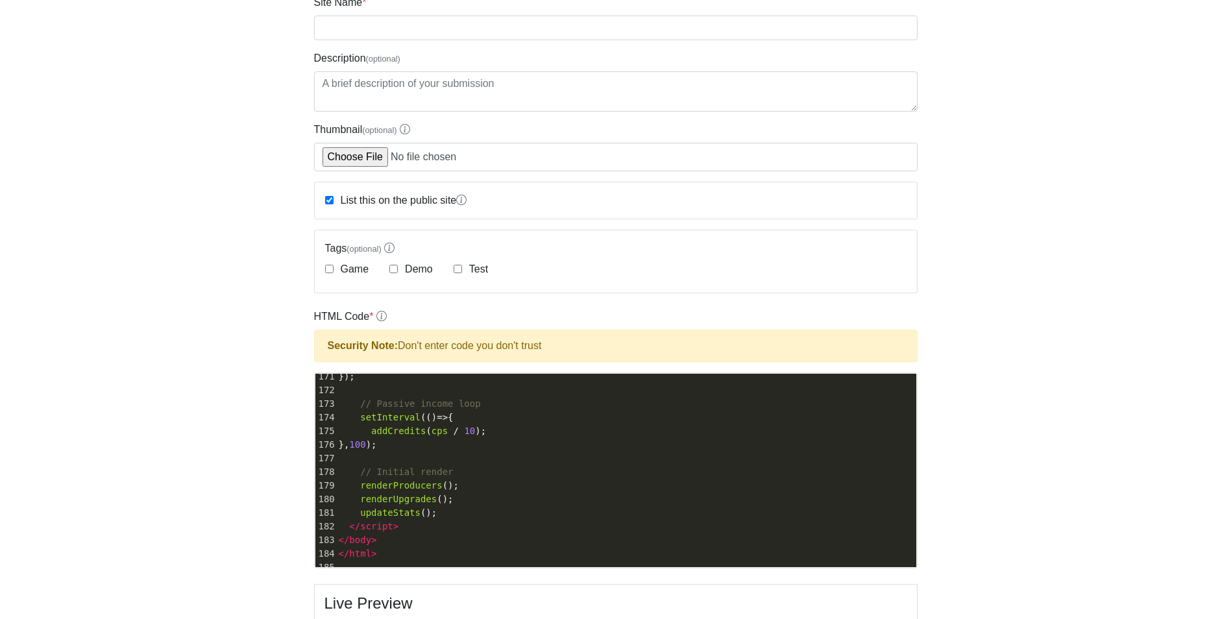
click at [167, 457] on body "CodeTester Assessment Tool Widget Contact Dashboard Logout Create New Site Site…" at bounding box center [615, 451] width 1231 height 1113
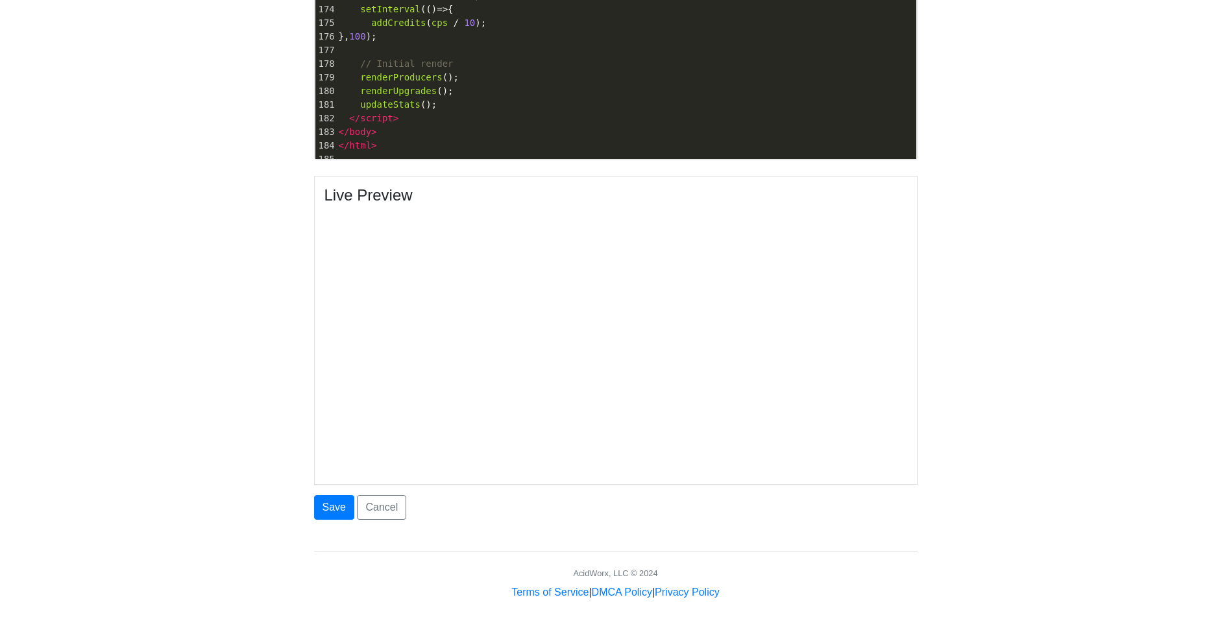
scroll to position [525, 0]
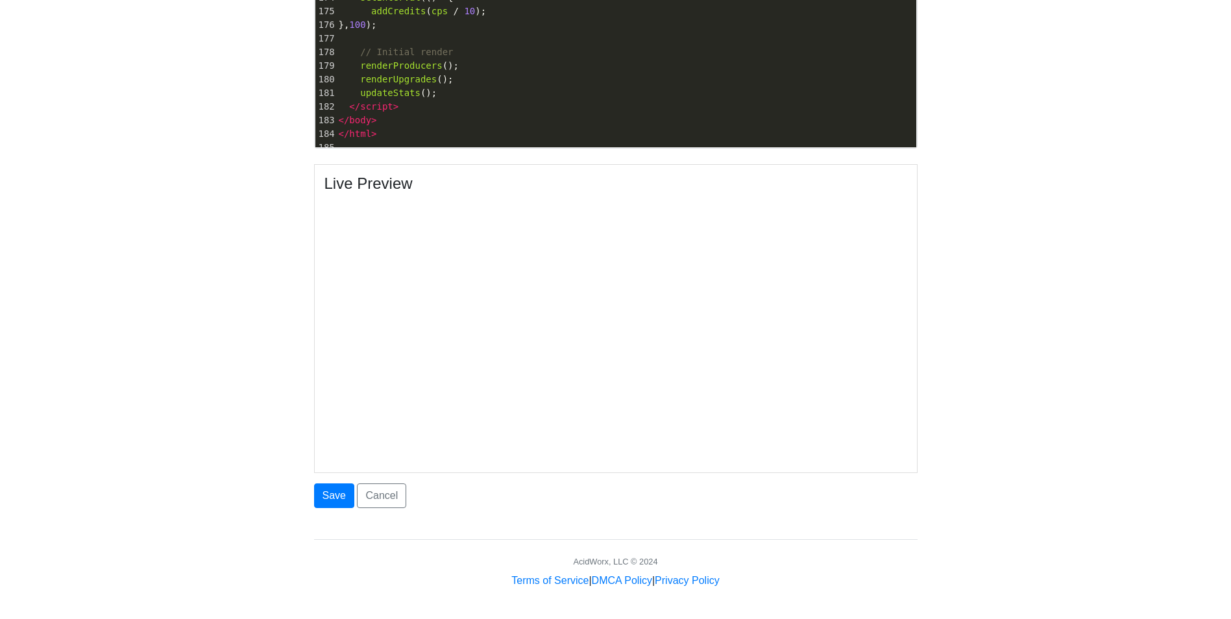
click at [1227, 355] on body "CodeTester Assessment Tool Widget Contact Dashboard Logout Create New Site Site…" at bounding box center [615, 31] width 1231 height 1113
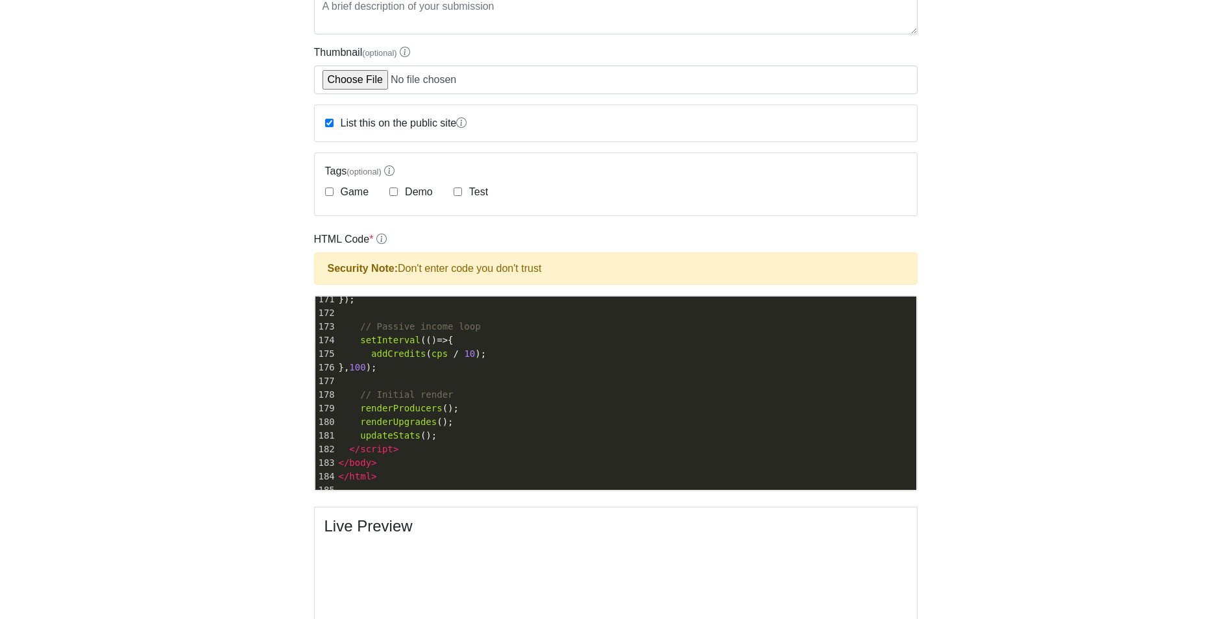
scroll to position [0, 0]
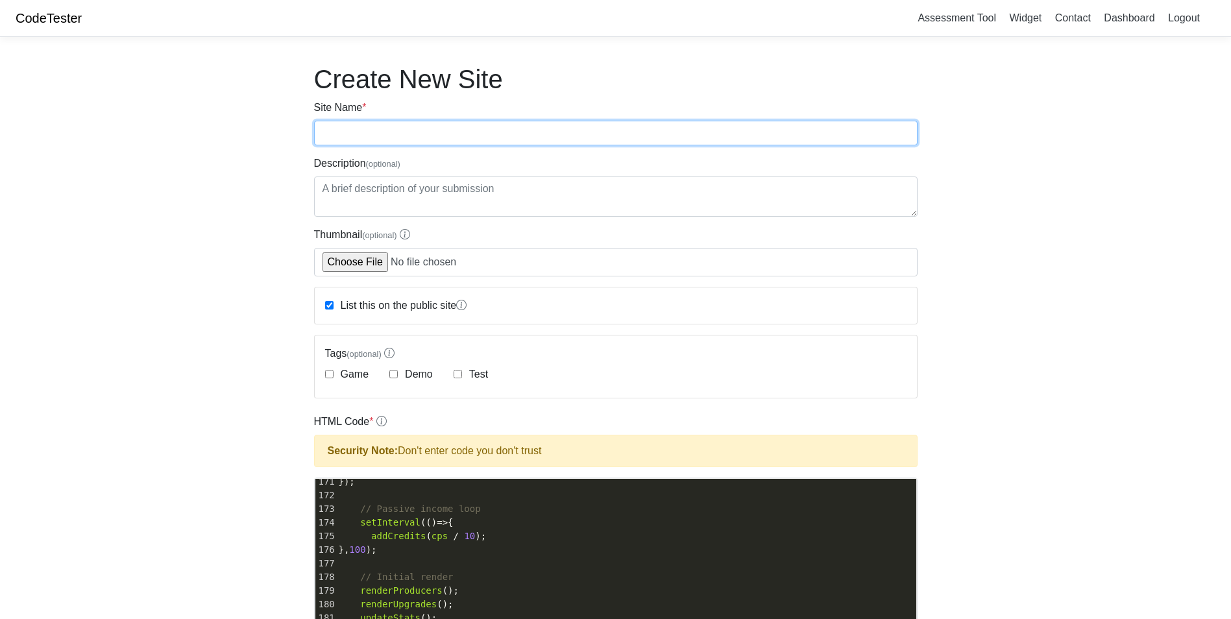
click at [652, 138] on input "Site Name *" at bounding box center [615, 133] width 603 height 25
type input "clicker game remade"
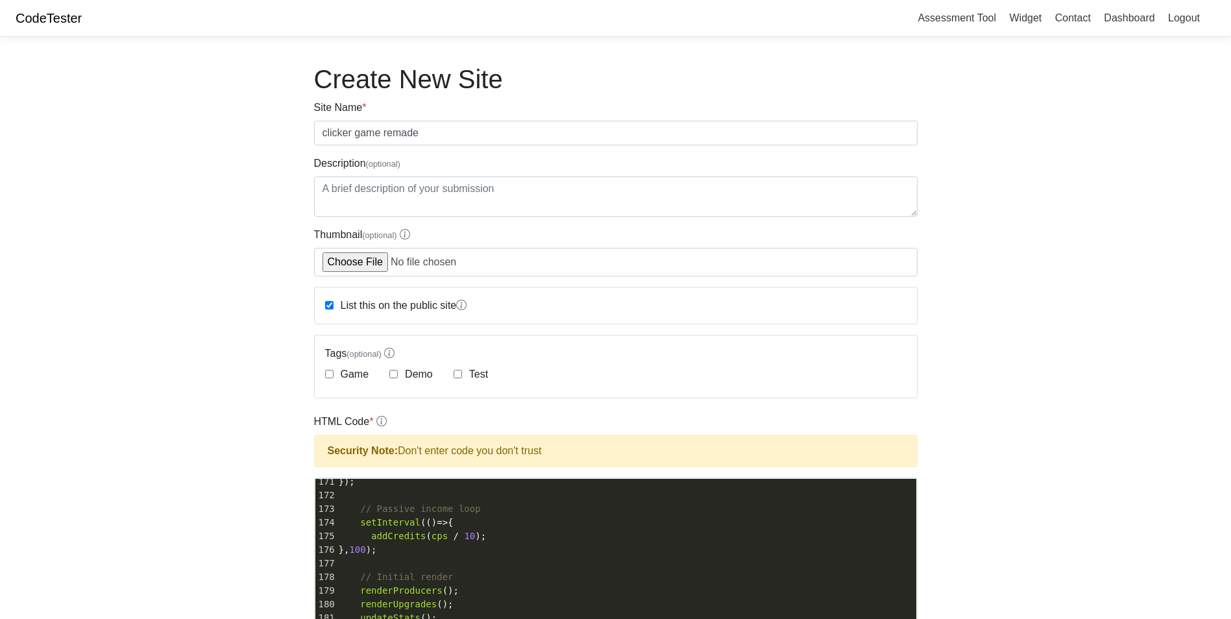
click at [236, 260] on body "CodeTester Assessment Tool Widget Contact Dashboard Logout Create New Site Site…" at bounding box center [615, 556] width 1231 height 1113
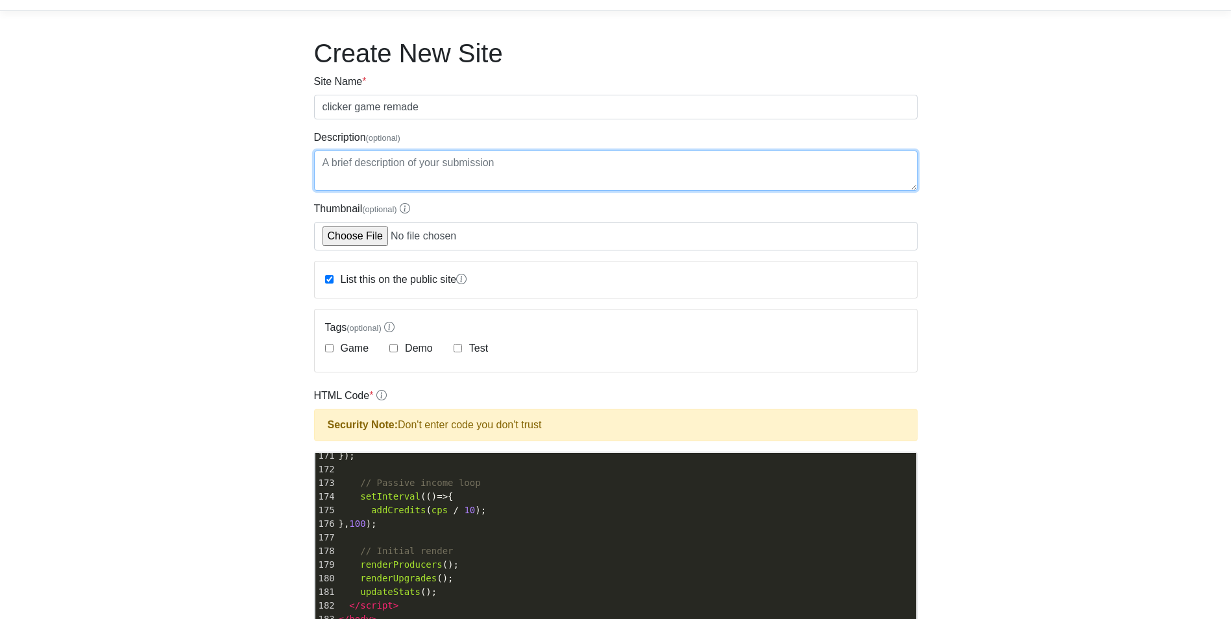
click at [392, 168] on textarea "Description (optional)" at bounding box center [615, 171] width 603 height 40
type textarea "part 2"
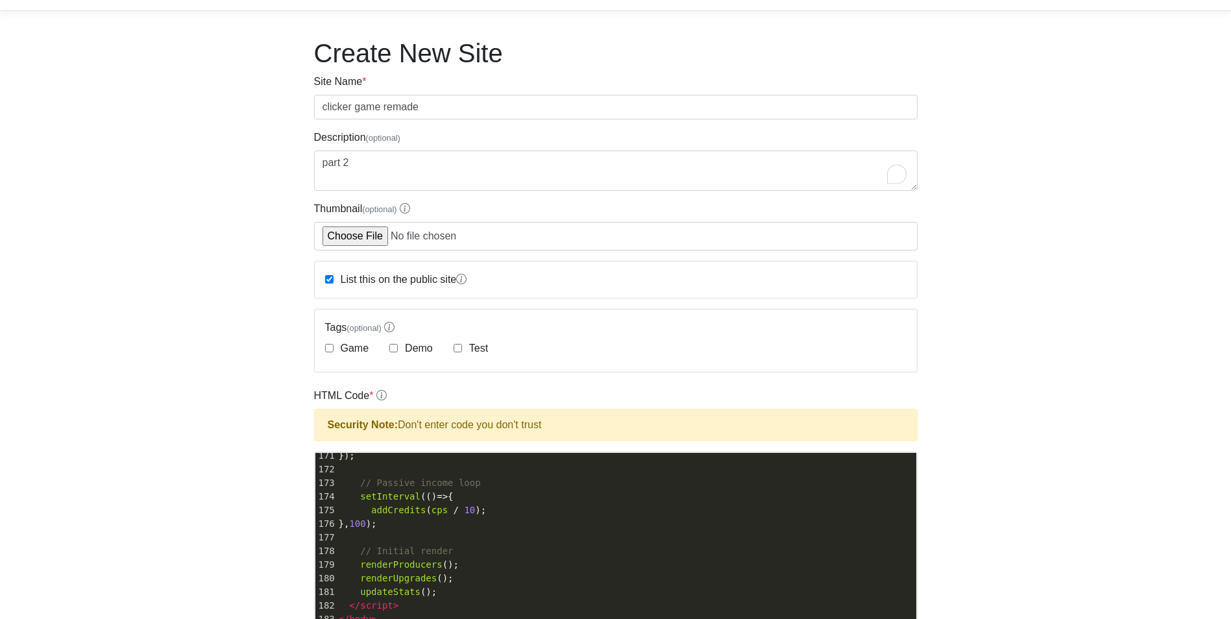
click at [178, 160] on body "CodeTester Assessment Tool Widget Contact Dashboard Logout Create New Site Site…" at bounding box center [615, 530] width 1231 height 1113
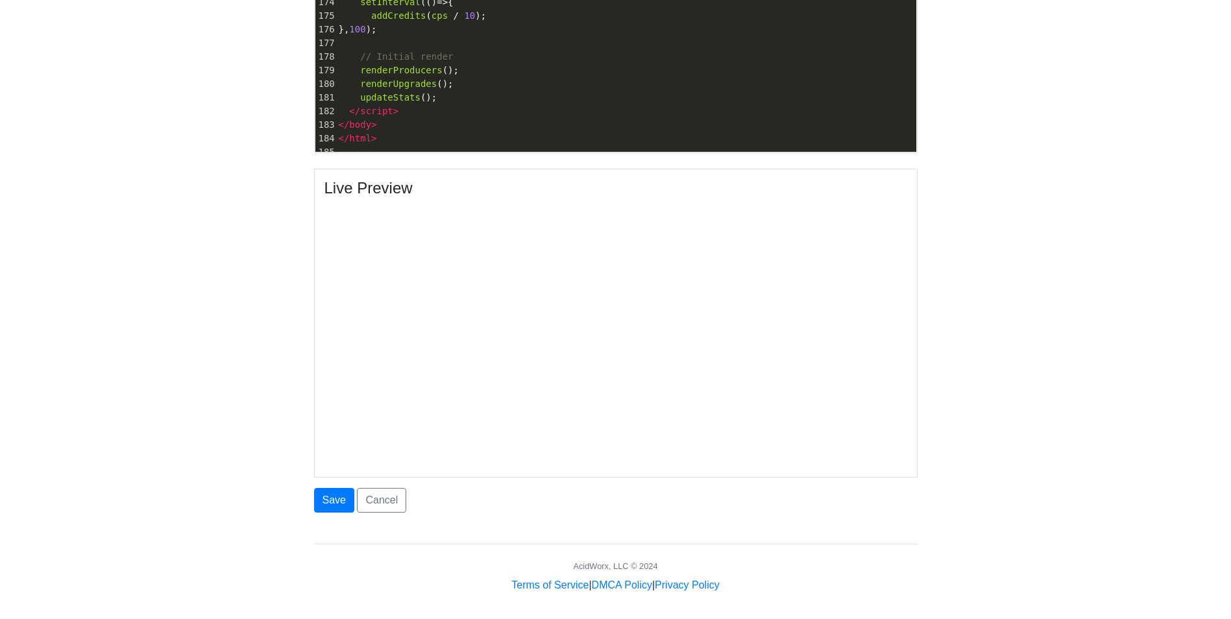
scroll to position [525, 0]
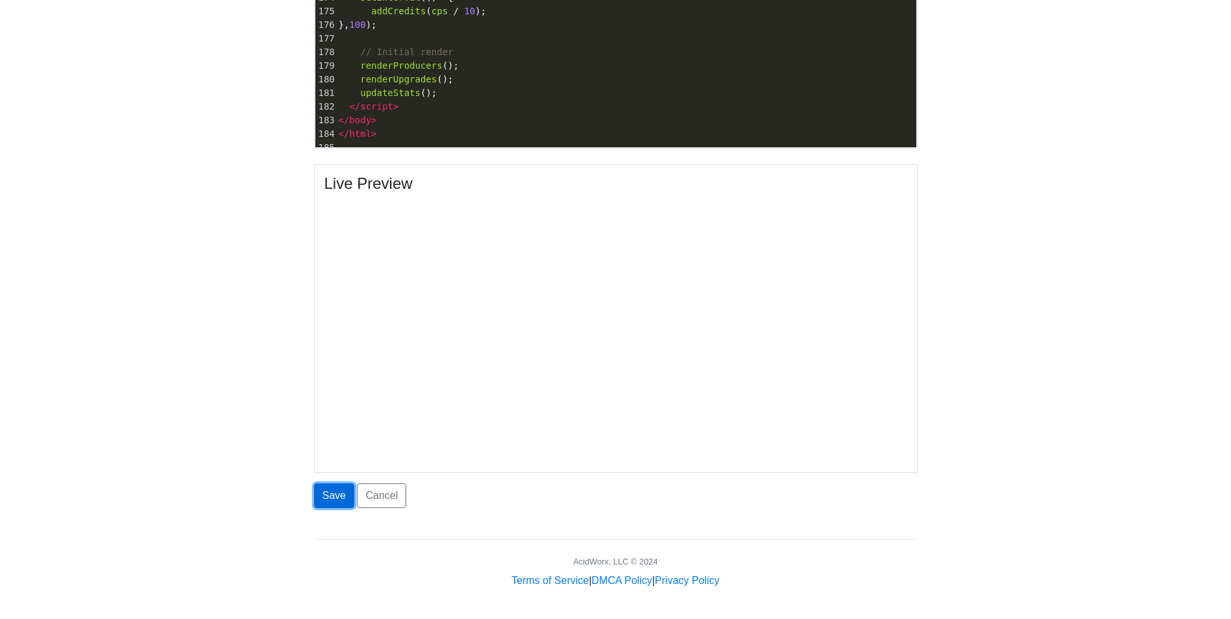
click at [330, 493] on button "Save" at bounding box center [334, 495] width 40 height 25
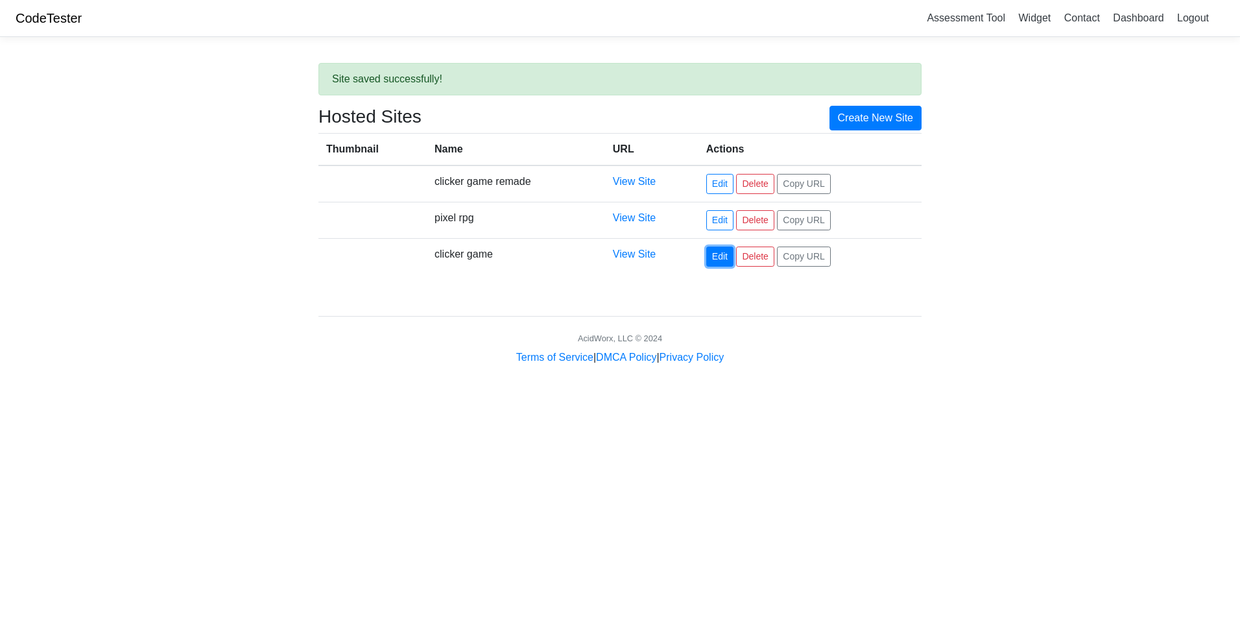
click at [717, 256] on link "Edit" at bounding box center [719, 257] width 27 height 20
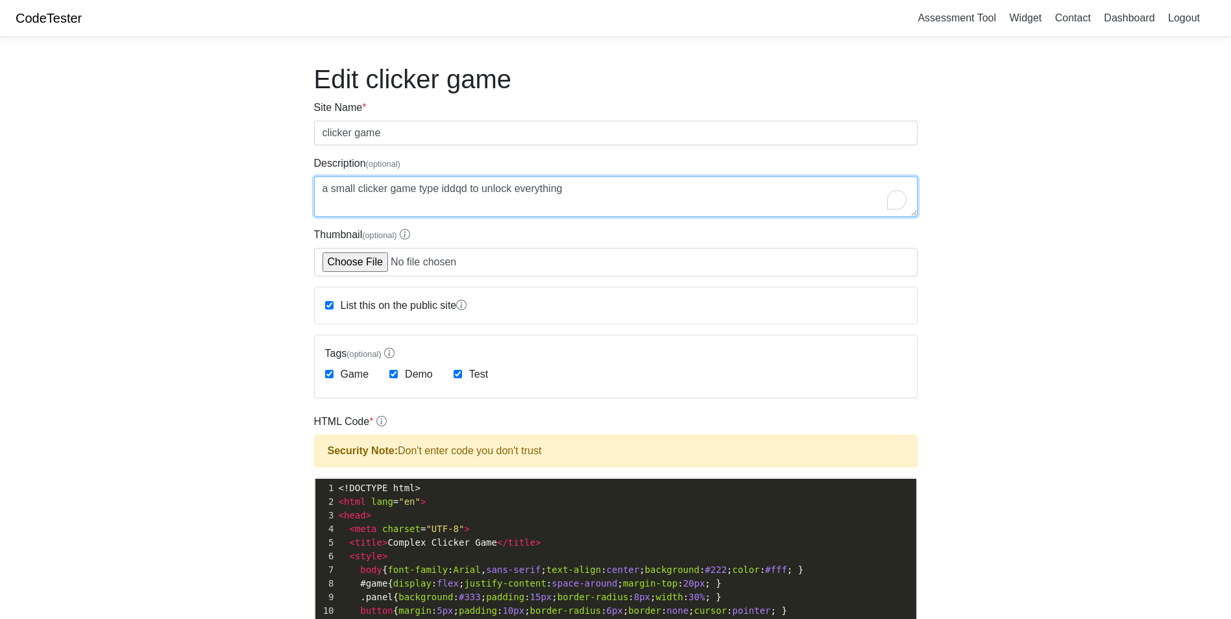
type textarea "a small clicker game type iddqd to unlock everything"
click at [166, 276] on body "CodeTester Assessment Tool Widget Contact Dashboard Logout Edit clicker game Si…" at bounding box center [615, 556] width 1231 height 1113
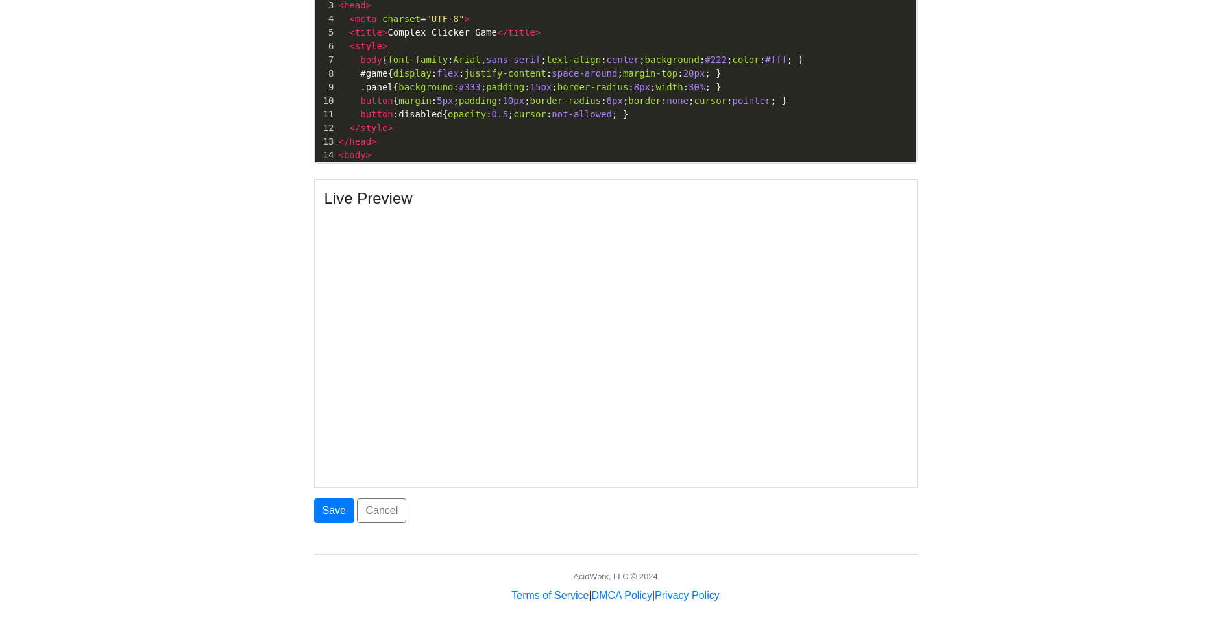
scroll to position [525, 0]
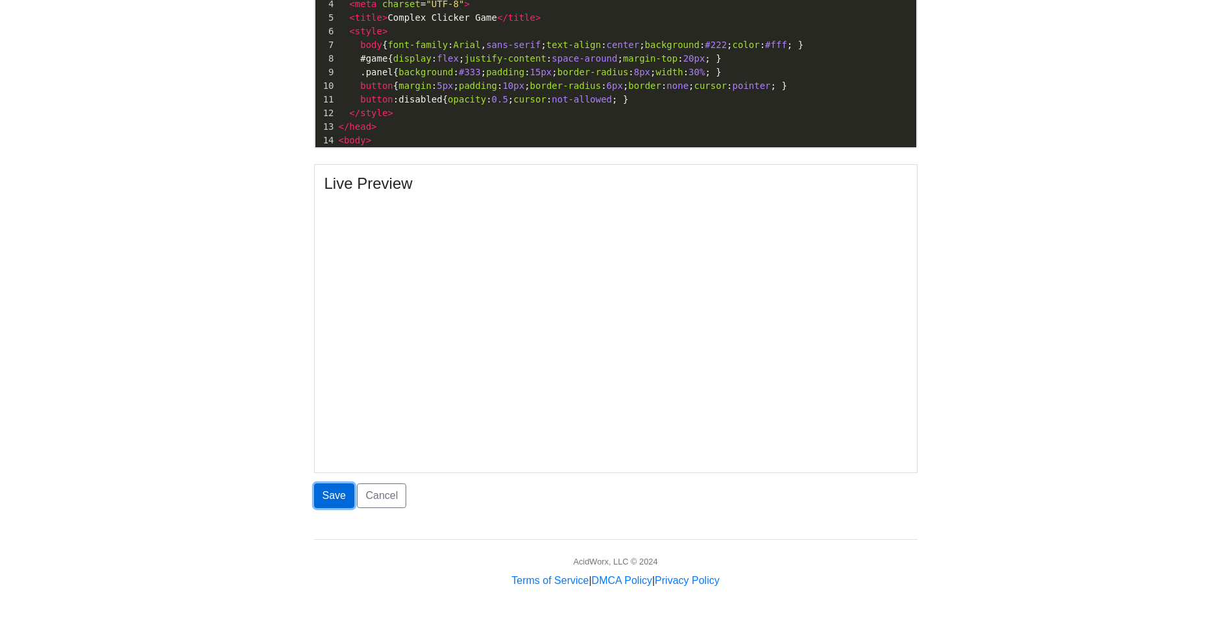
click at [324, 487] on button "Save" at bounding box center [334, 495] width 40 height 25
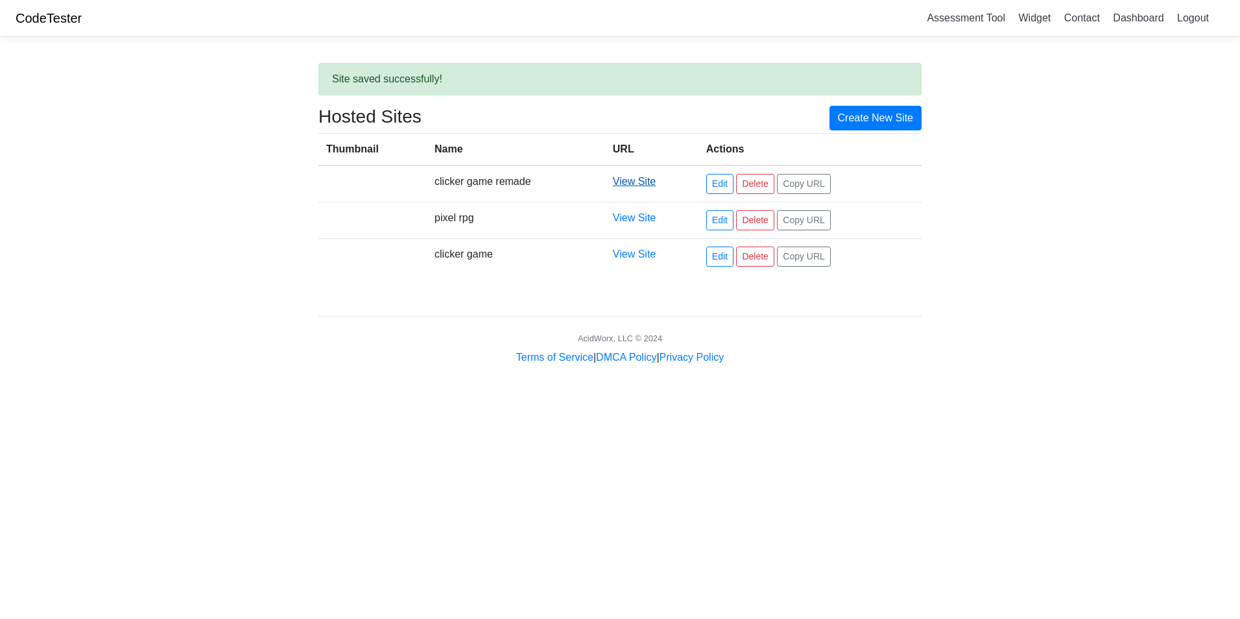
click at [632, 179] on link "View Site" at bounding box center [634, 181] width 43 height 11
